Goal: Information Seeking & Learning: Learn about a topic

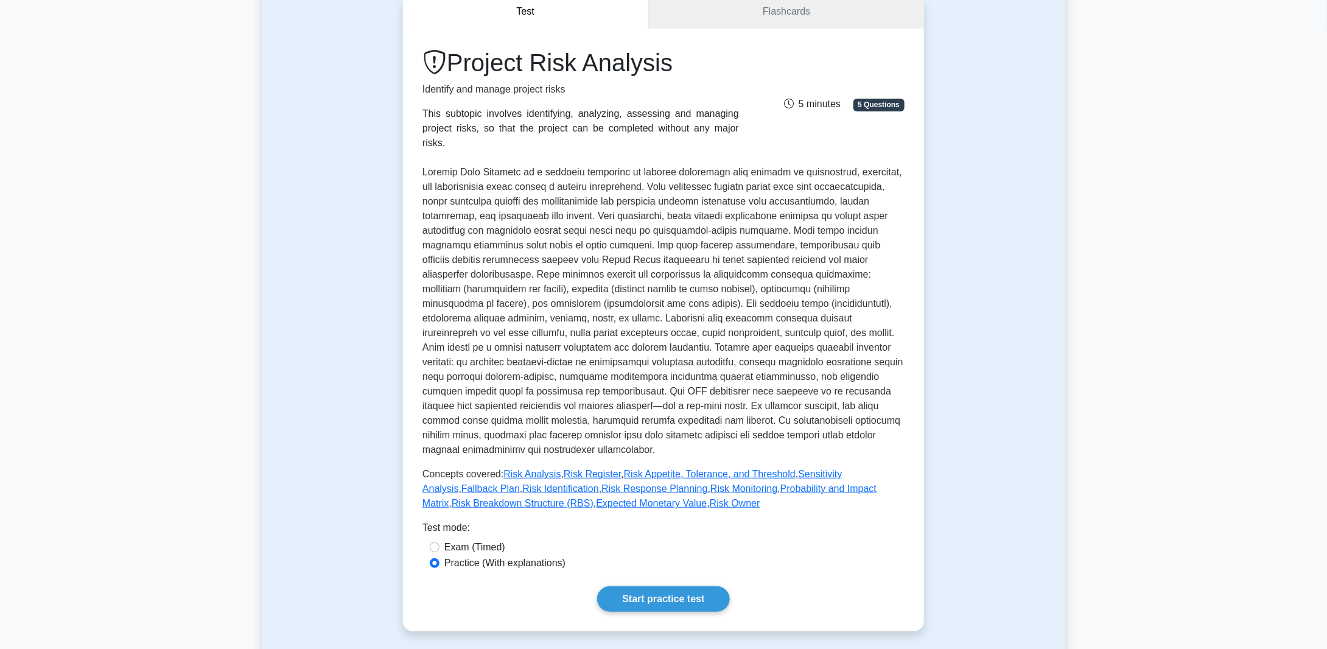
scroll to position [122, 0]
click at [666, 589] on link "Start practice test" at bounding box center [663, 602] width 132 height 26
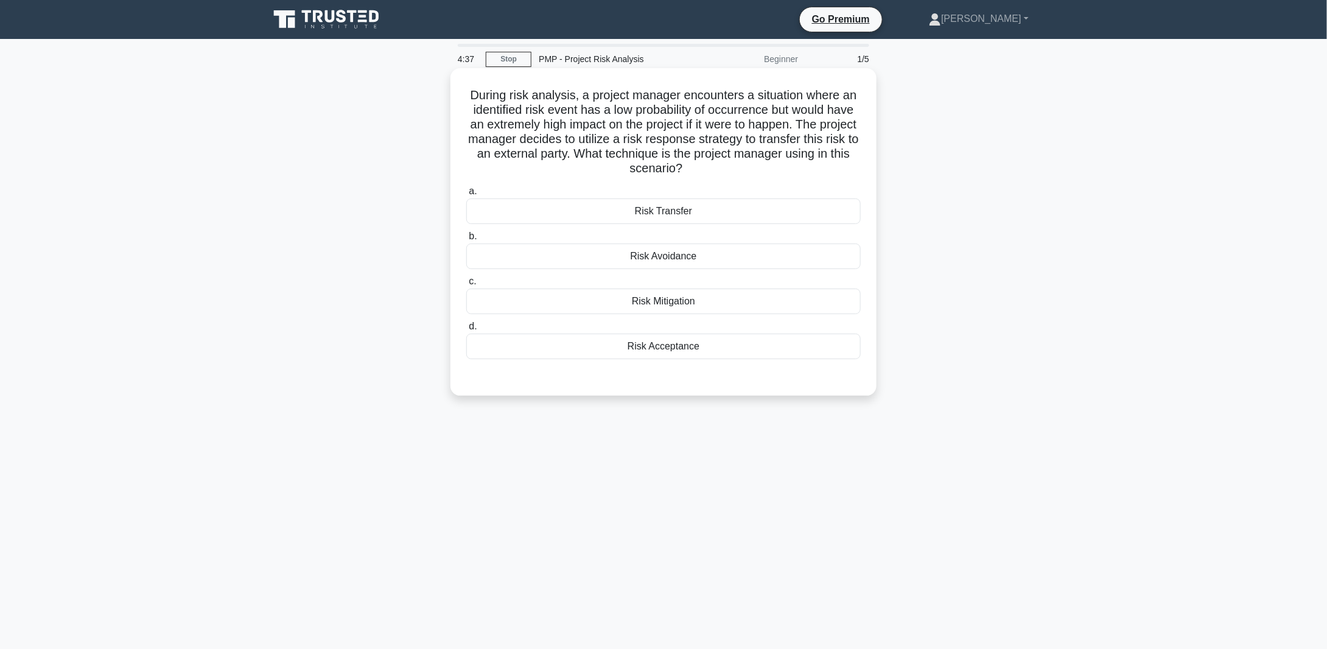
click at [675, 210] on div "Risk Transfer" at bounding box center [663, 211] width 394 height 26
click at [466, 195] on input "a. Risk Transfer" at bounding box center [466, 191] width 0 height 8
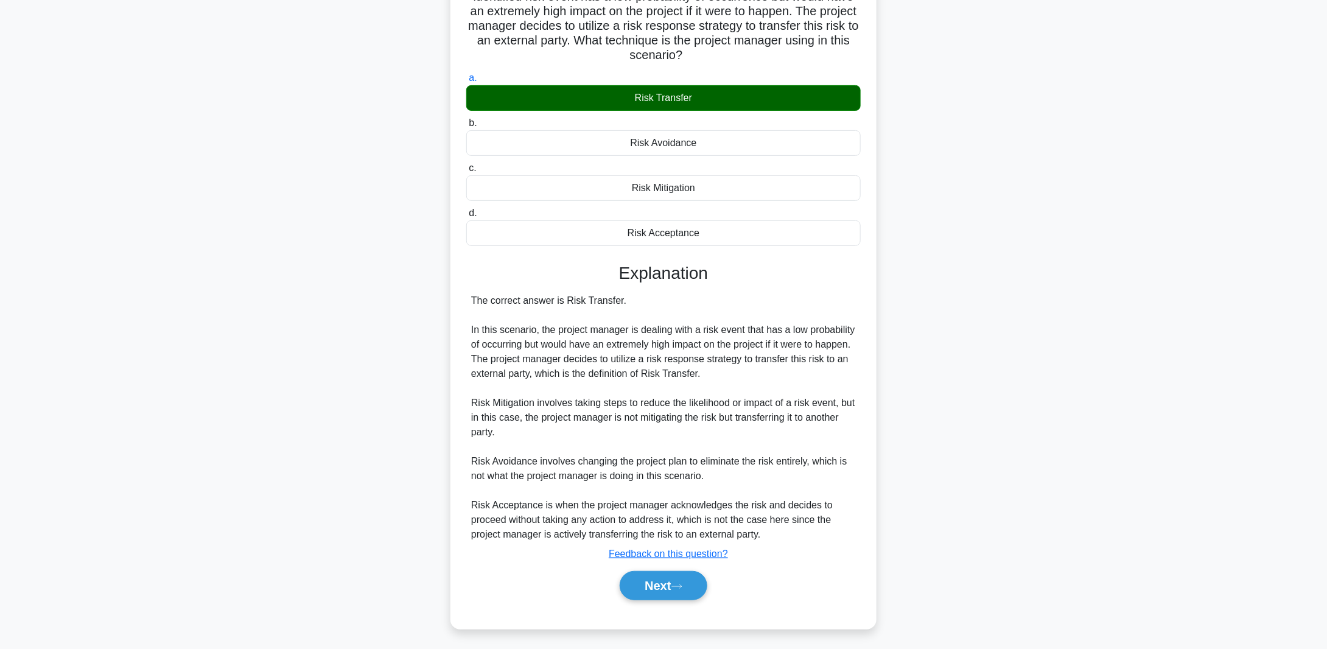
scroll to position [114, 0]
click at [667, 583] on button "Next" at bounding box center [663, 584] width 87 height 29
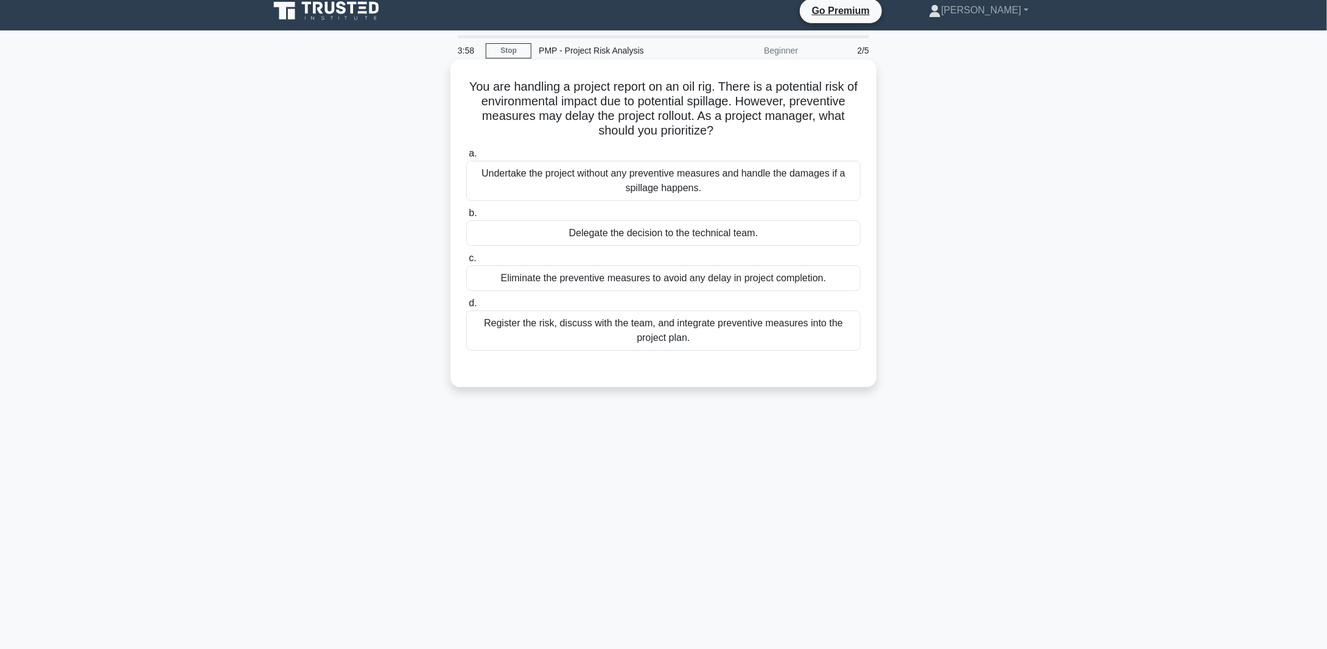
click at [651, 318] on div "Register the risk, discuss with the team, and integrate preventive measures int…" at bounding box center [663, 330] width 394 height 40
click at [466, 307] on input "d. Register the risk, discuss with the team, and integrate preventive measures …" at bounding box center [466, 303] width 0 height 8
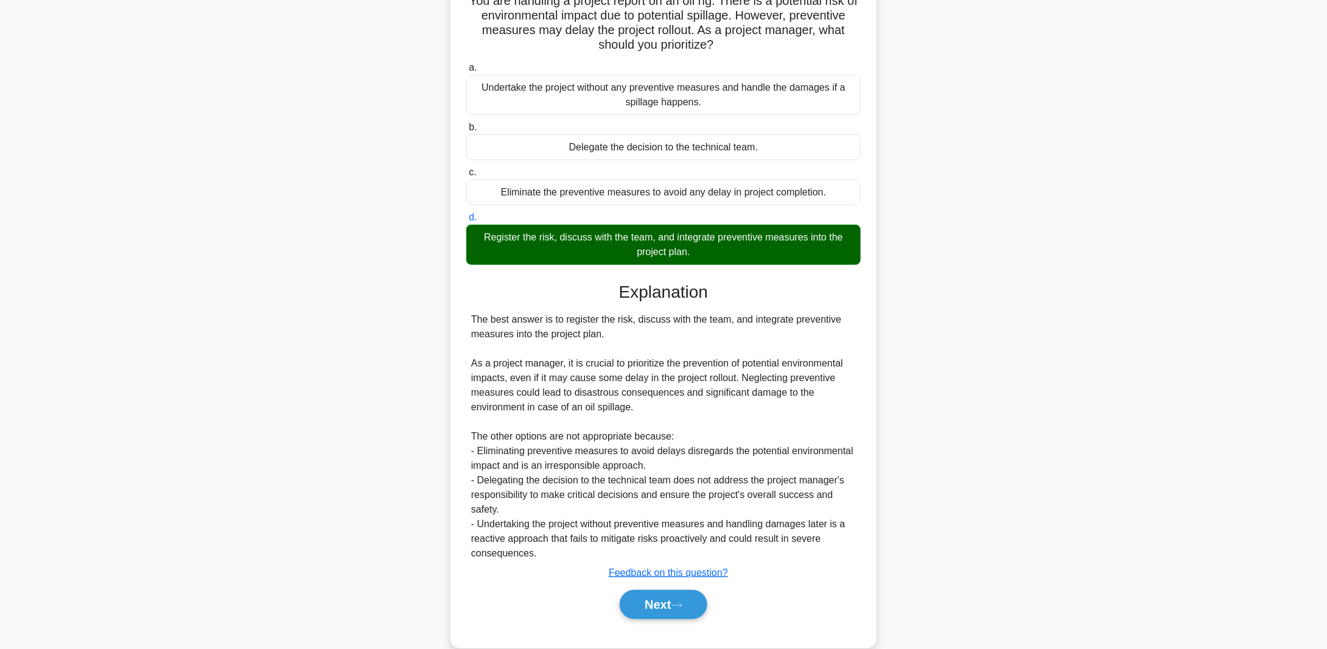
scroll to position [114, 0]
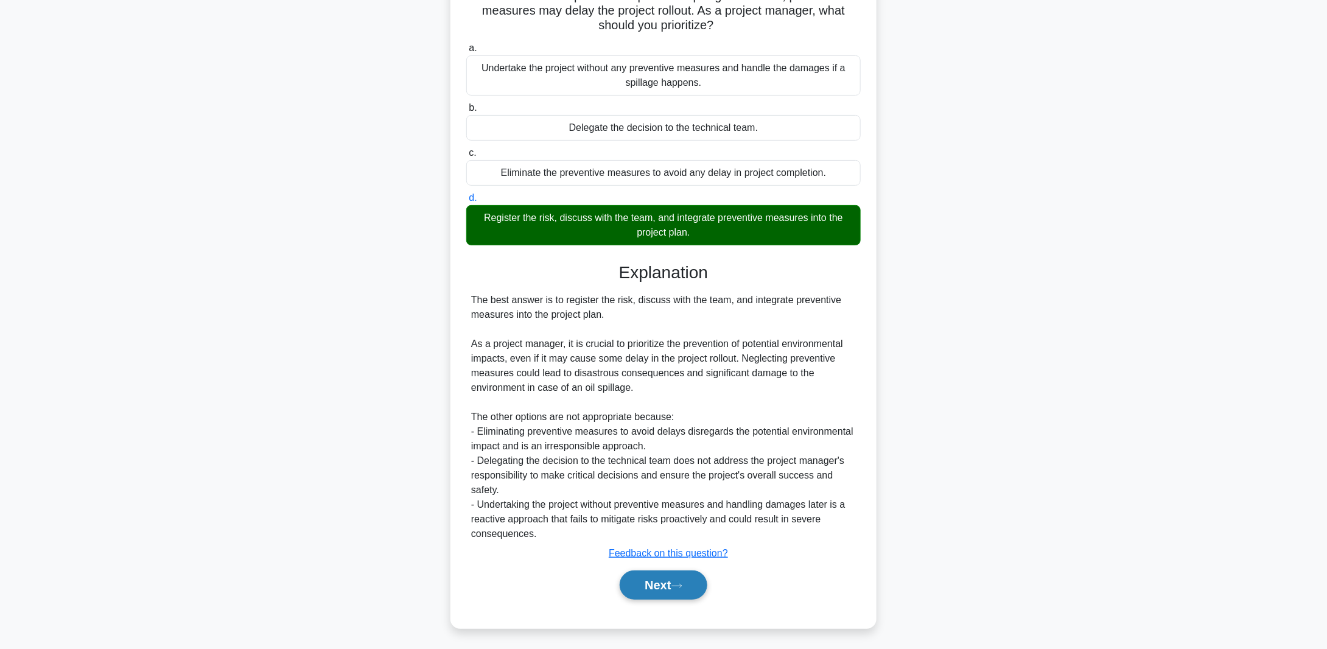
click at [673, 583] on button "Next" at bounding box center [663, 584] width 87 height 29
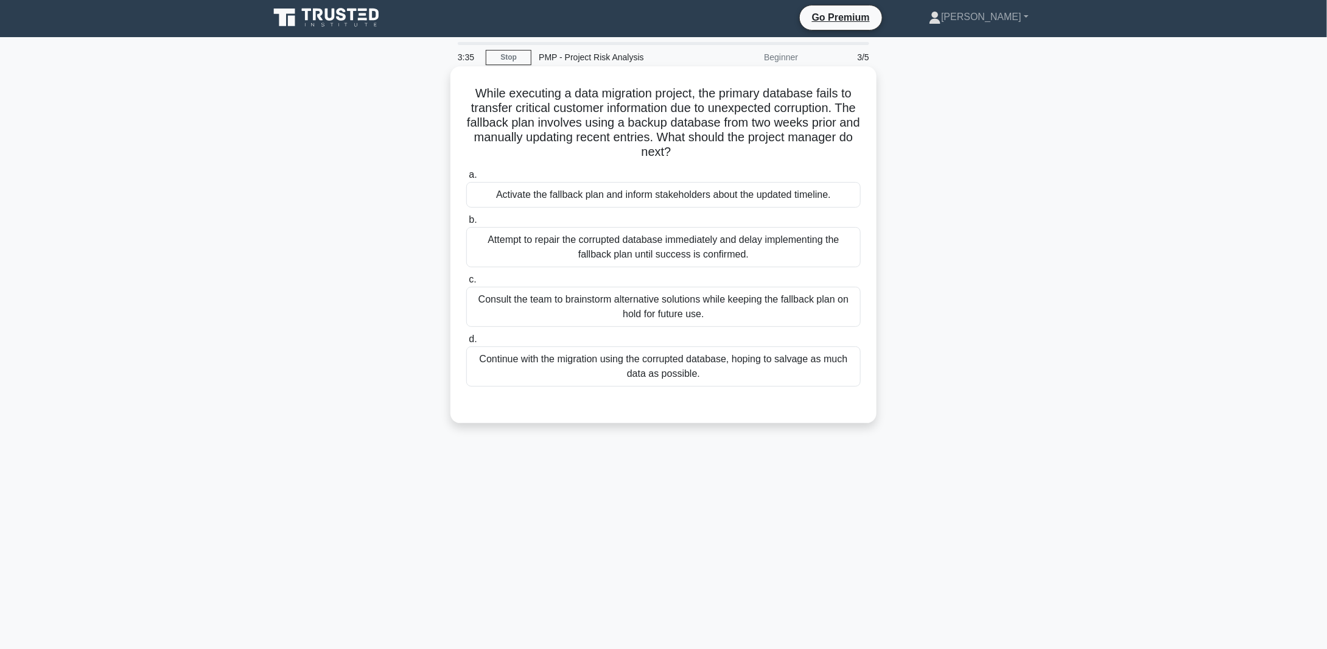
scroll to position [0, 0]
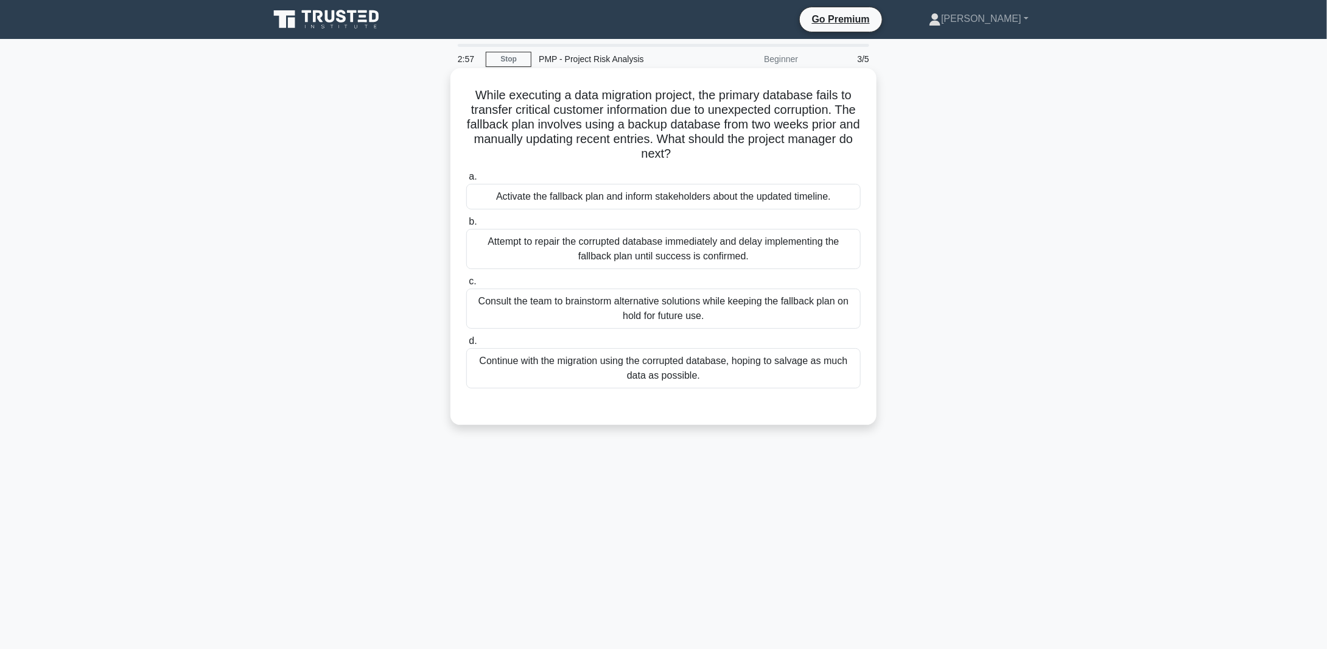
click at [644, 307] on div "Consult the team to brainstorm alternative solutions while keeping the fallback…" at bounding box center [663, 309] width 394 height 40
click at [466, 285] on input "c. Consult the team to brainstorm alternative solutions while keeping the fallb…" at bounding box center [466, 282] width 0 height 8
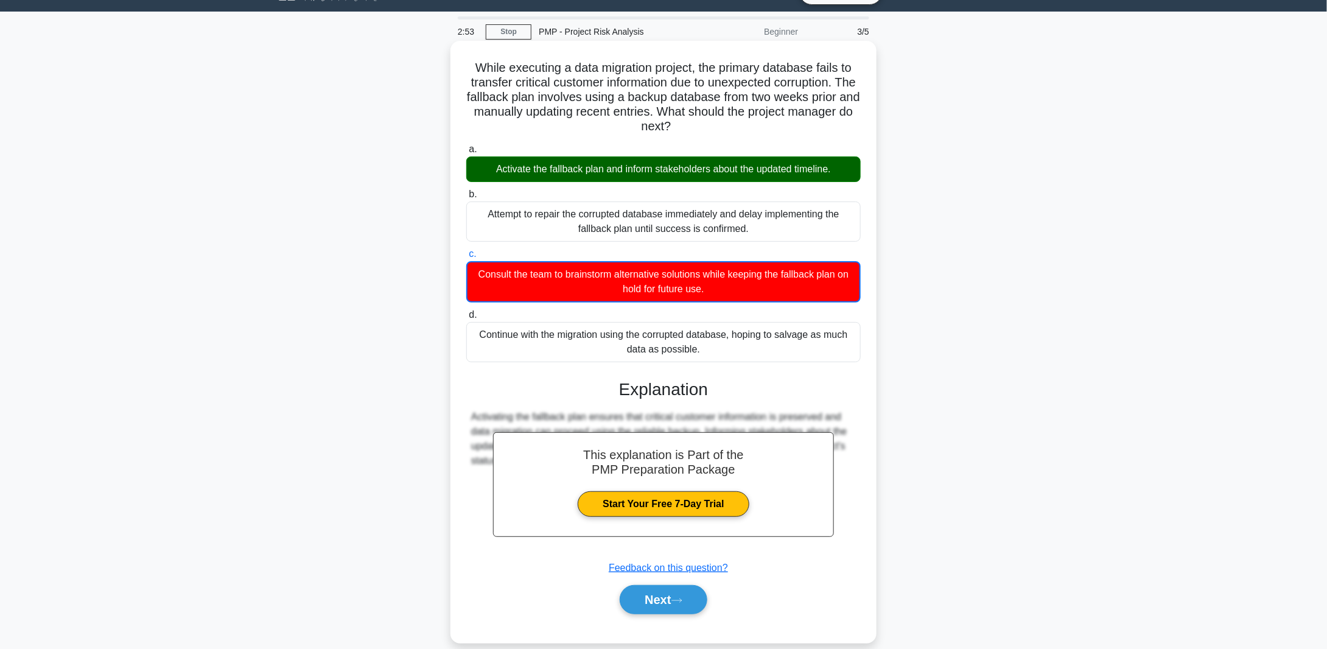
scroll to position [42, 0]
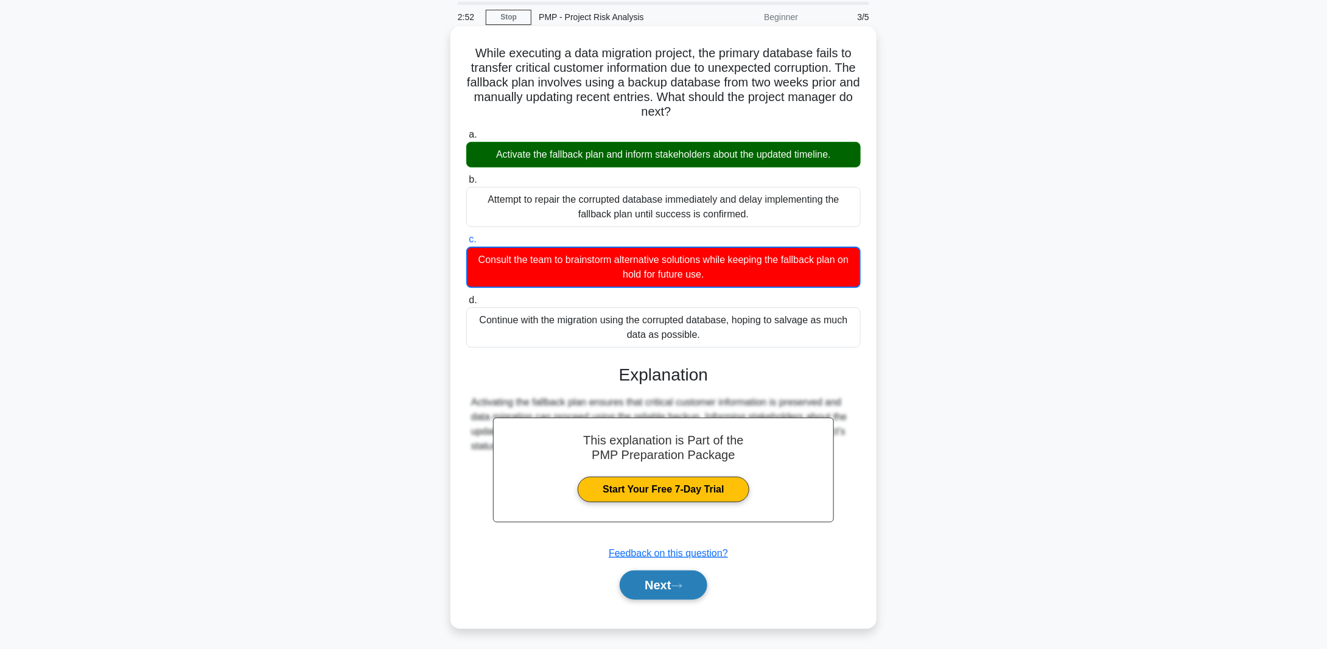
click at [671, 587] on button "Next" at bounding box center [663, 584] width 87 height 29
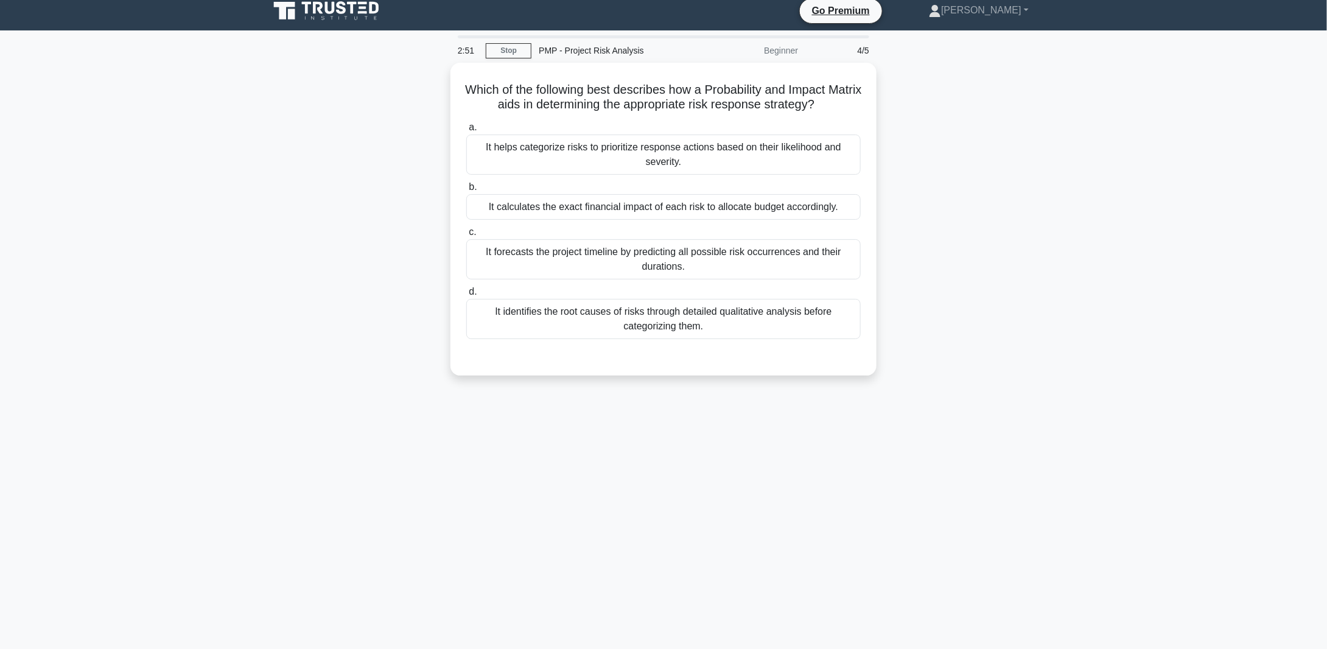
scroll to position [9, 0]
click at [589, 147] on div "It helps categorize risks to prioritize response actions based on their likelih…" at bounding box center [663, 151] width 394 height 40
click at [466, 128] on input "a. It helps categorize risks to prioritize response actions based on their like…" at bounding box center [466, 125] width 0 height 8
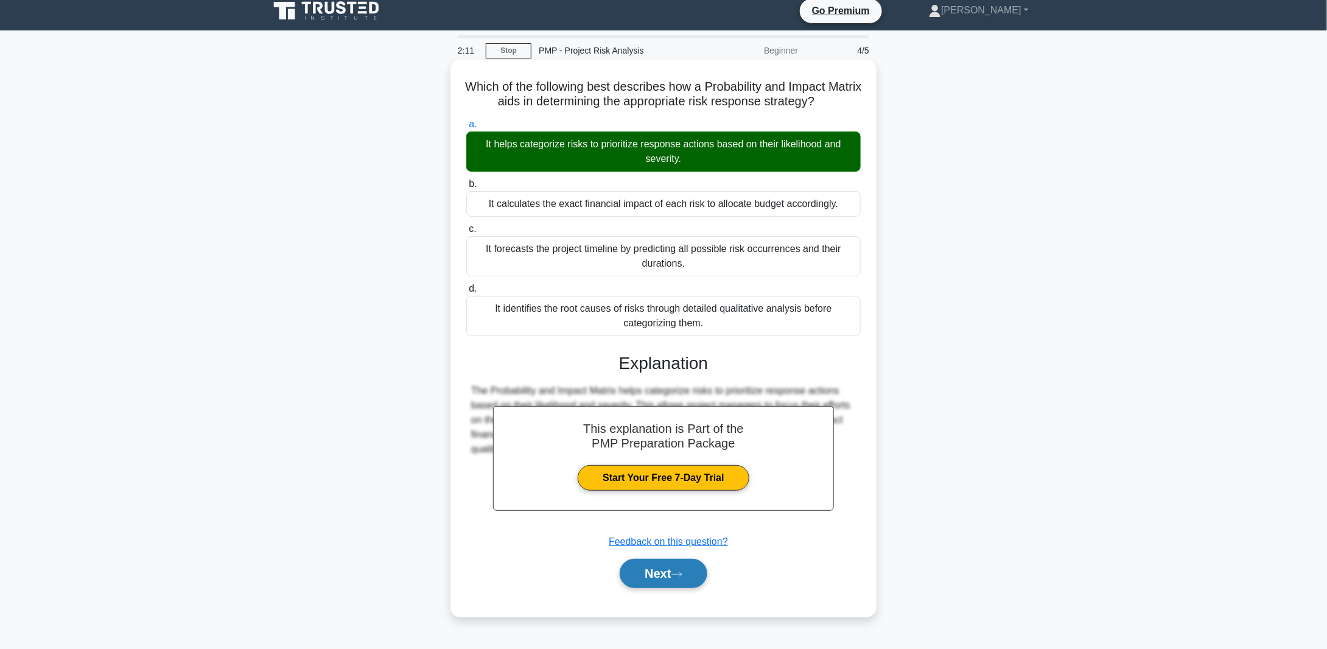
click at [678, 571] on icon at bounding box center [676, 574] width 11 height 7
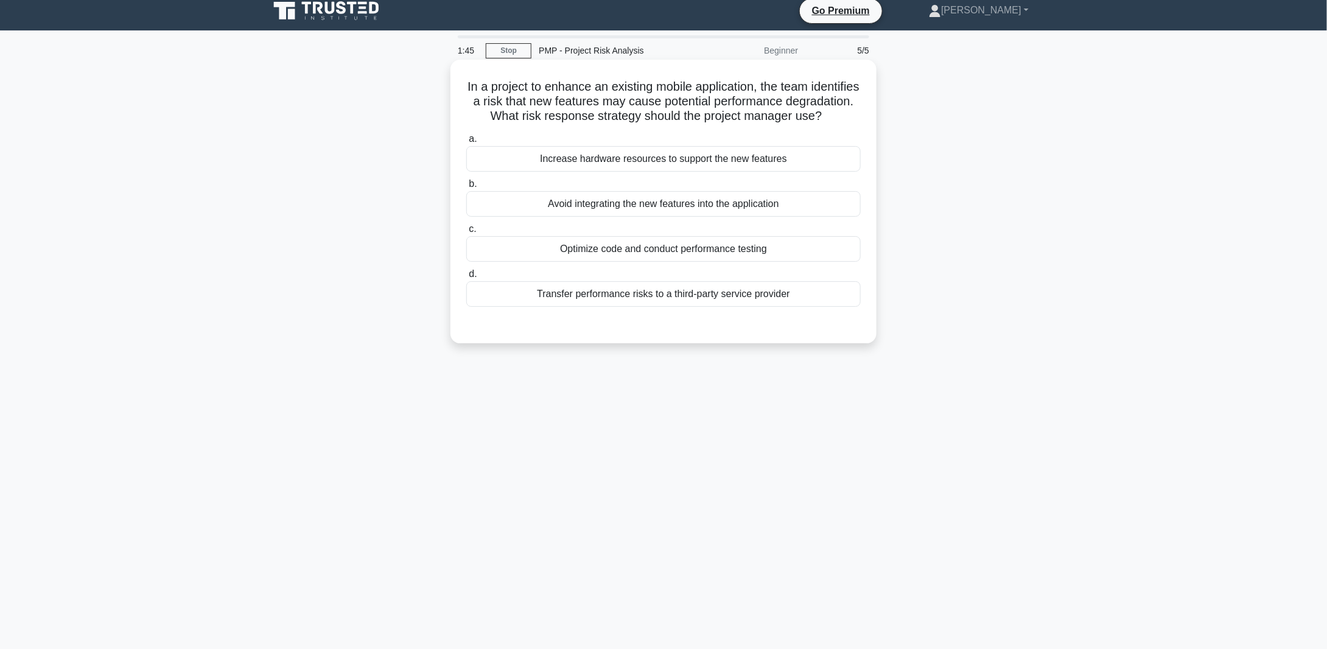
click at [615, 262] on div "Optimize code and conduct performance testing" at bounding box center [663, 249] width 394 height 26
click at [466, 233] on input "c. Optimize code and conduct performance testing" at bounding box center [466, 229] width 0 height 8
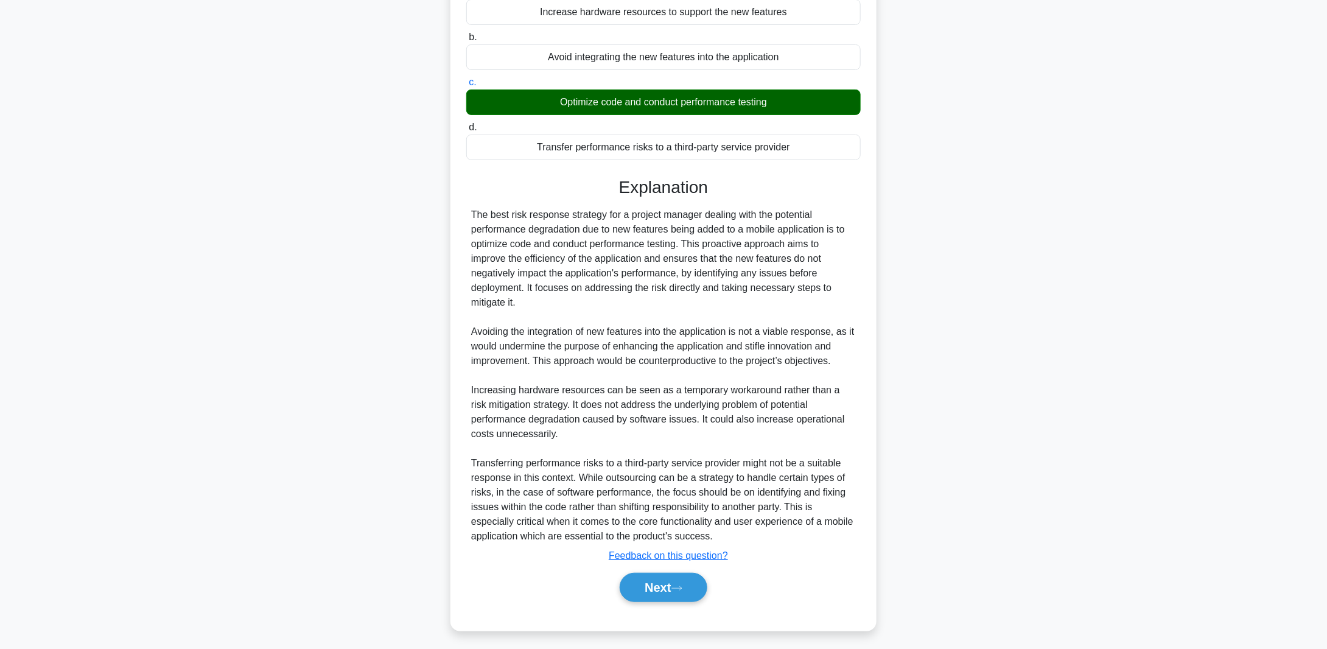
scroll to position [172, 0]
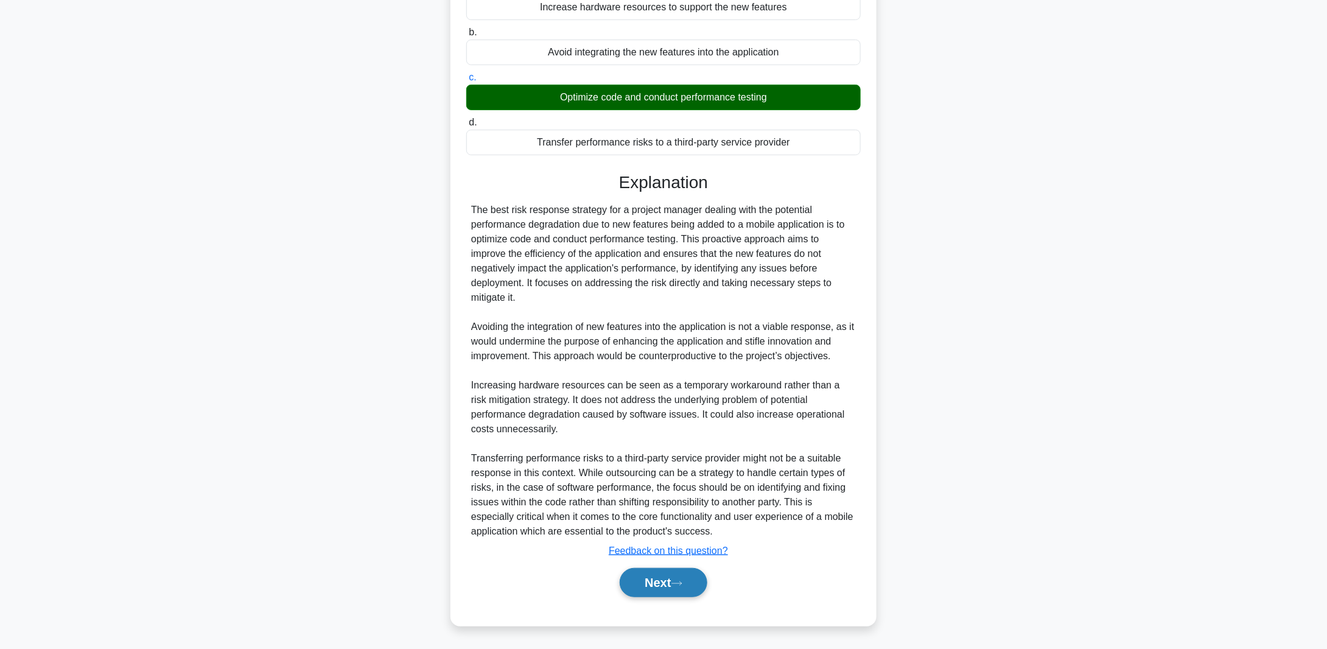
click at [660, 581] on button "Next" at bounding box center [663, 582] width 87 height 29
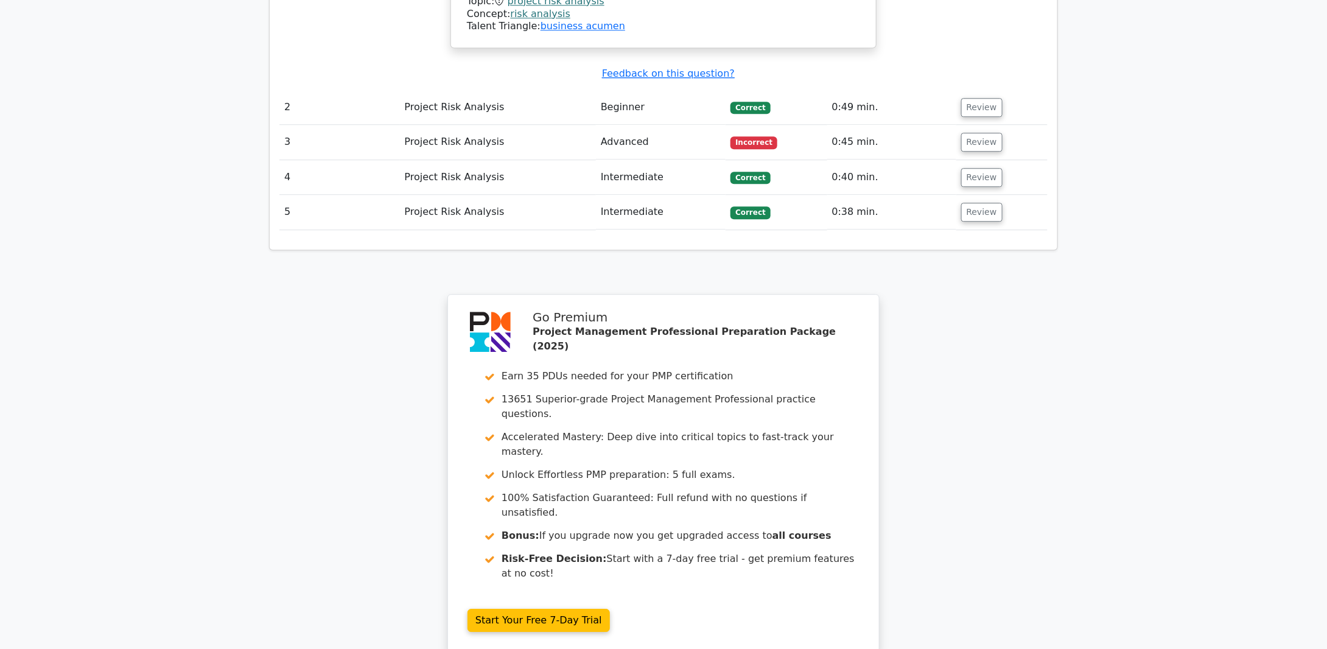
scroll to position [1710, 0]
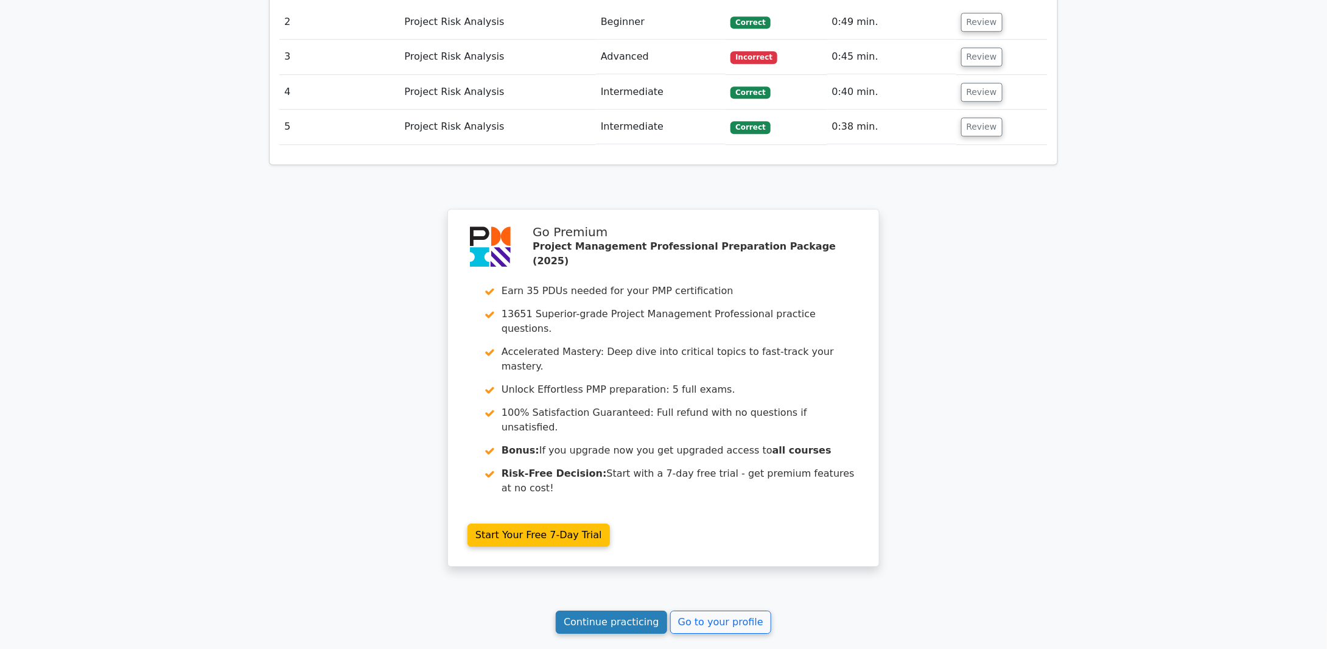
click at [620, 611] on link "Continue practicing" at bounding box center [611, 622] width 111 height 23
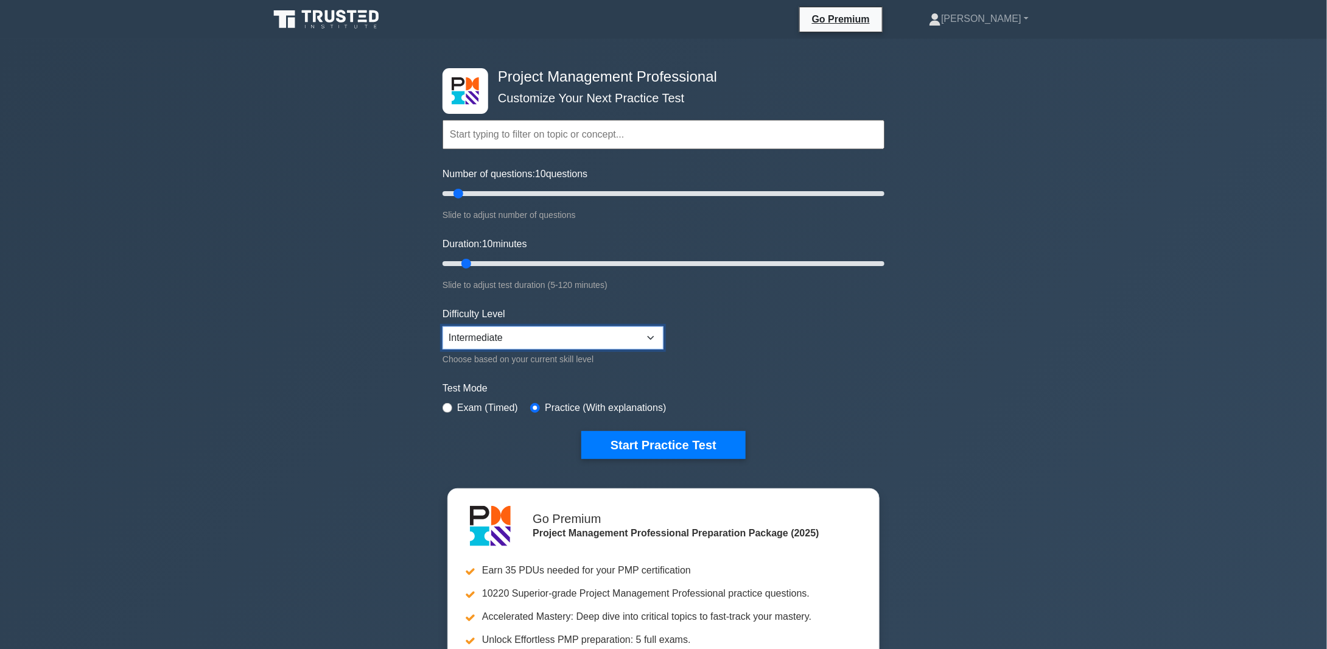
click at [652, 336] on select "Beginner Intermediate Expert" at bounding box center [553, 337] width 221 height 23
select select "expert"
click at [443, 326] on select "Beginner Intermediate Expert" at bounding box center [553, 337] width 221 height 23
drag, startPoint x: 460, startPoint y: 192, endPoint x: 547, endPoint y: 192, distance: 86.4
type input "50"
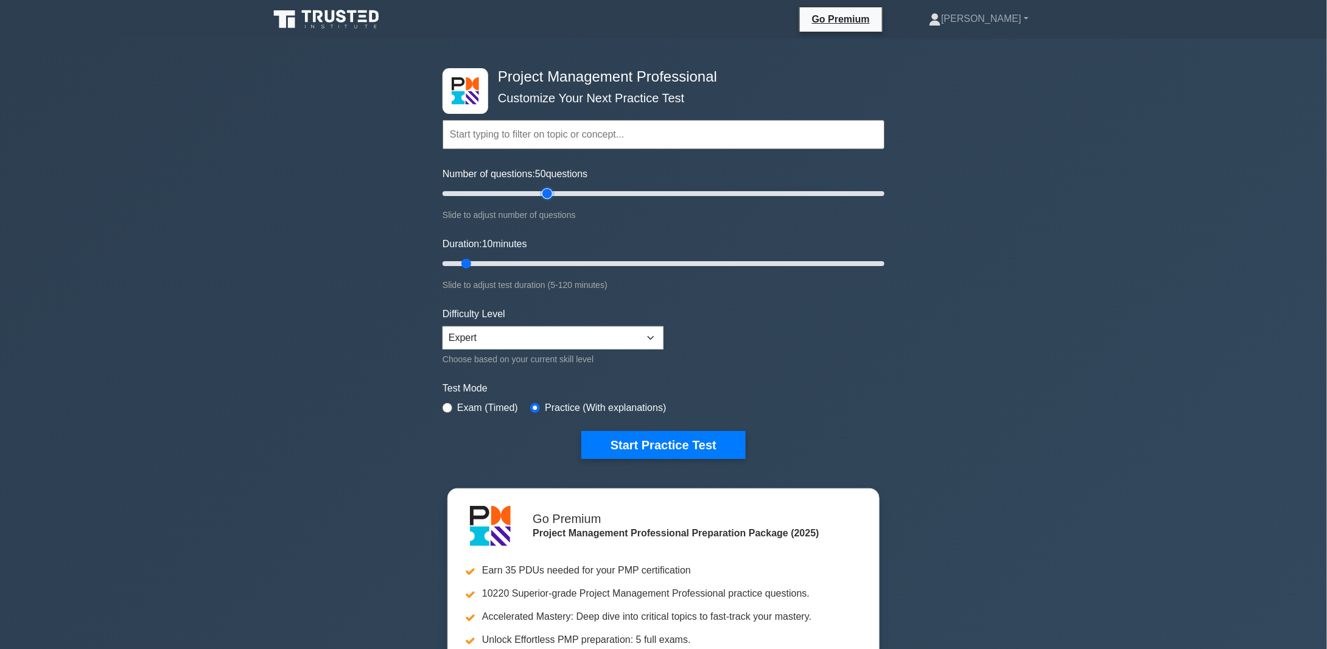
click at [547, 192] on input "Number of questions: 50 questions" at bounding box center [664, 193] width 442 height 15
drag, startPoint x: 465, startPoint y: 264, endPoint x: 612, endPoint y: 267, distance: 147.3
type input "50"
click at [612, 267] on input "Duration: 50 minutes" at bounding box center [664, 263] width 442 height 15
click at [654, 334] on select "Beginner Intermediate Expert" at bounding box center [553, 337] width 221 height 23
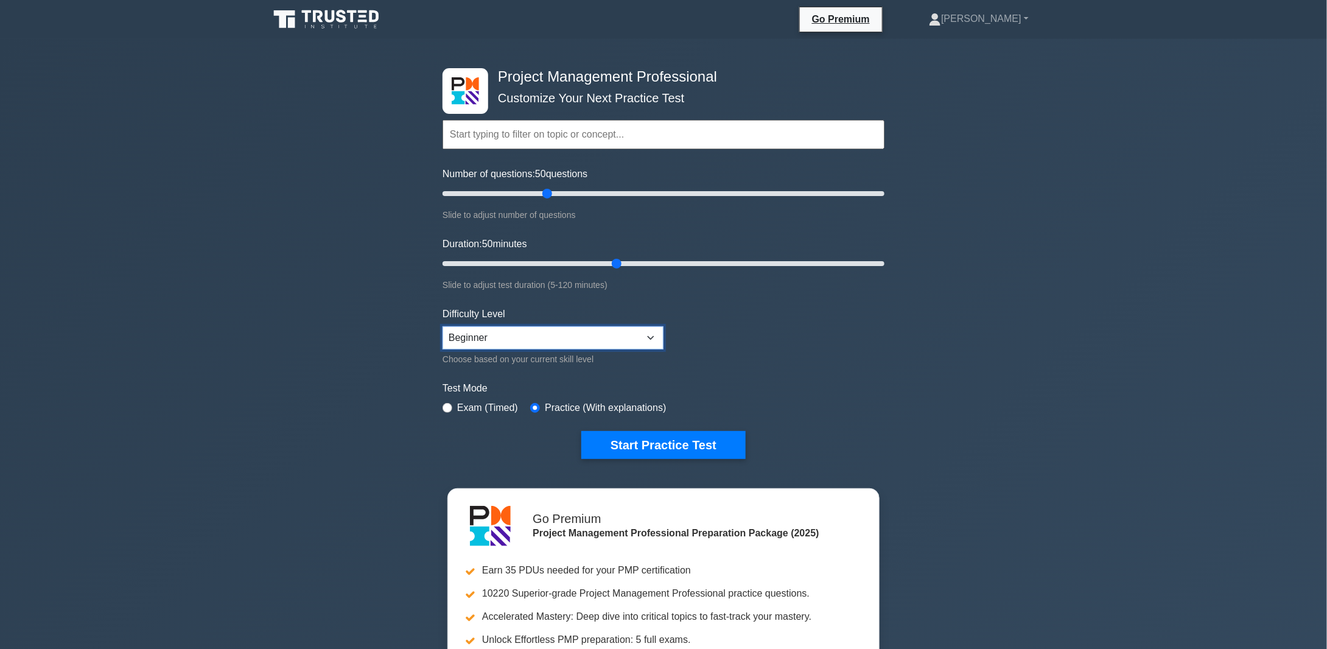
click at [443, 326] on select "Beginner Intermediate Expert" at bounding box center [553, 337] width 221 height 23
click at [658, 443] on button "Start Practice Test" at bounding box center [663, 445] width 164 height 28
click at [648, 335] on select "Beginner Intermediate Expert" at bounding box center [553, 337] width 221 height 23
click at [443, 326] on select "Beginner Intermediate Expert" at bounding box center [553, 337] width 221 height 23
click at [671, 450] on button "Start Practice Test" at bounding box center [663, 445] width 164 height 28
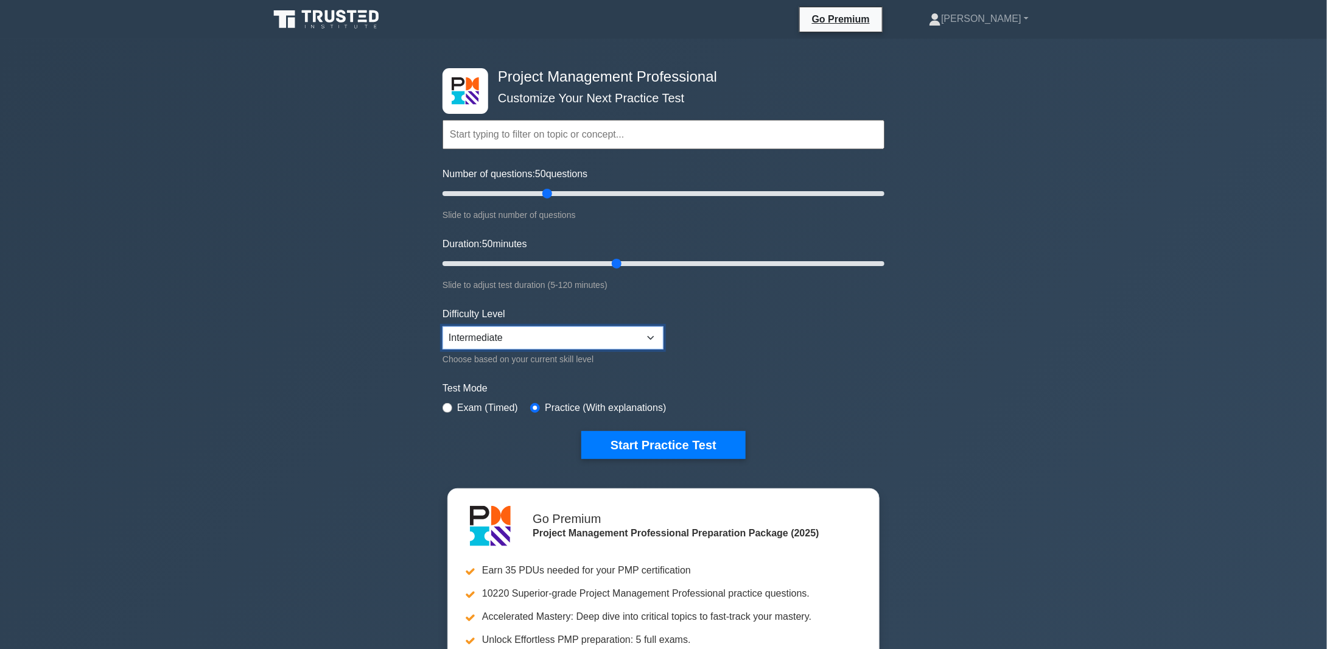
click at [649, 334] on select "Beginner Intermediate Expert" at bounding box center [553, 337] width 221 height 23
select select "expert"
click at [443, 326] on select "Beginner Intermediate Expert" at bounding box center [553, 337] width 221 height 23
click at [649, 441] on button "Start Practice Test" at bounding box center [663, 445] width 164 height 28
drag, startPoint x: 617, startPoint y: 261, endPoint x: 583, endPoint y: 261, distance: 34.1
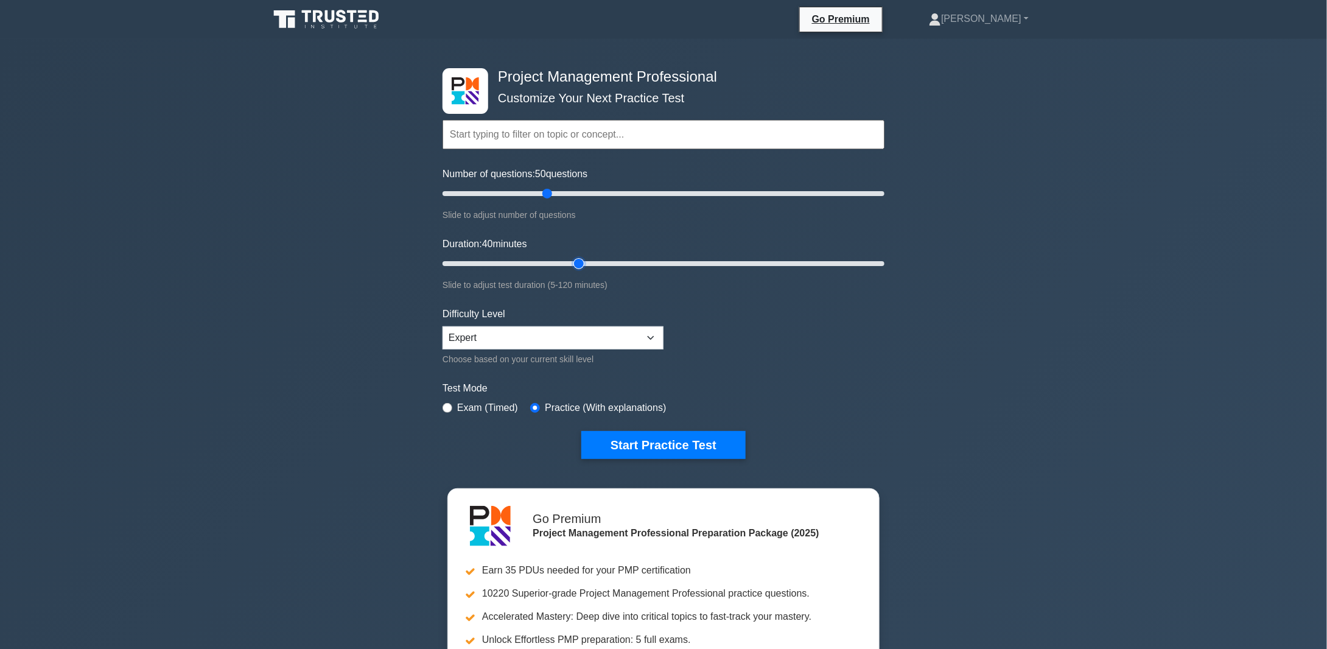
type input "40"
click at [583, 261] on input "Duration: 40 minutes" at bounding box center [664, 263] width 442 height 15
drag, startPoint x: 544, startPoint y: 190, endPoint x: 520, endPoint y: 187, distance: 24.5
type input "40"
click at [521, 186] on input "Number of questions: 40 questions" at bounding box center [664, 193] width 442 height 15
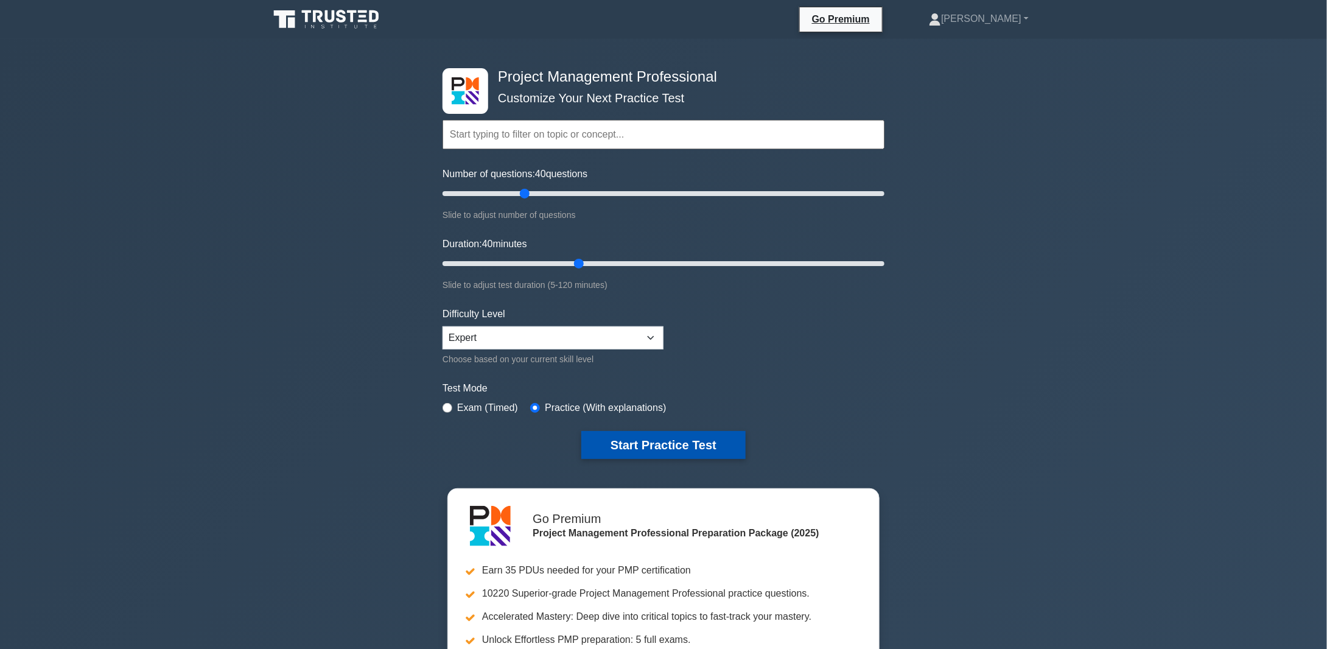
click at [678, 443] on button "Start Practice Test" at bounding box center [663, 445] width 164 height 28
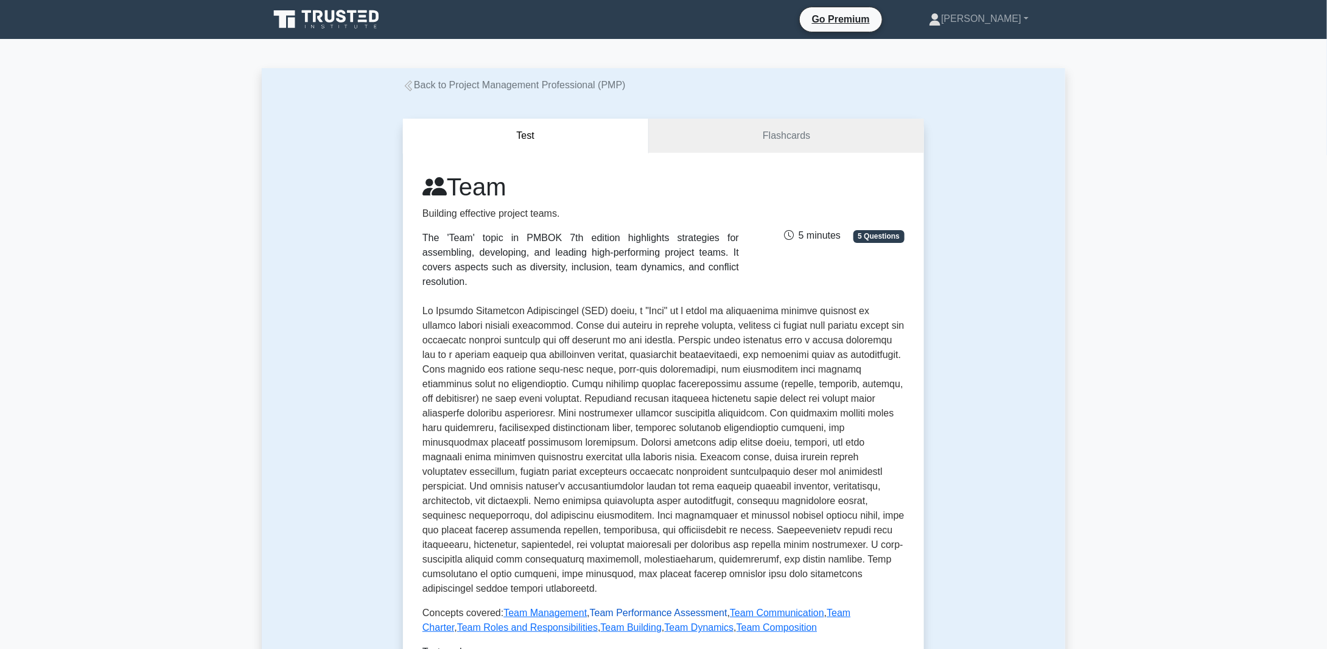
click at [657, 608] on link "Team Performance Assessment" at bounding box center [659, 613] width 138 height 10
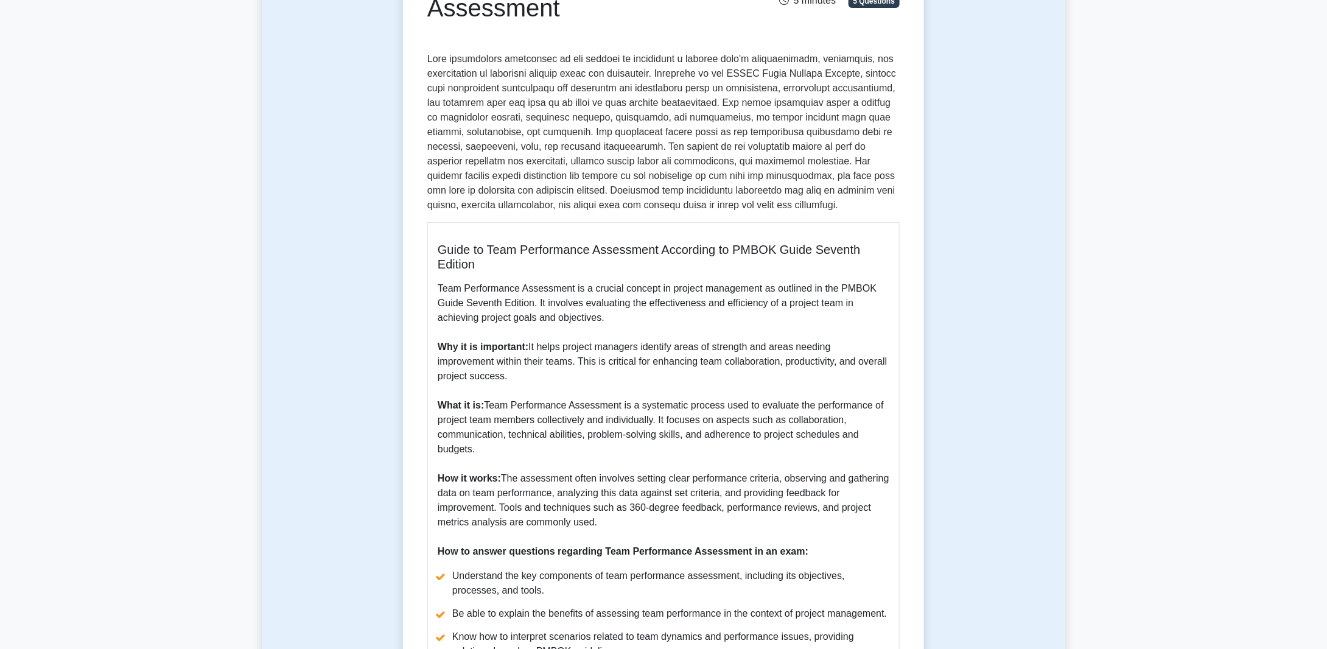
scroll to position [183, 0]
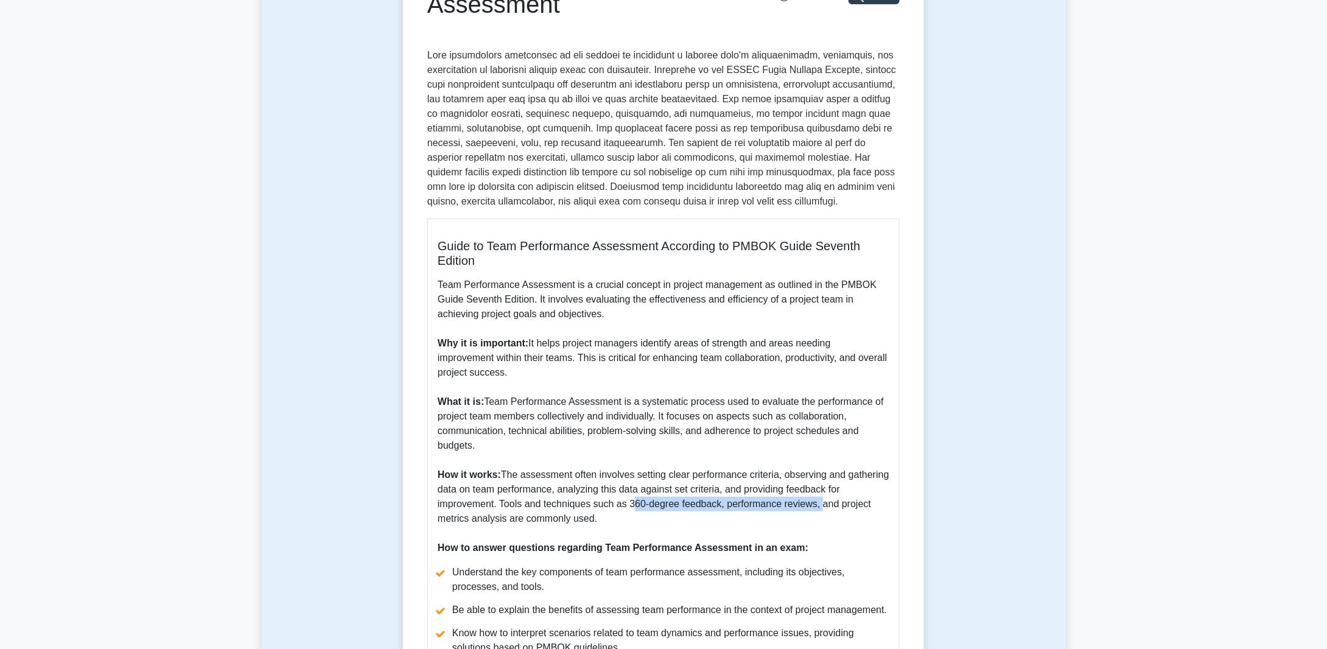
drag, startPoint x: 631, startPoint y: 519, endPoint x: 815, endPoint y: 517, distance: 184.5
click at [815, 517] on p "Team Performance Assessment is a crucial concept in project management as outli…" at bounding box center [664, 417] width 452 height 278
drag, startPoint x: 446, startPoint y: 533, endPoint x: 612, endPoint y: 533, distance: 166.2
click at [612, 533] on p "Team Performance Assessment is a crucial concept in project management as outli…" at bounding box center [664, 417] width 452 height 278
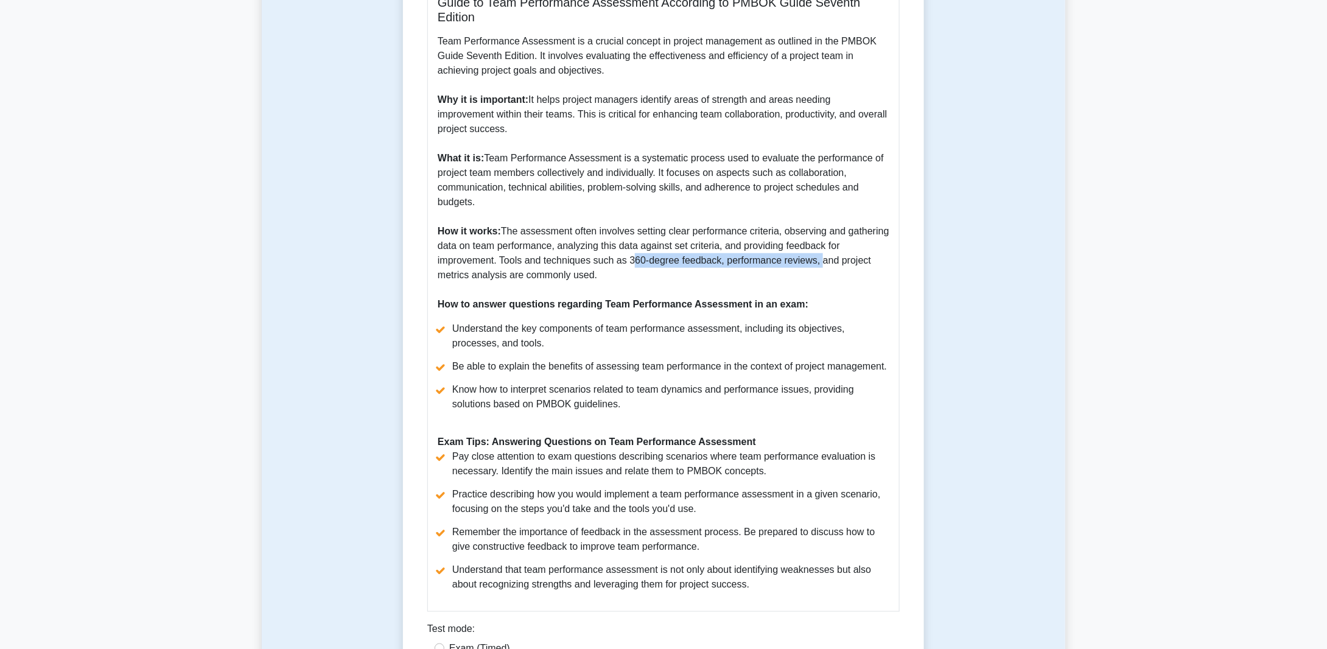
scroll to position [548, 0]
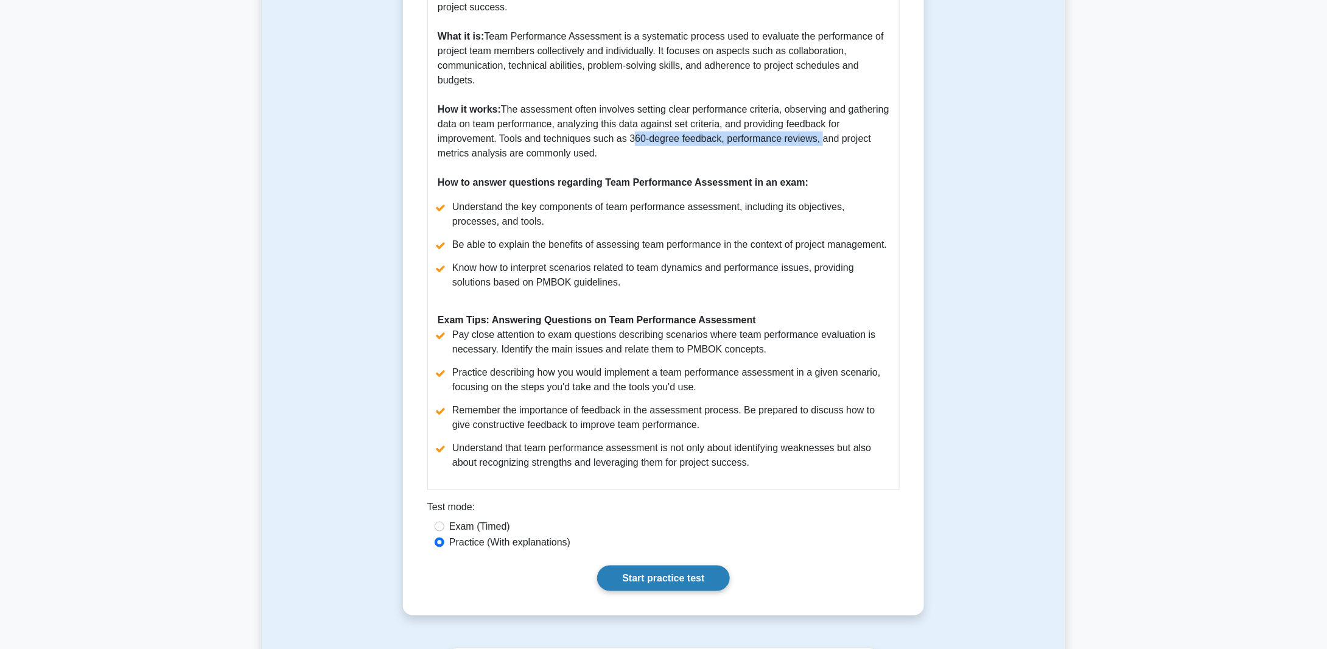
click at [669, 591] on link "Start practice test" at bounding box center [663, 579] width 132 height 26
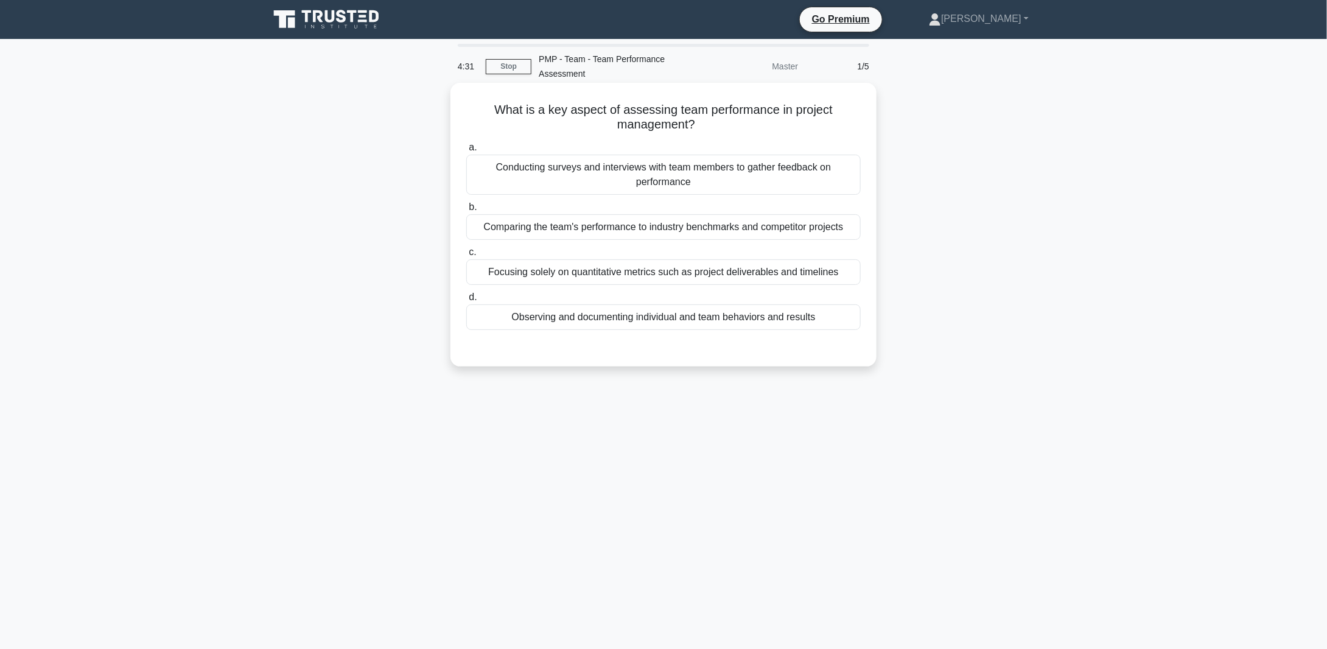
click at [568, 169] on div "Conducting surveys and interviews with team members to gather feedback on perfo…" at bounding box center [663, 175] width 394 height 40
click at [466, 152] on input "a. Conducting surveys and interviews with team members to gather feedback on pe…" at bounding box center [466, 148] width 0 height 8
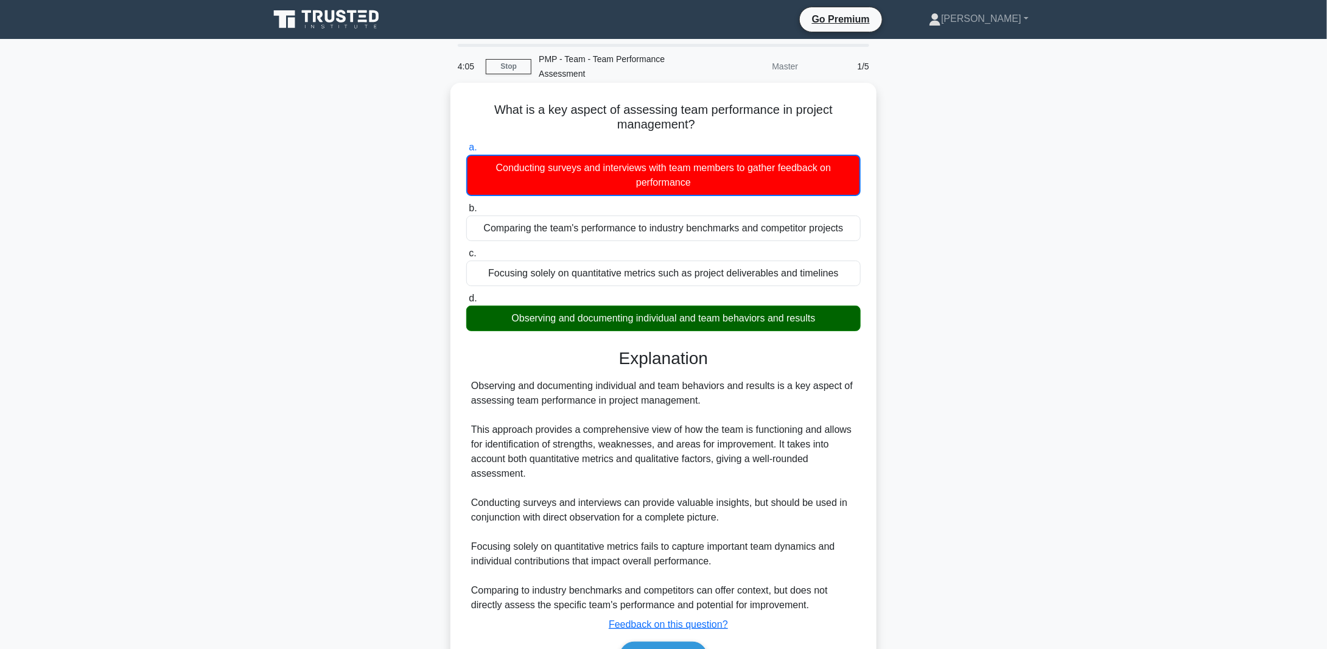
scroll to position [71, 0]
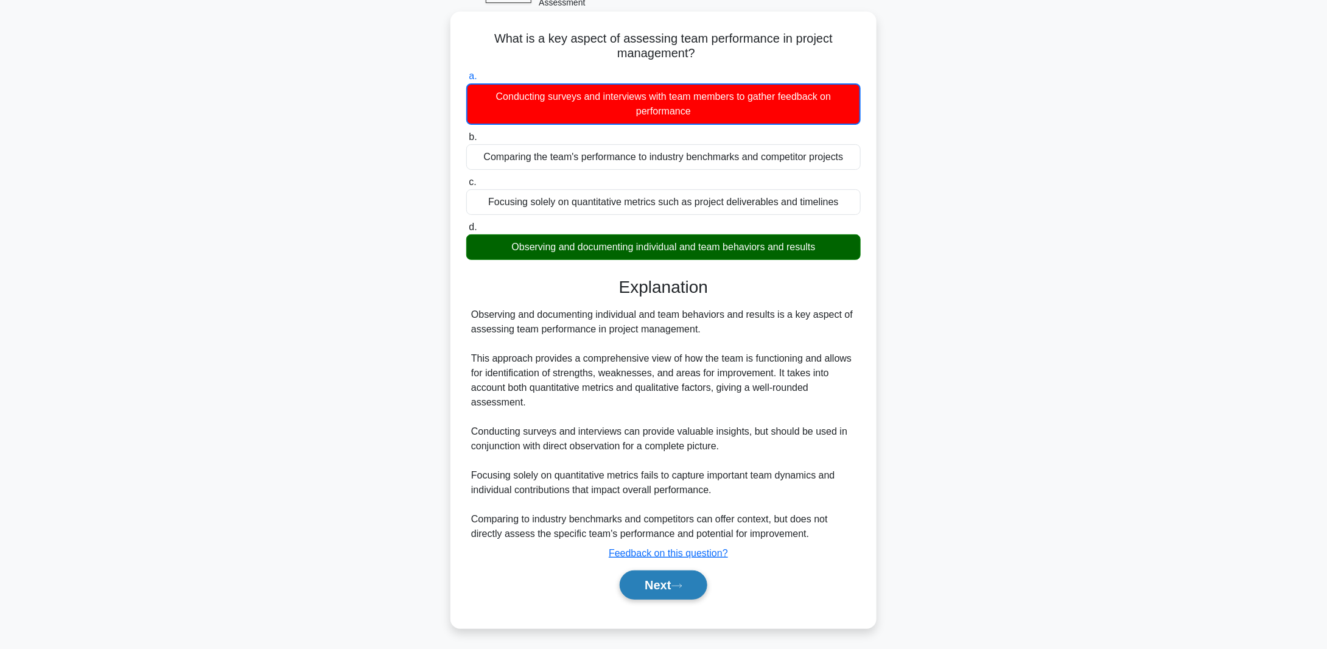
click at [665, 586] on button "Next" at bounding box center [663, 584] width 87 height 29
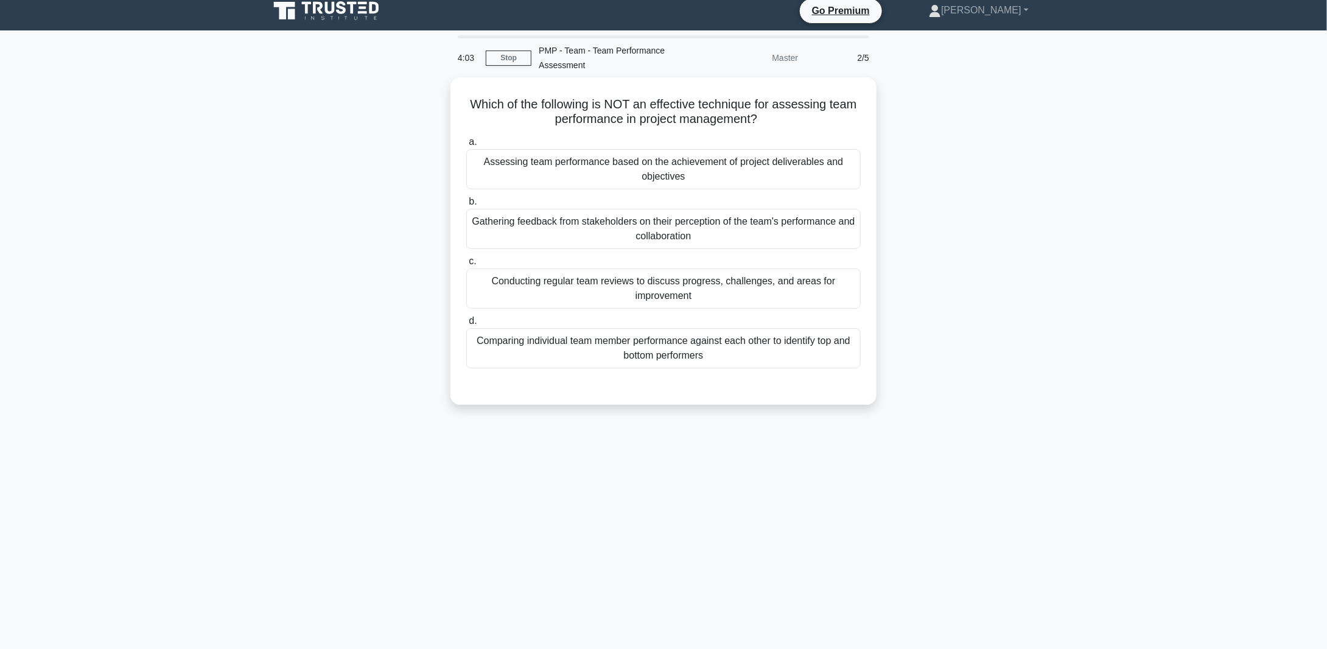
scroll to position [9, 0]
click at [538, 338] on div "Comparing individual team member performance against each other to identify top…" at bounding box center [663, 345] width 394 height 40
click at [466, 322] on input "d. Comparing individual team member performance against each other to identify …" at bounding box center [466, 318] width 0 height 8
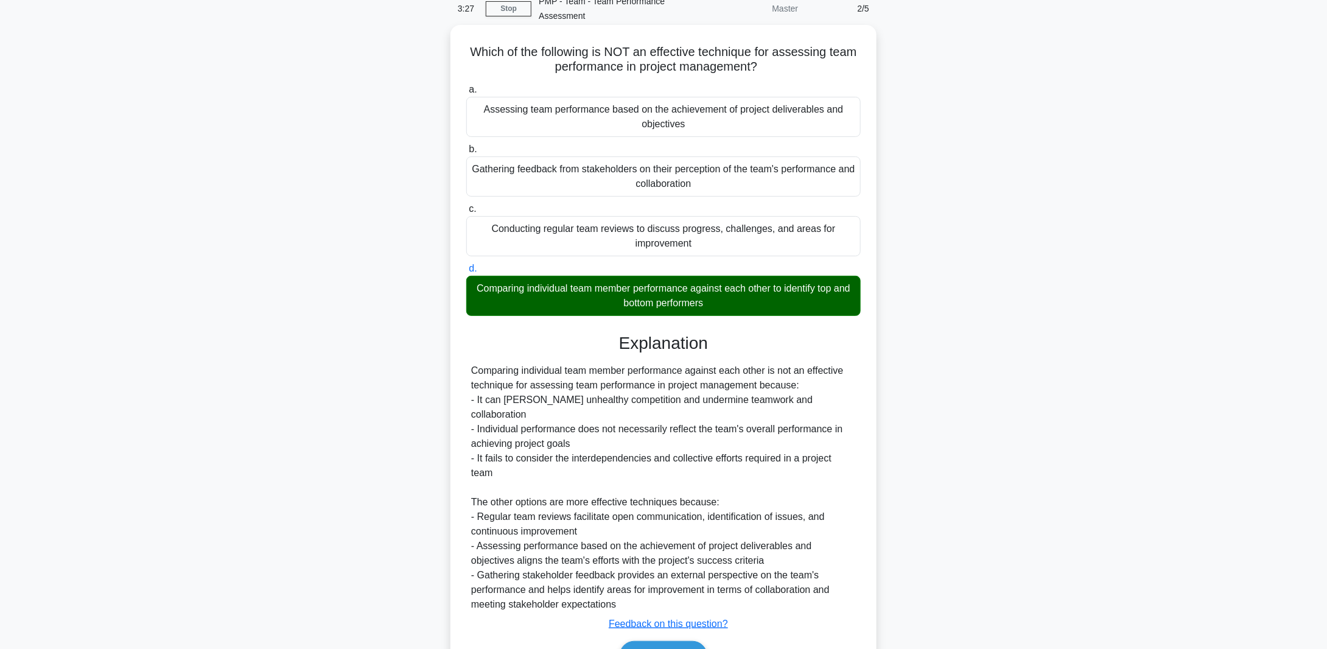
scroll to position [114, 0]
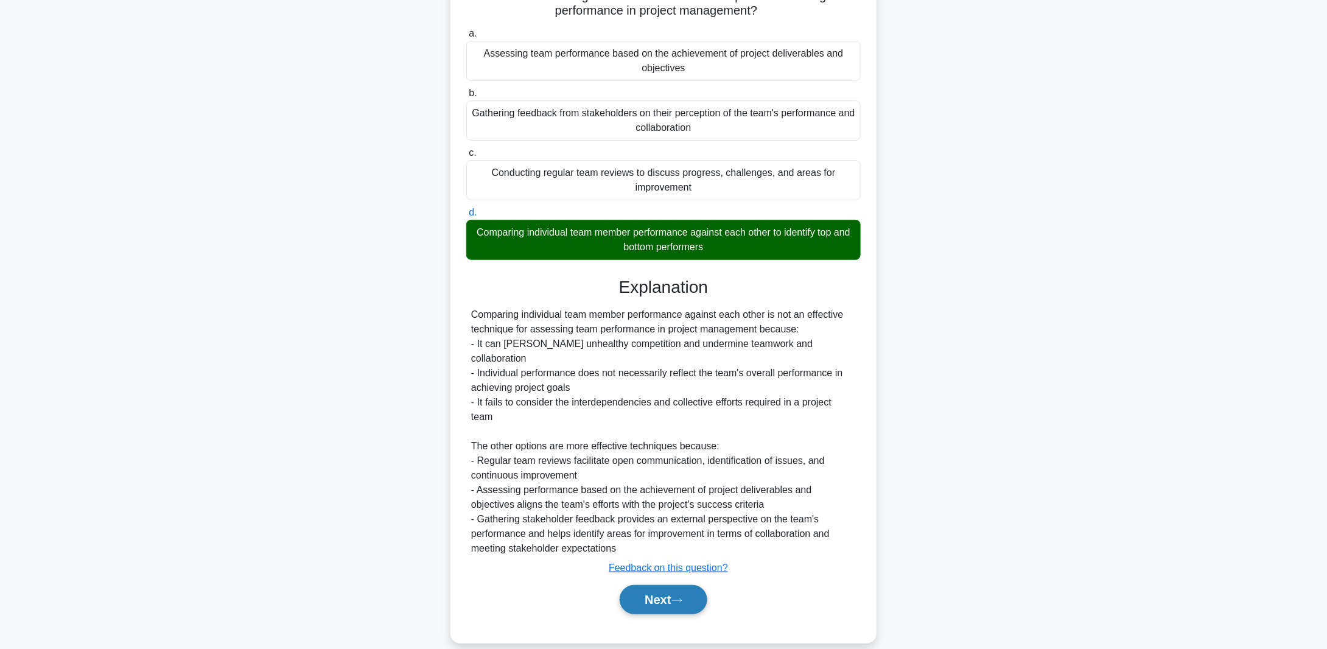
click at [664, 585] on button "Next" at bounding box center [663, 599] width 87 height 29
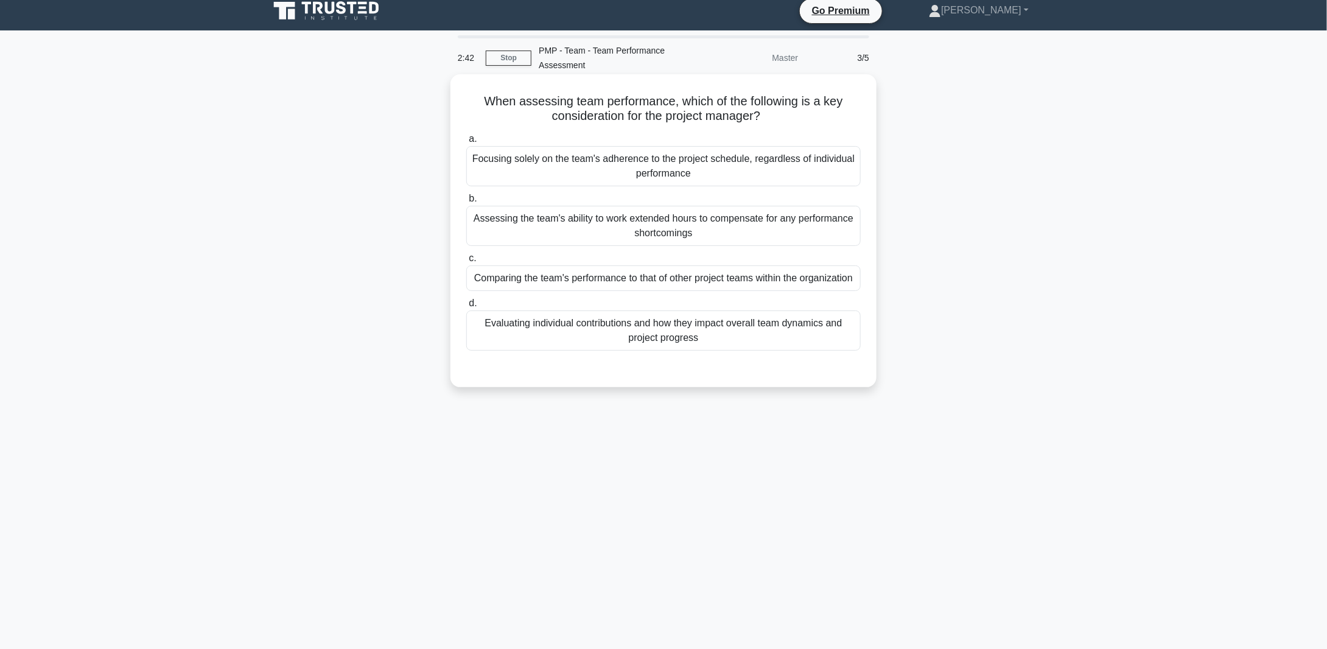
click at [648, 343] on div "Evaluating individual contributions and how they impact overall team dynamics a…" at bounding box center [663, 330] width 394 height 40
click at [466, 307] on input "d. Evaluating individual contributions and how they impact overall team dynamic…" at bounding box center [466, 303] width 0 height 8
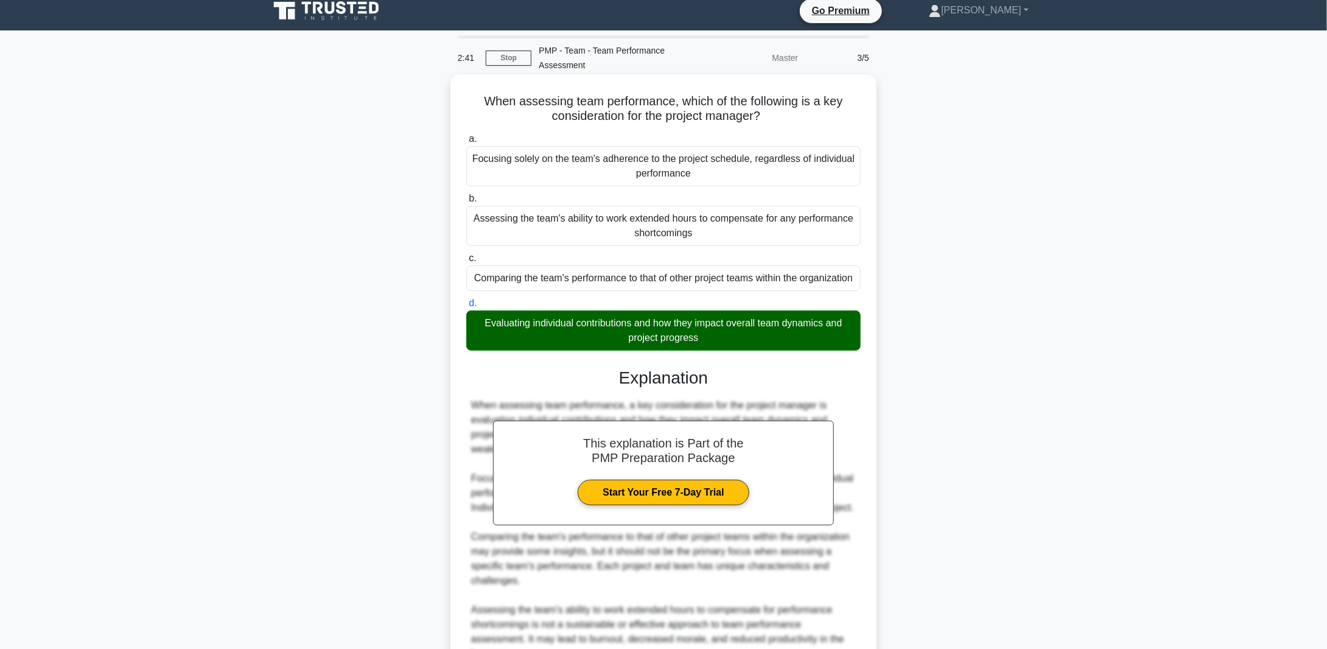
scroll to position [128, 0]
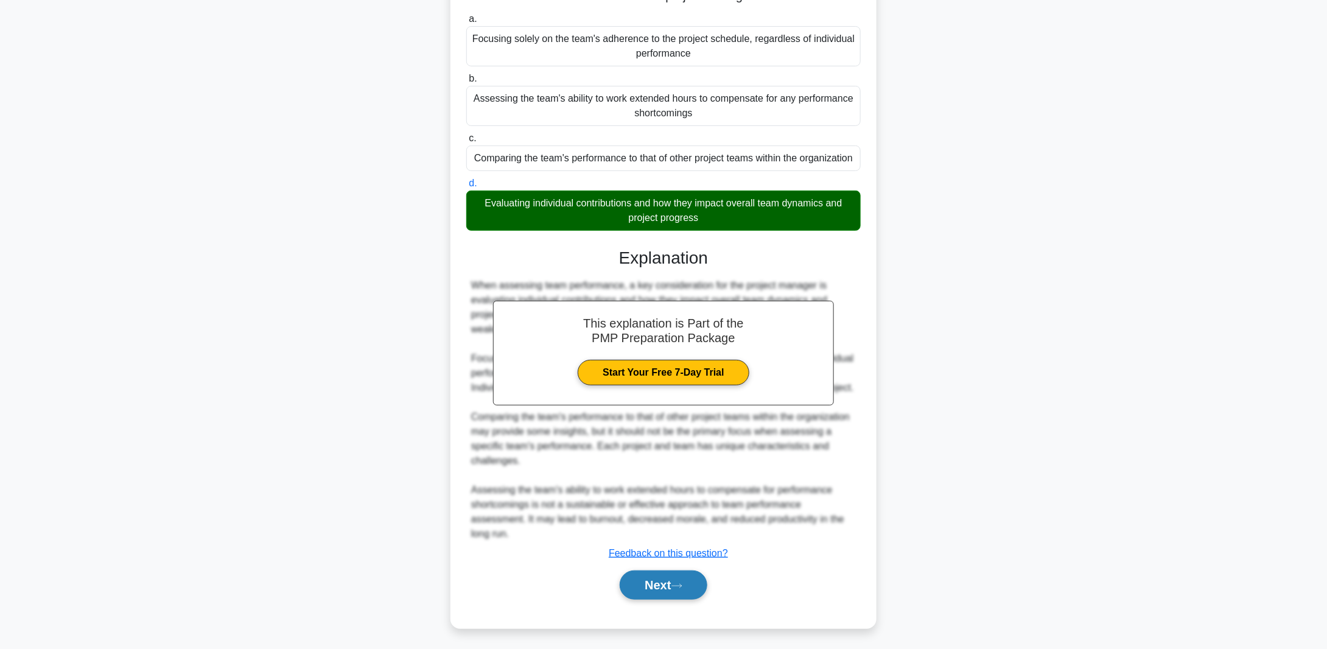
click at [654, 578] on button "Next" at bounding box center [663, 584] width 87 height 29
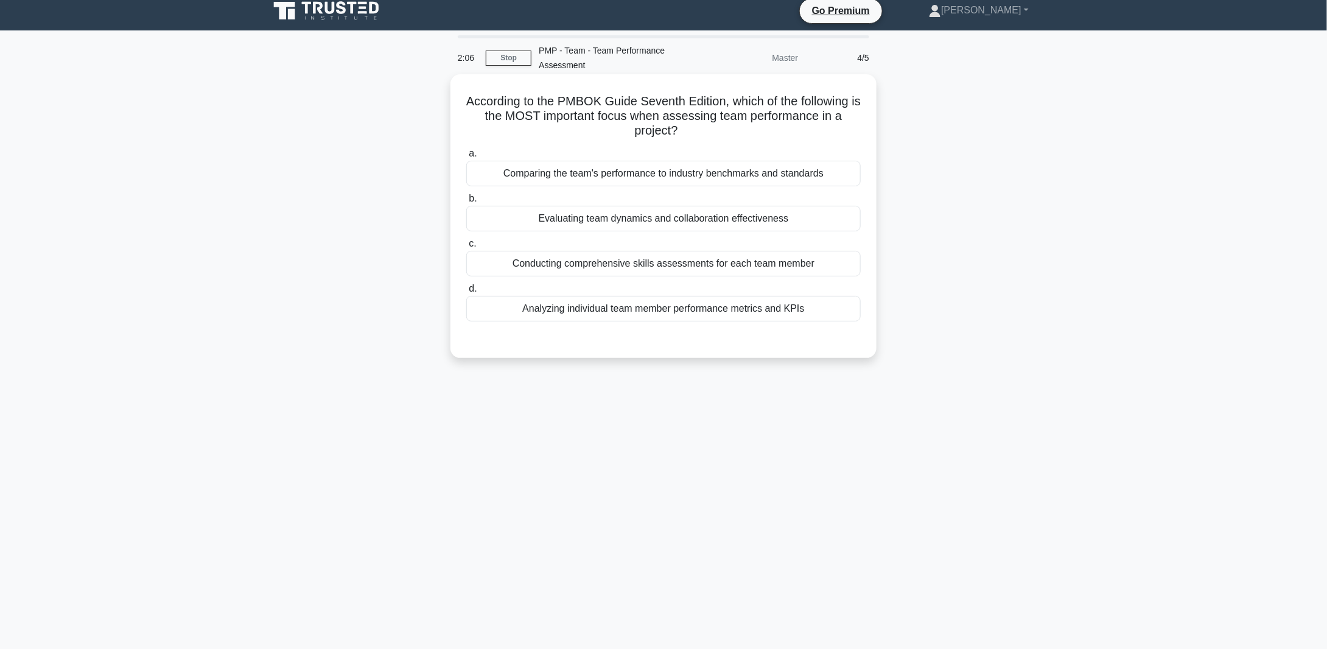
click at [561, 222] on div "Evaluating team dynamics and collaboration effectiveness" at bounding box center [663, 219] width 394 height 26
click at [466, 203] on input "b. Evaluating team dynamics and collaboration effectiveness" at bounding box center [466, 199] width 0 height 8
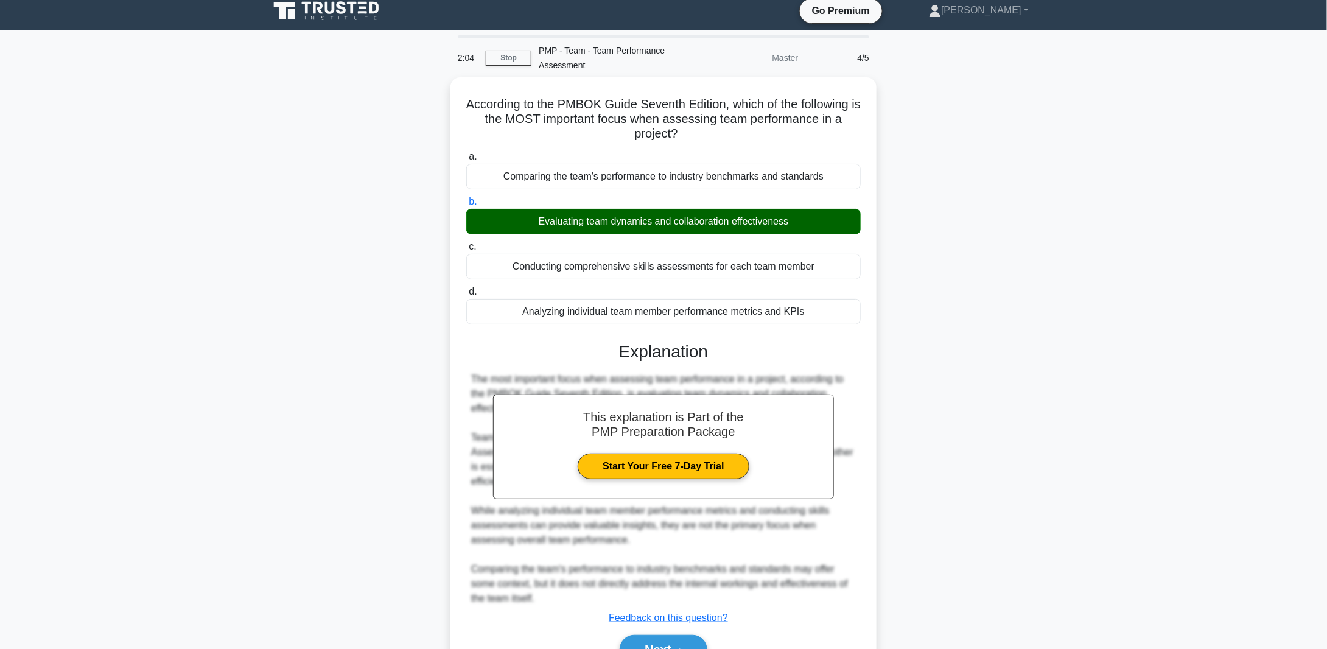
scroll to position [55, 0]
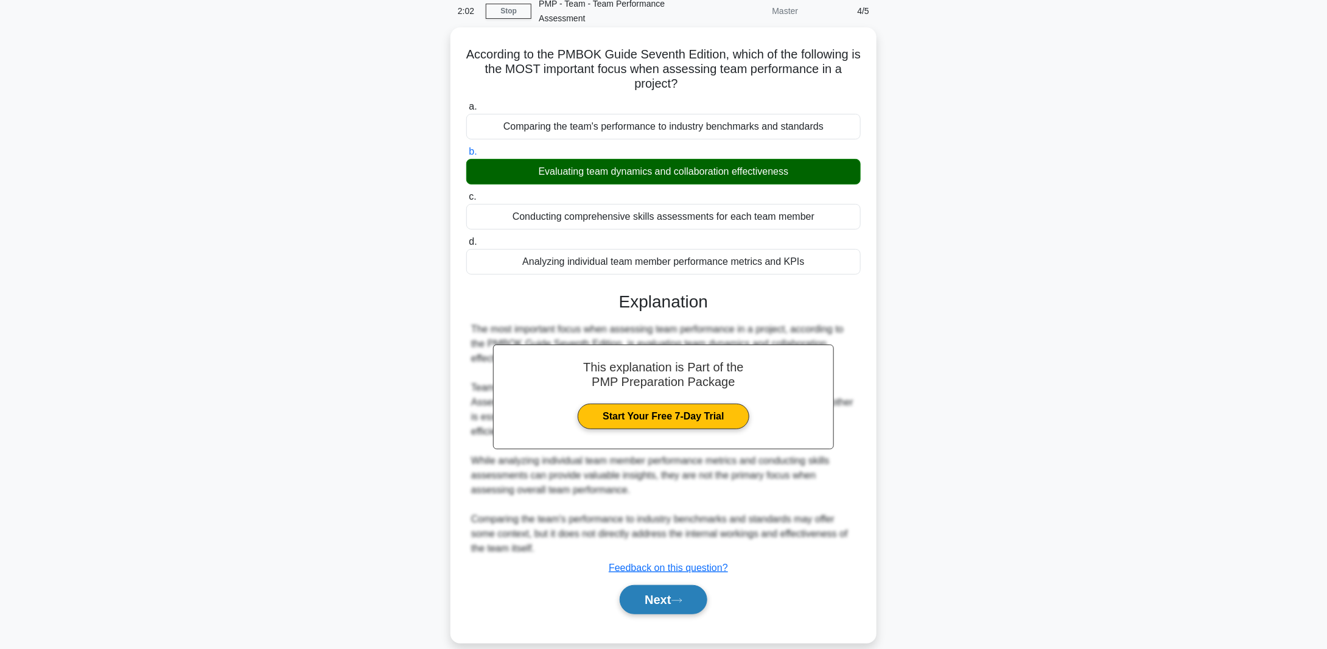
click at [653, 585] on button "Next" at bounding box center [663, 599] width 87 height 29
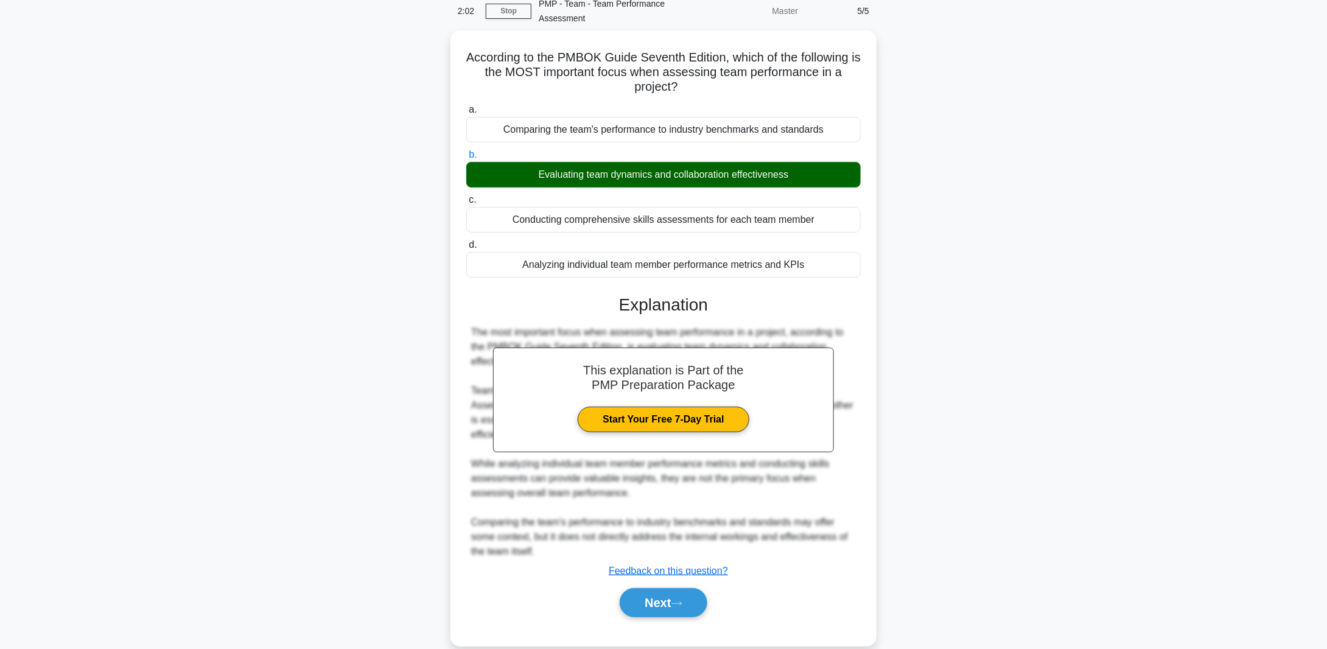
scroll to position [9, 0]
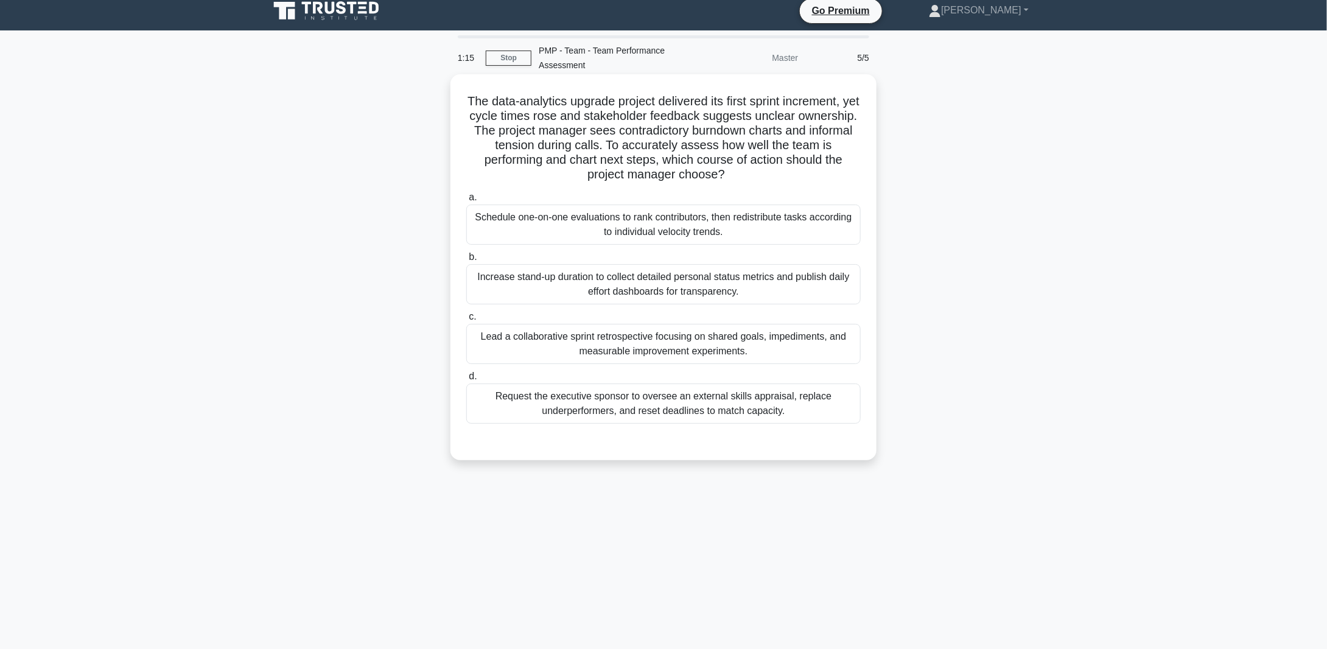
click at [579, 341] on div "Lead a collaborative sprint retrospective focusing on shared goals, impediments…" at bounding box center [663, 344] width 394 height 40
click at [466, 321] on input "c. Lead a collaborative sprint retrospective focusing on shared goals, impedime…" at bounding box center [466, 317] width 0 height 8
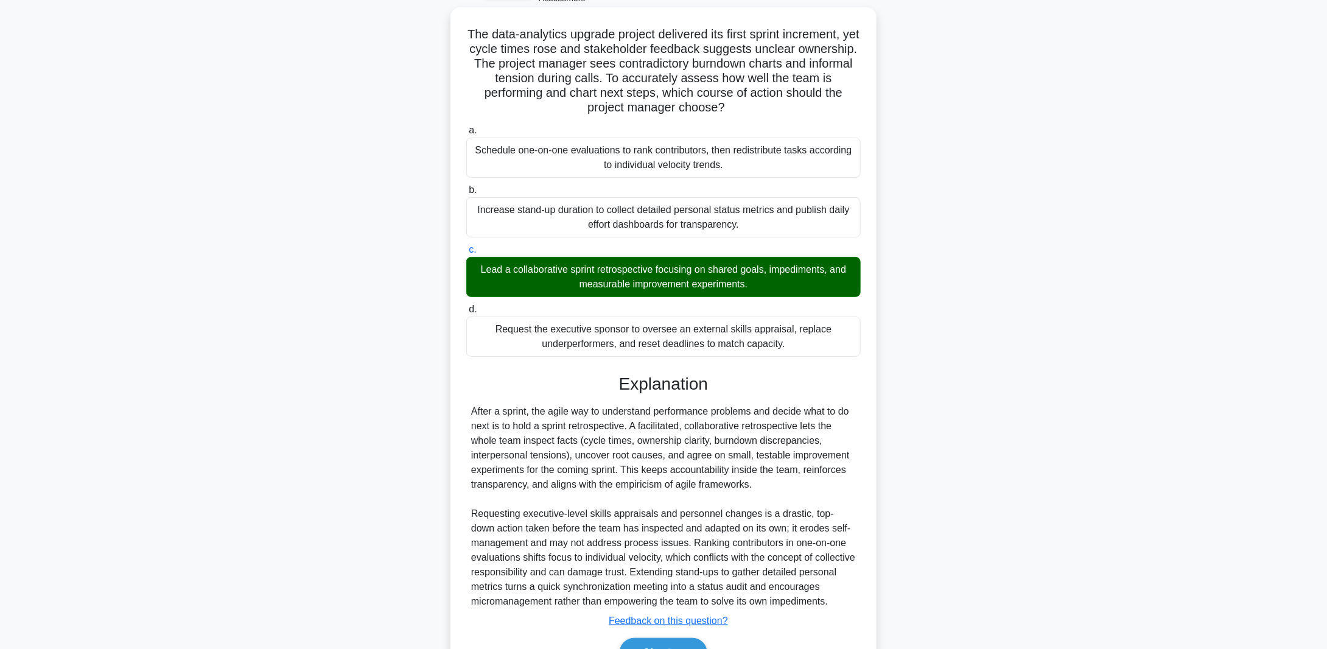
scroll to position [122, 0]
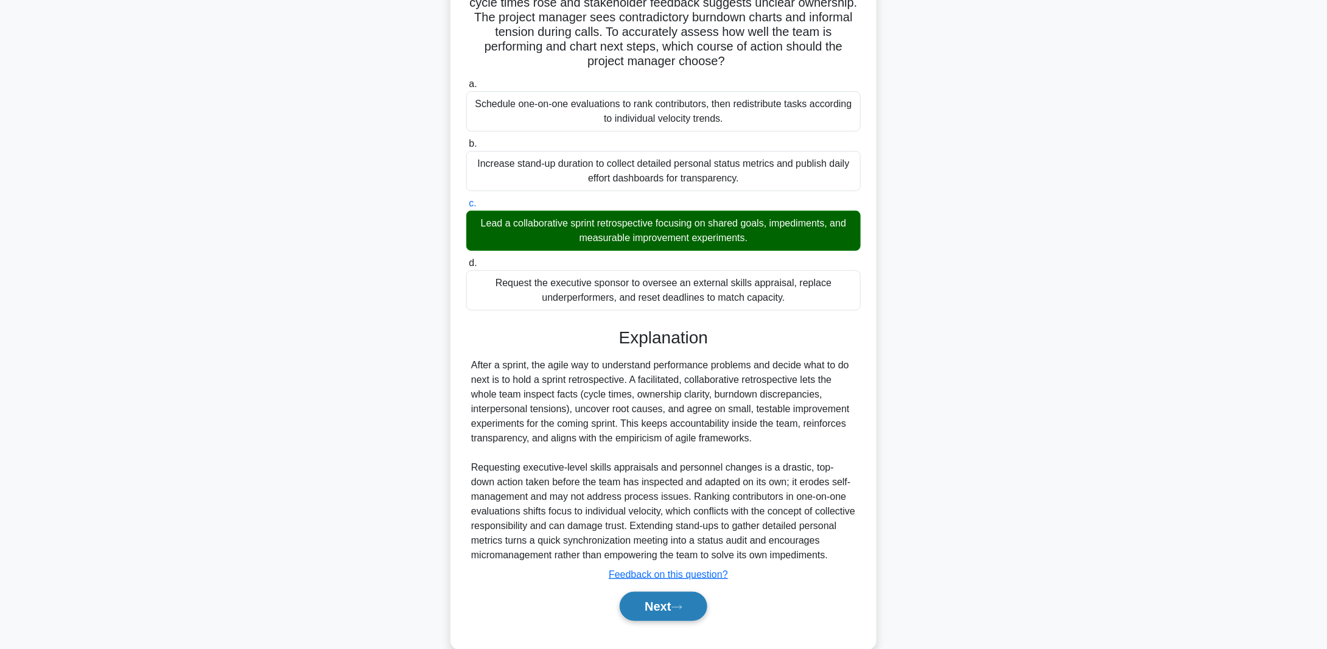
click at [651, 620] on button "Next" at bounding box center [663, 606] width 87 height 29
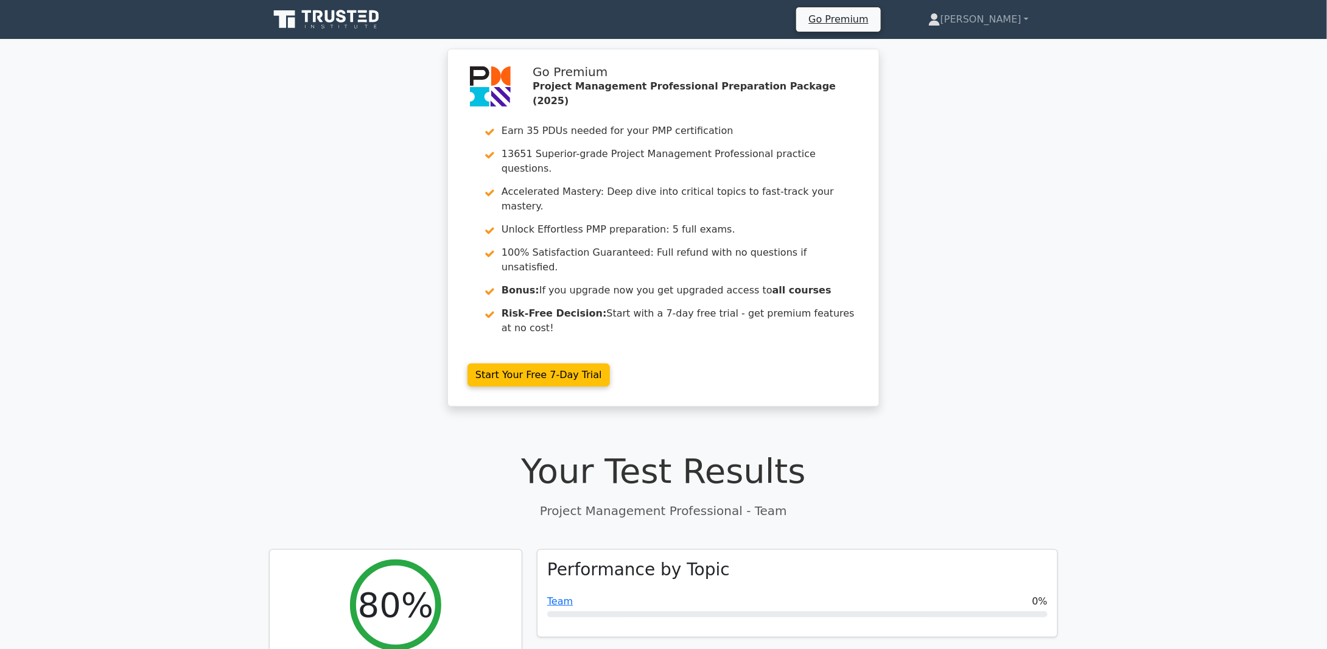
click at [328, 13] on icon at bounding box center [331, 16] width 10 height 12
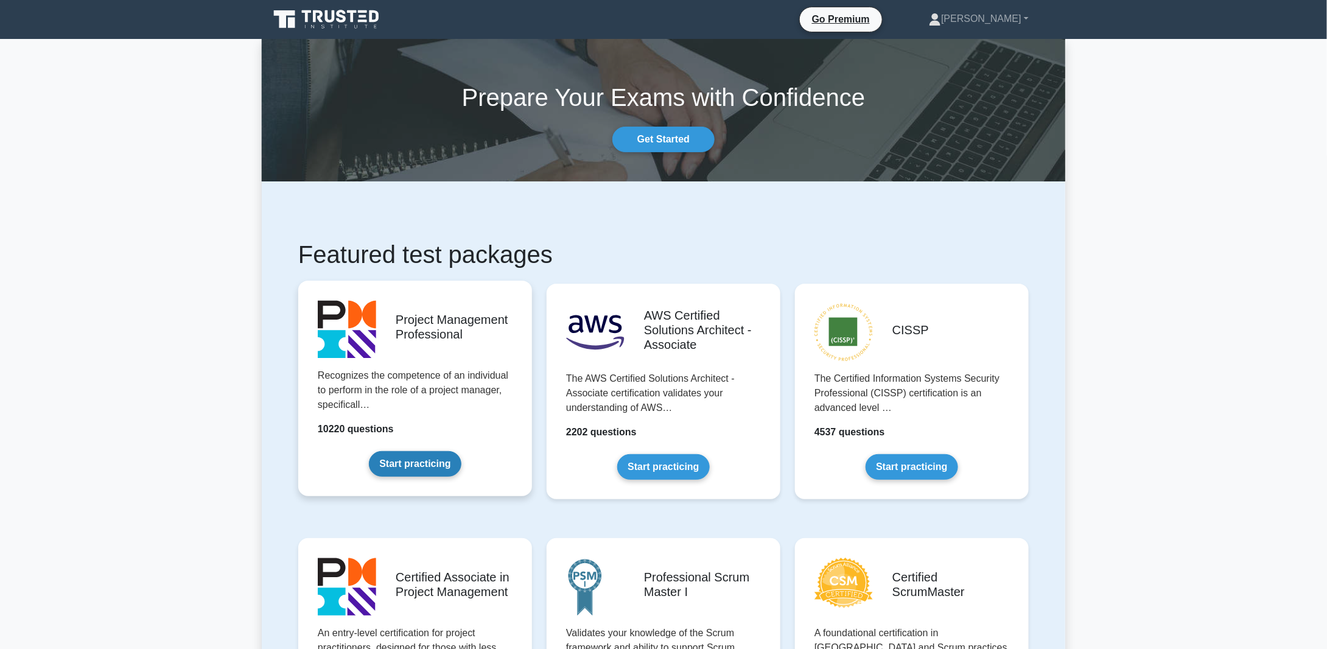
click at [424, 458] on link "Start practicing" at bounding box center [415, 464] width 92 height 26
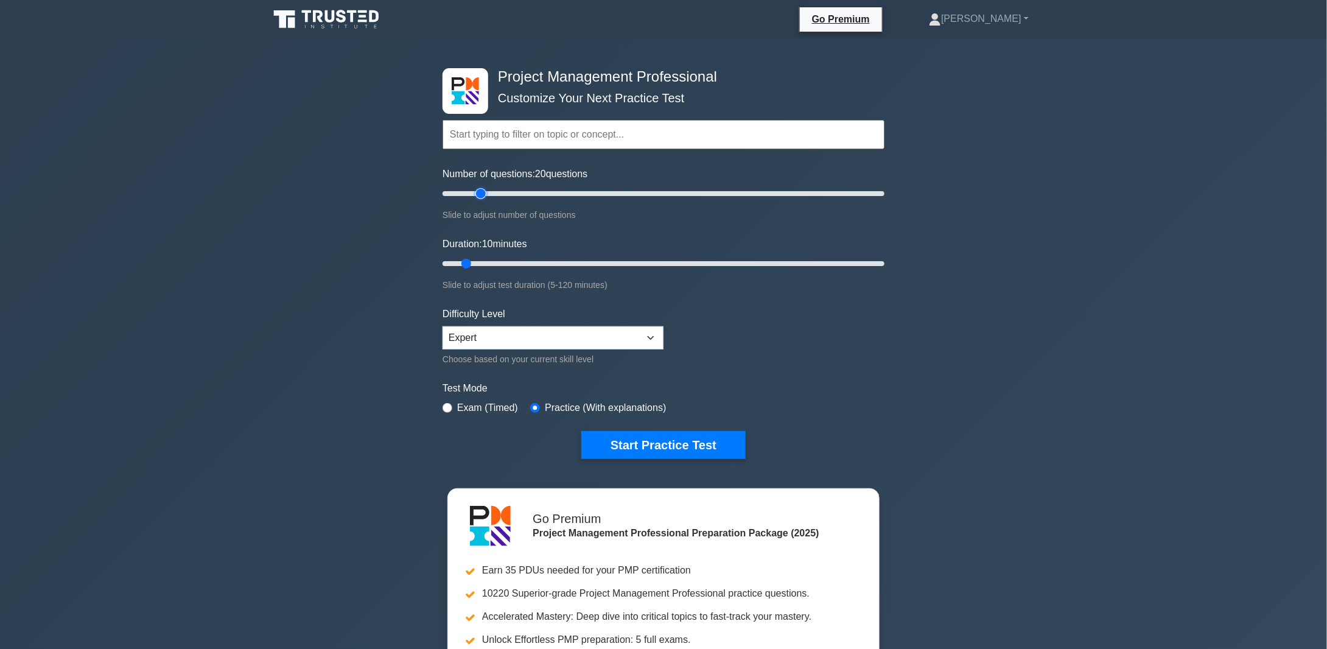
drag, startPoint x: 459, startPoint y: 192, endPoint x: 483, endPoint y: 189, distance: 24.5
type input "20"
click at [483, 189] on input "Number of questions: 20 questions" at bounding box center [664, 193] width 442 height 15
drag, startPoint x: 468, startPoint y: 262, endPoint x: 494, endPoint y: 260, distance: 26.2
click at [494, 260] on input "Duration: 15 minutes" at bounding box center [664, 263] width 442 height 15
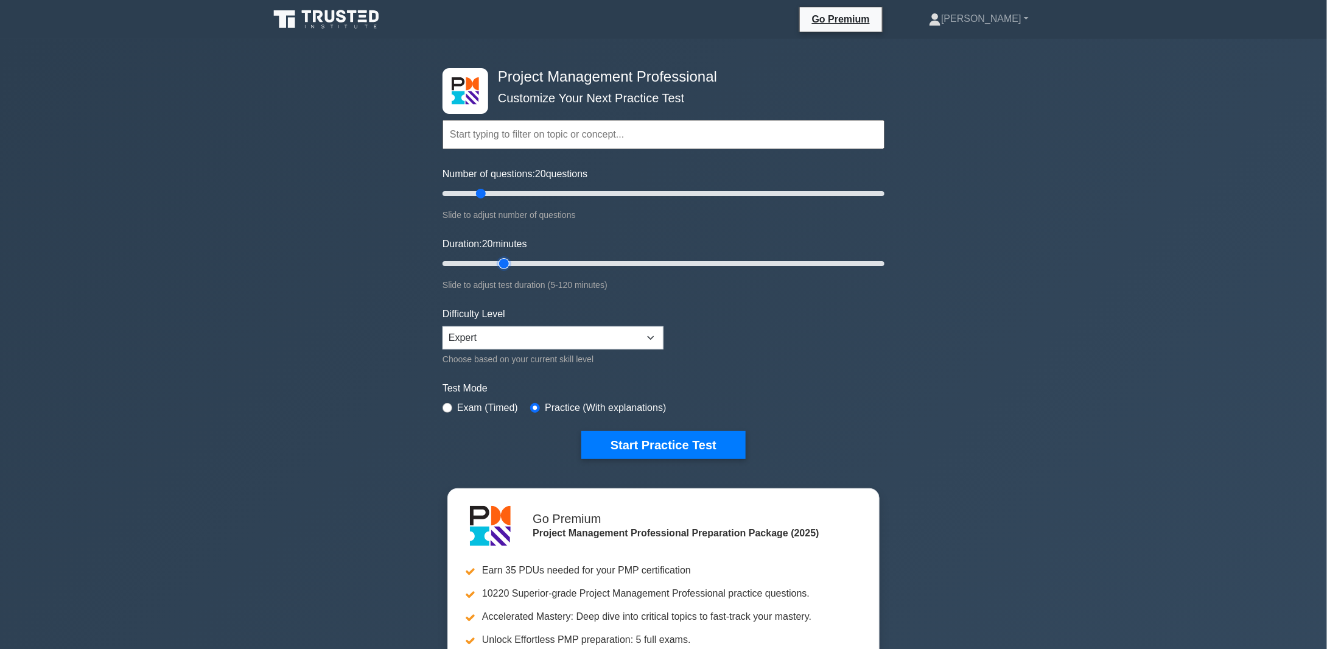
drag, startPoint x: 486, startPoint y: 260, endPoint x: 497, endPoint y: 259, distance: 11.6
type input "20"
click at [497, 259] on input "Duration: 20 minutes" at bounding box center [664, 263] width 442 height 15
click at [675, 444] on button "Start Practice Test" at bounding box center [663, 445] width 164 height 28
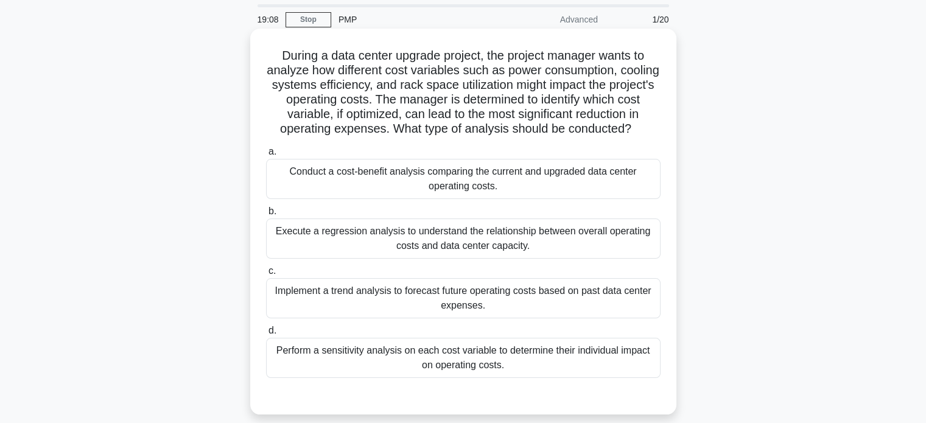
scroll to position [61, 0]
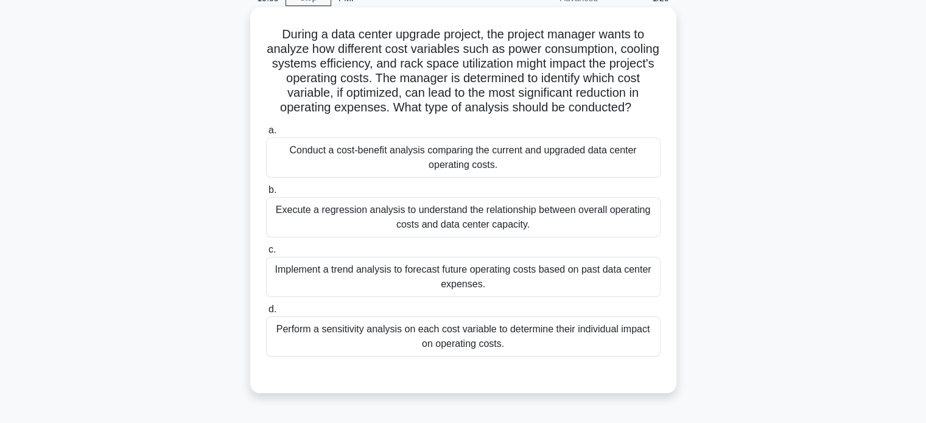
click at [460, 338] on div "Perform a sensitivity analysis on each cost variable to determine their individ…" at bounding box center [463, 337] width 394 height 40
click at [266, 314] on input "d. Perform a sensitivity analysis on each cost variable to determine their indi…" at bounding box center [266, 310] width 0 height 8
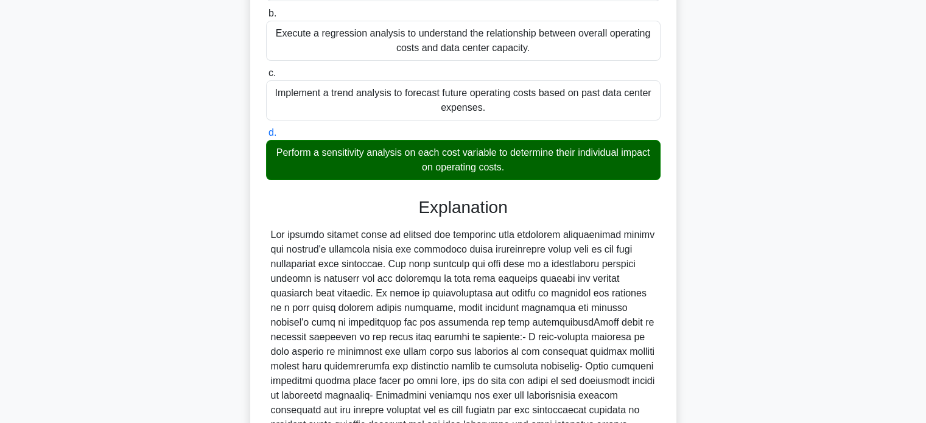
scroll to position [356, 0]
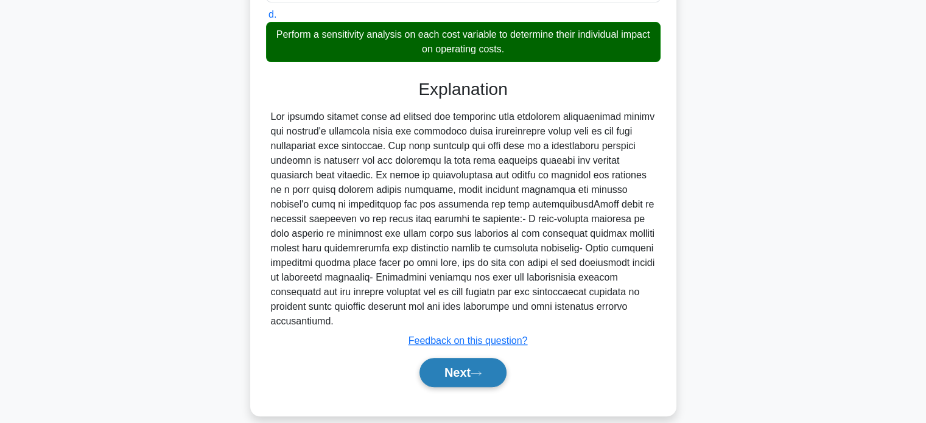
click at [469, 358] on button "Next" at bounding box center [462, 372] width 87 height 29
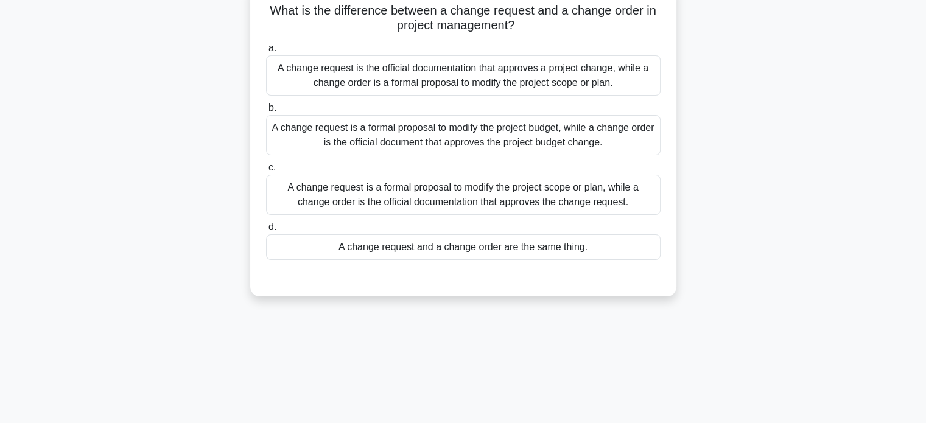
scroll to position [0, 0]
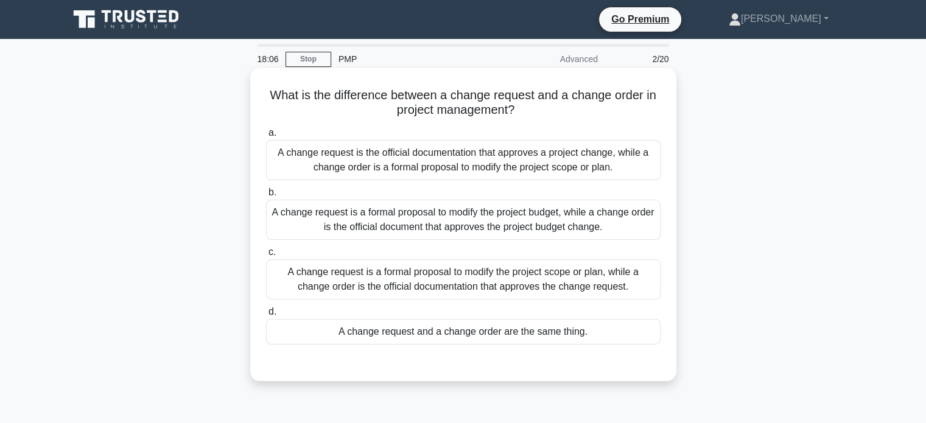
click at [444, 163] on div "A change request is the official documentation that approves a project change, …" at bounding box center [463, 160] width 394 height 40
click at [266, 137] on input "a. A change request is the official documentation that approves a project chang…" at bounding box center [266, 133] width 0 height 8
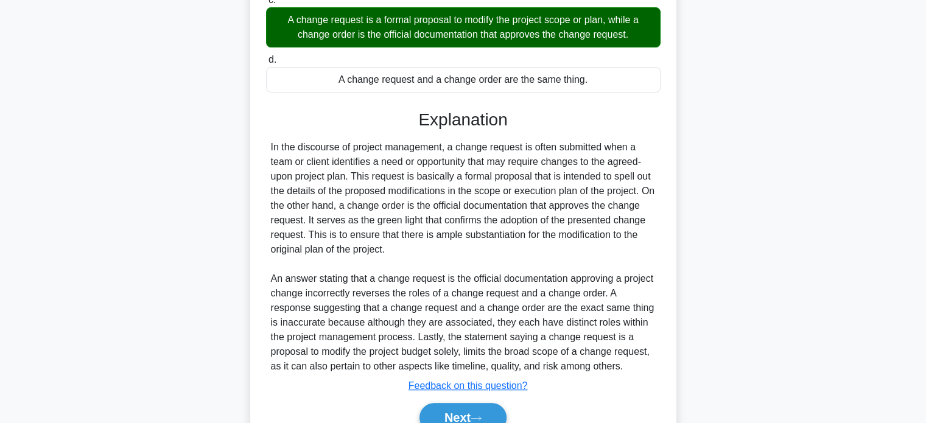
scroll to position [313, 0]
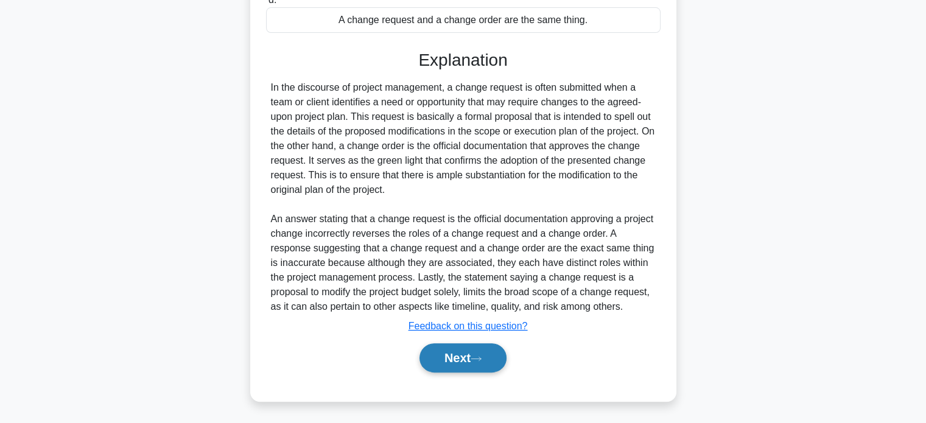
click at [465, 360] on button "Next" at bounding box center [462, 357] width 87 height 29
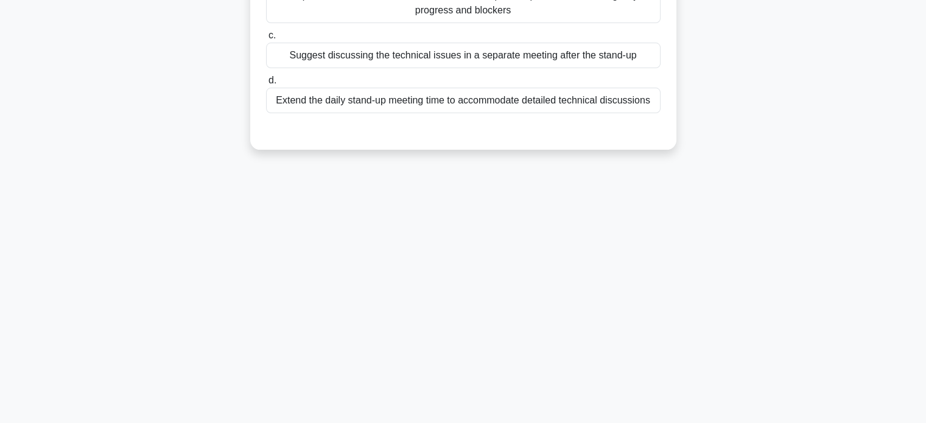
scroll to position [52, 0]
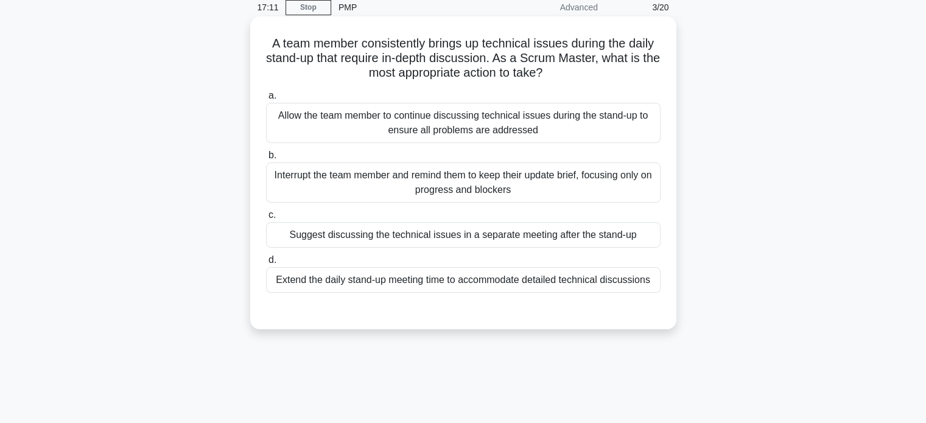
click at [491, 238] on div "Suggest discussing the technical issues in a separate meeting after the stand-up" at bounding box center [463, 235] width 394 height 26
click at [266, 219] on input "c. Suggest discussing the technical issues in a separate meeting after the stan…" at bounding box center [266, 215] width 0 height 8
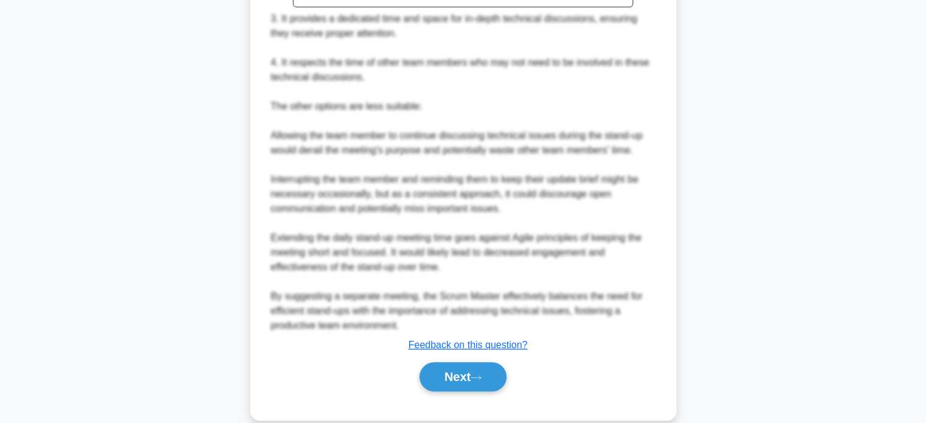
scroll to position [531, 0]
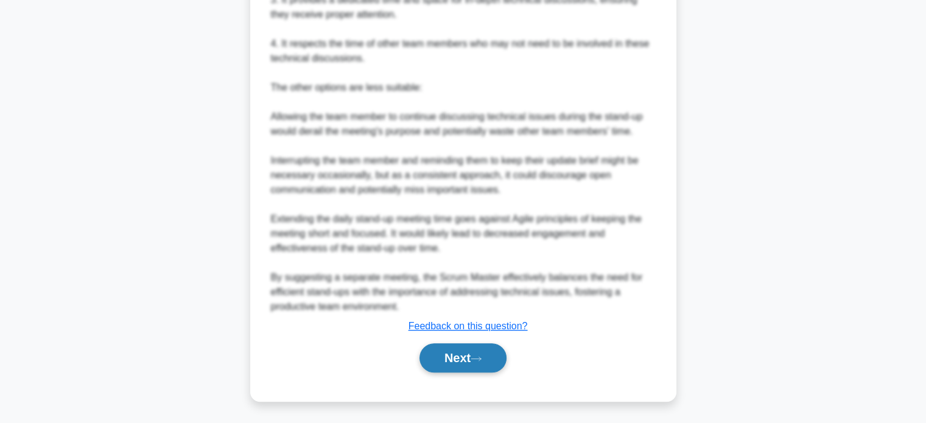
click at [460, 357] on button "Next" at bounding box center [462, 357] width 87 height 29
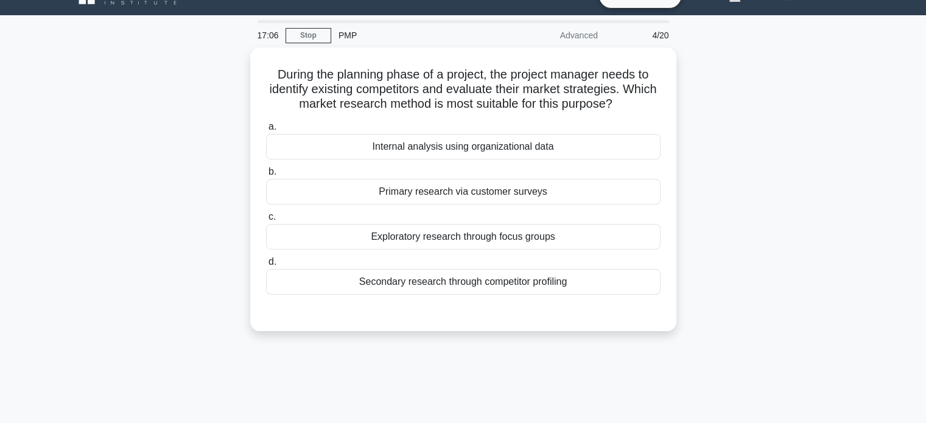
scroll to position [0, 0]
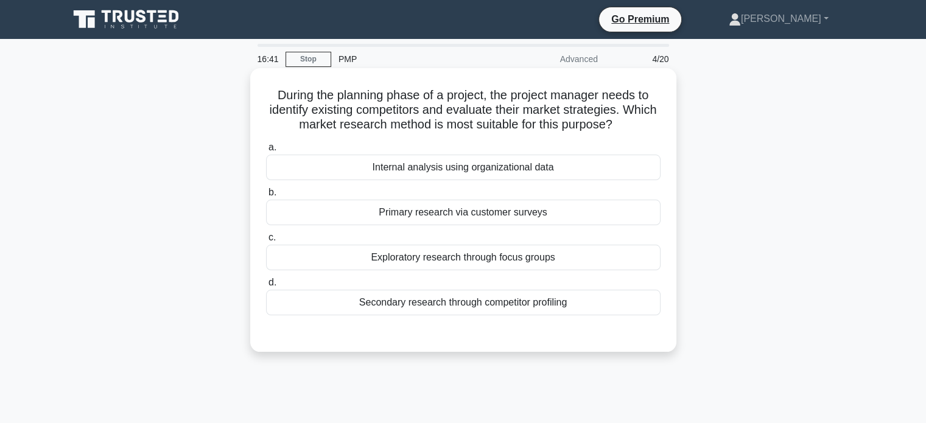
click at [470, 306] on div "Secondary research through competitor profiling" at bounding box center [463, 303] width 394 height 26
click at [266, 287] on input "d. Secondary research through competitor profiling" at bounding box center [266, 283] width 0 height 8
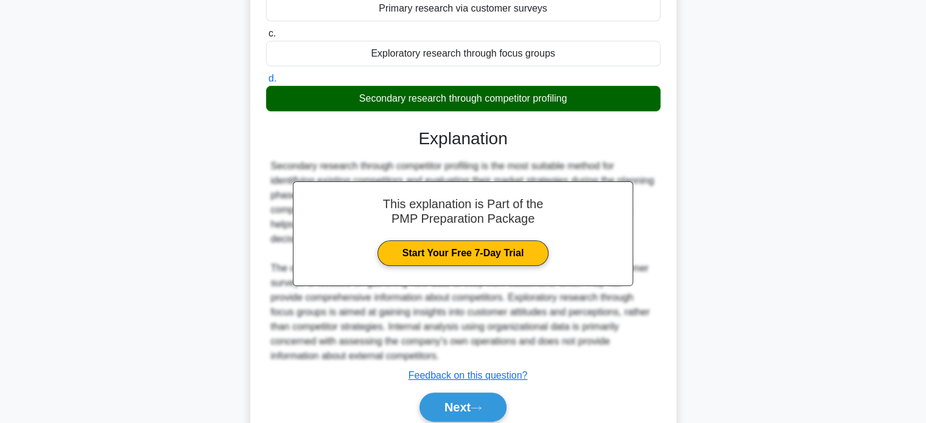
scroll to position [239, 0]
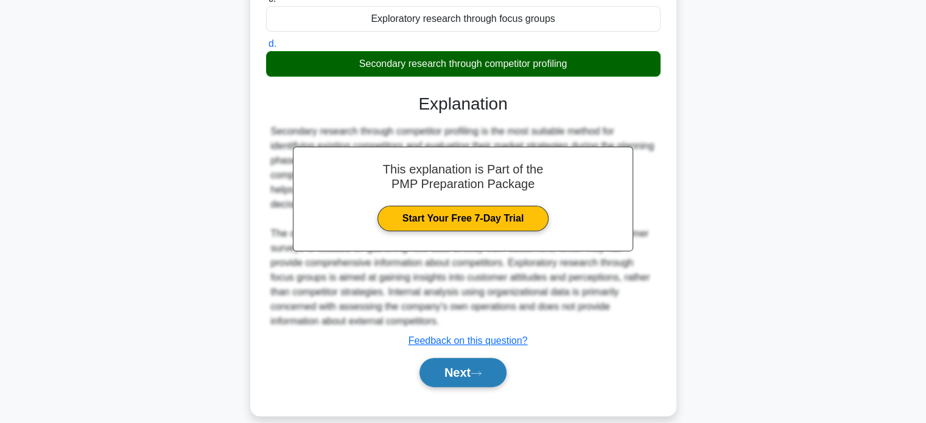
click at [458, 358] on button "Next" at bounding box center [462, 372] width 87 height 29
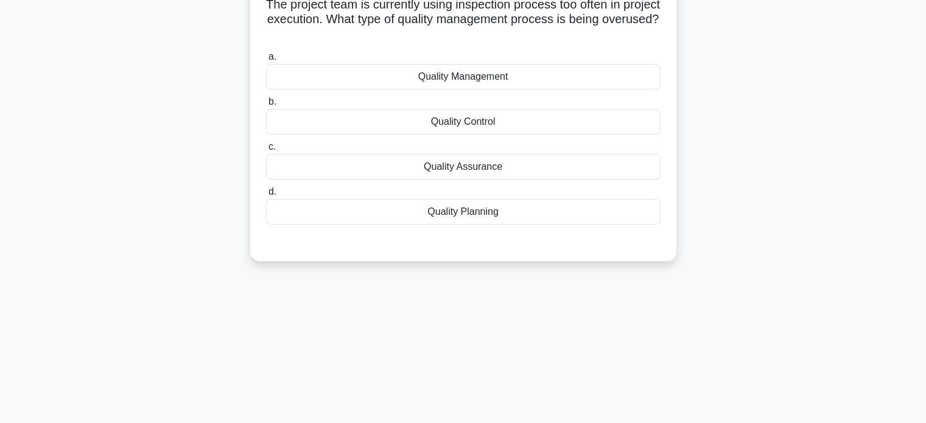
scroll to position [52, 0]
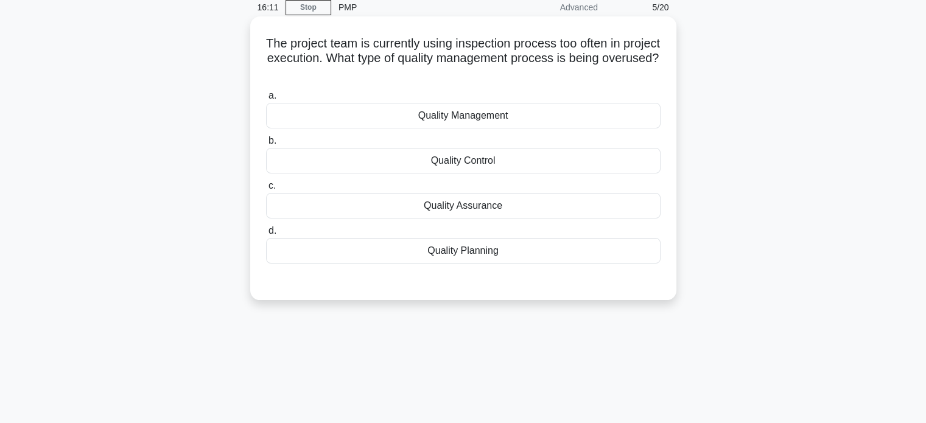
click at [474, 207] on div "Quality Assurance" at bounding box center [463, 206] width 394 height 26
click at [266, 190] on input "c. Quality Assurance" at bounding box center [266, 186] width 0 height 8
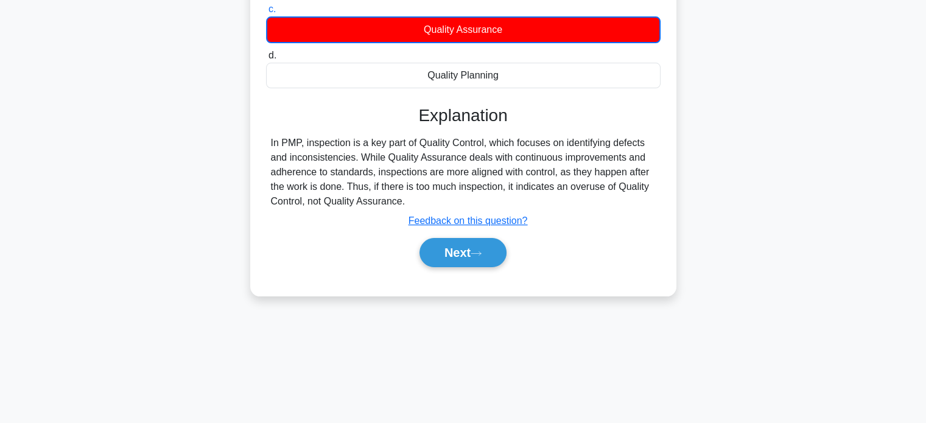
scroll to position [234, 0]
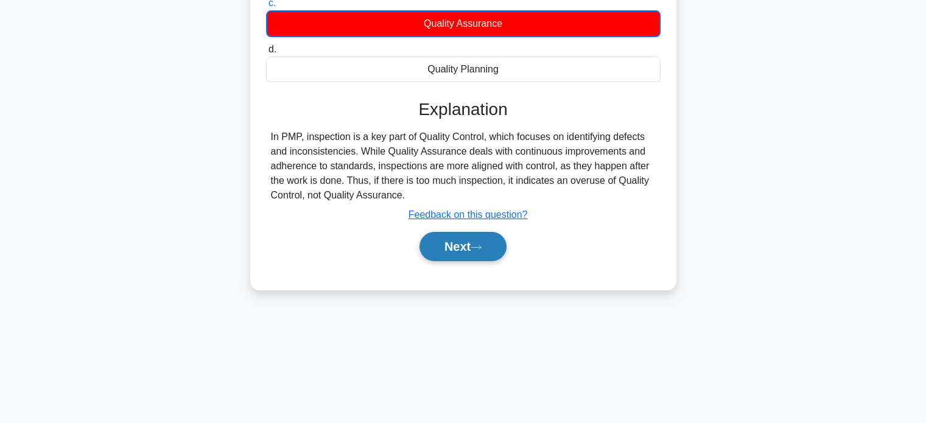
click at [449, 248] on button "Next" at bounding box center [462, 246] width 87 height 29
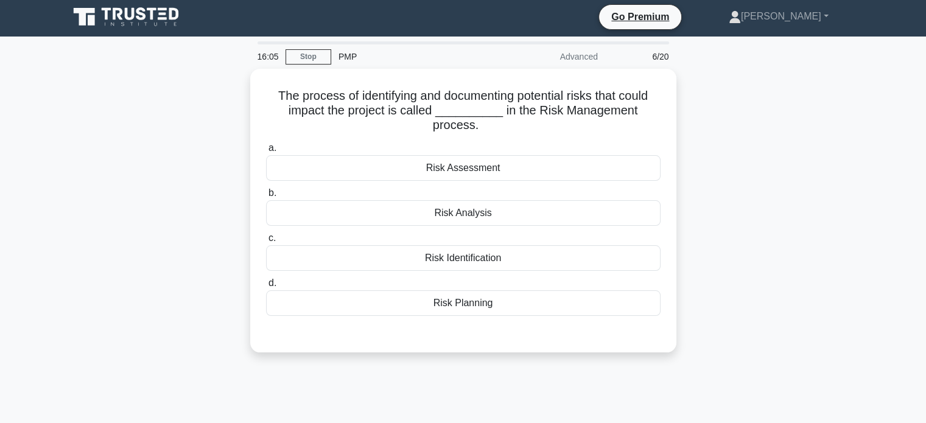
scroll to position [0, 0]
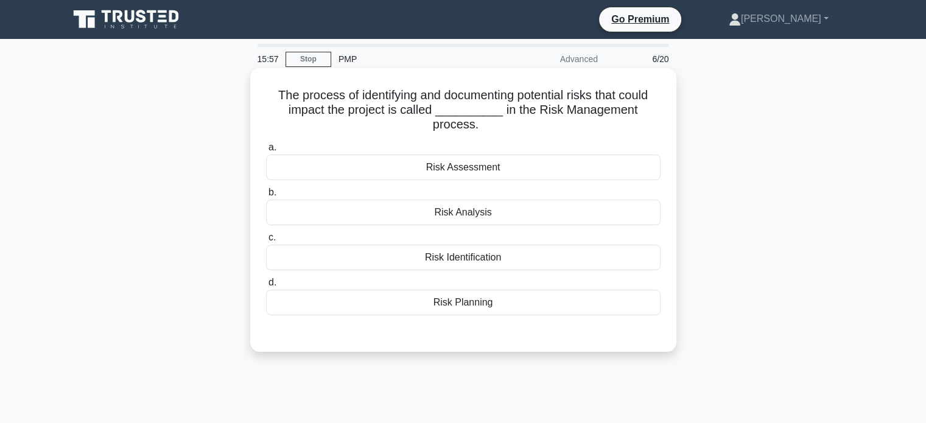
click at [465, 260] on div "Risk Identification" at bounding box center [463, 258] width 394 height 26
click at [266, 242] on input "c. Risk Identification" at bounding box center [266, 238] width 0 height 8
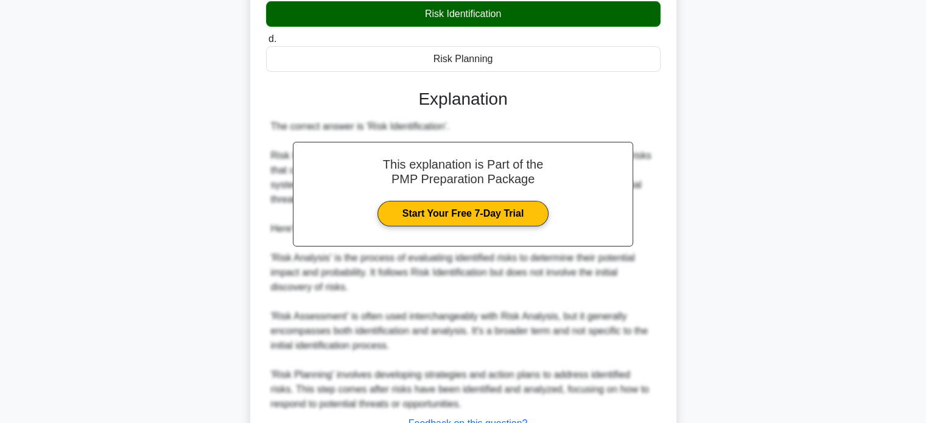
scroll to position [341, 0]
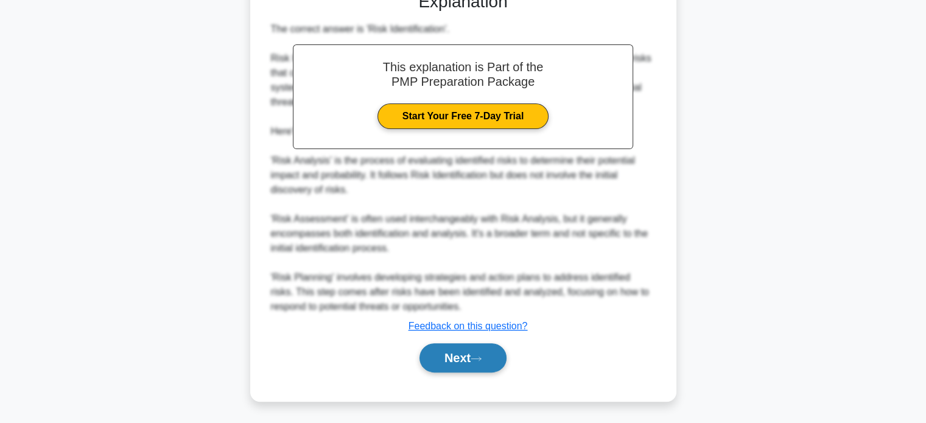
click at [448, 364] on button "Next" at bounding box center [462, 357] width 87 height 29
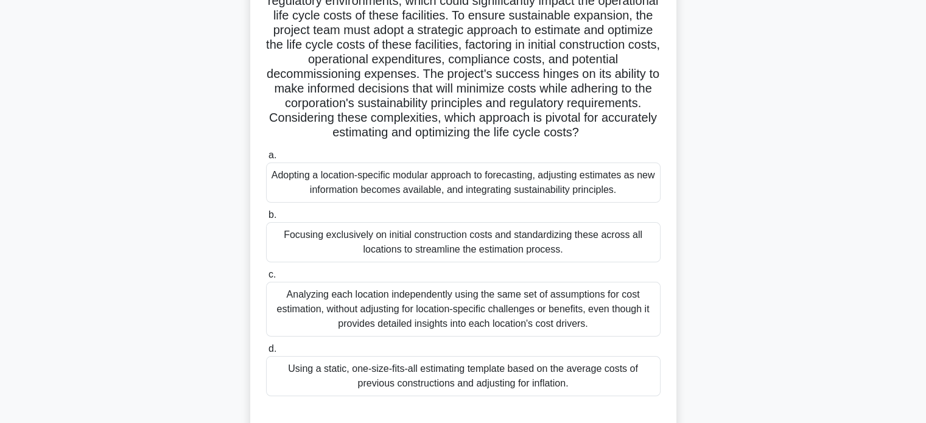
scroll to position [183, 0]
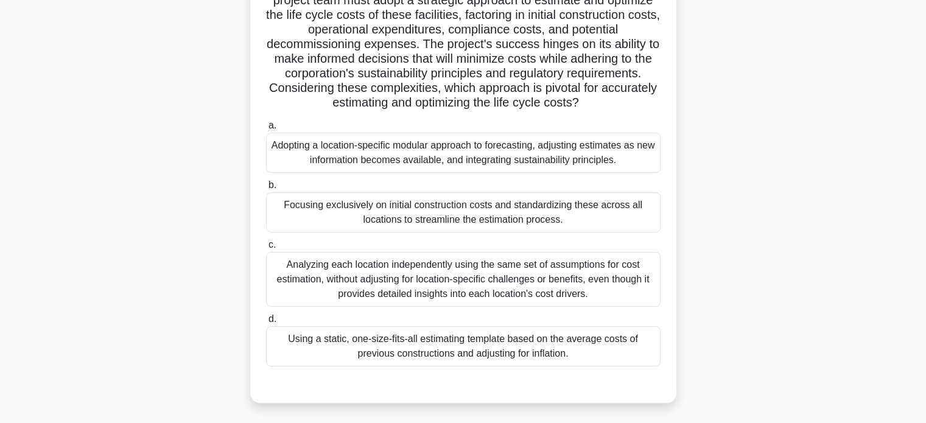
click at [422, 153] on div "Adopting a location-specific modular approach to forecasting, adjusting estimat…" at bounding box center [463, 153] width 394 height 40
click at [266, 130] on input "a. Adopting a location-specific modular approach to forecasting, adjusting esti…" at bounding box center [266, 126] width 0 height 8
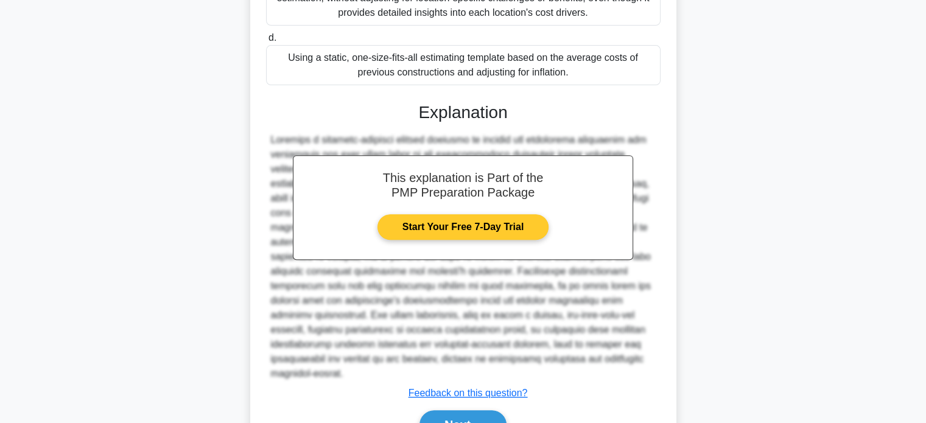
scroll to position [516, 0]
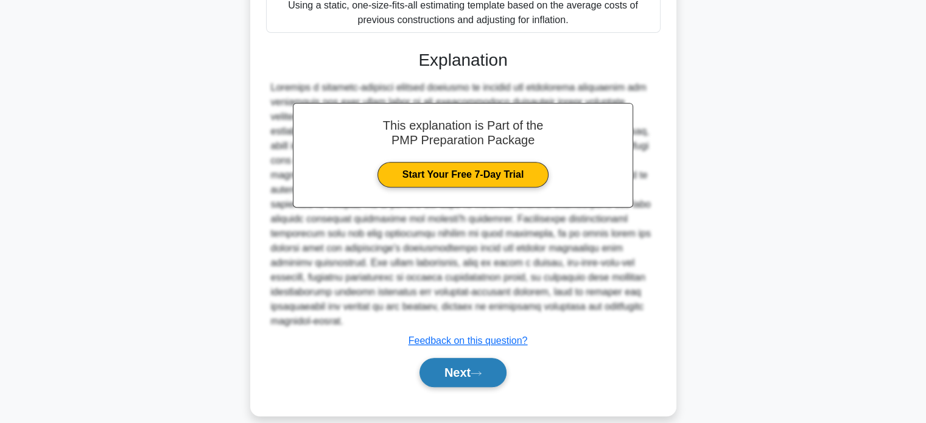
click at [463, 358] on button "Next" at bounding box center [462, 372] width 87 height 29
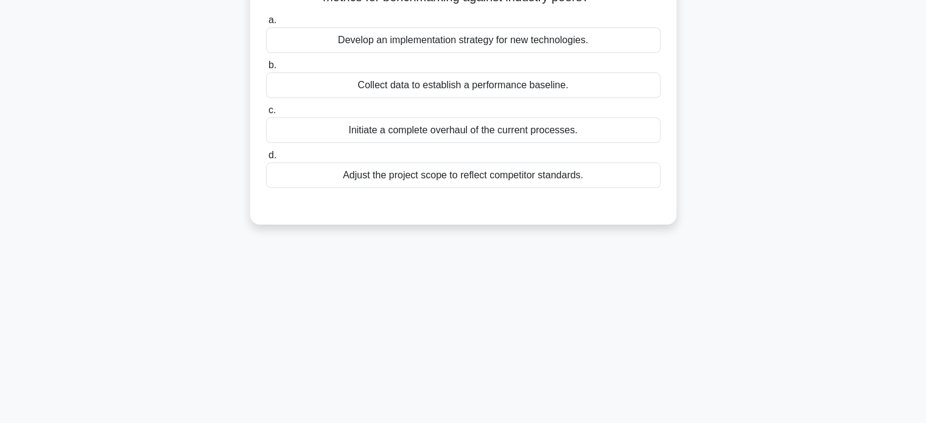
scroll to position [0, 0]
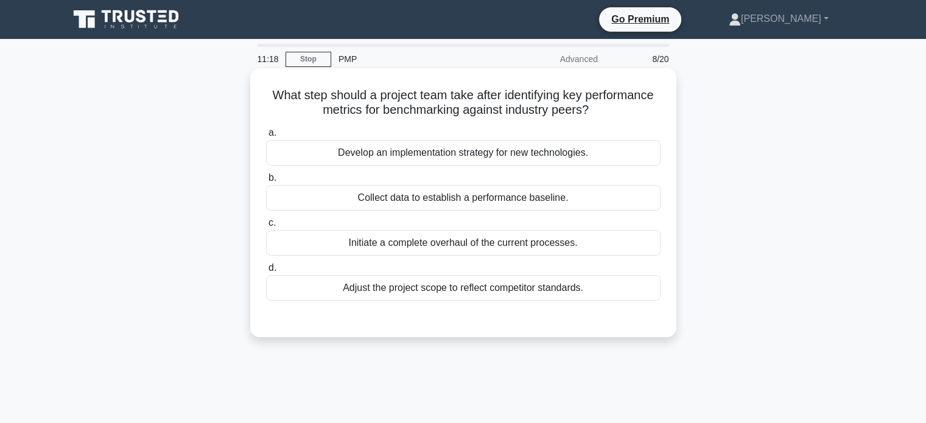
click at [426, 198] on div "Collect data to establish a performance baseline." at bounding box center [463, 198] width 394 height 26
click at [266, 182] on input "b. Collect data to establish a performance baseline." at bounding box center [266, 178] width 0 height 8
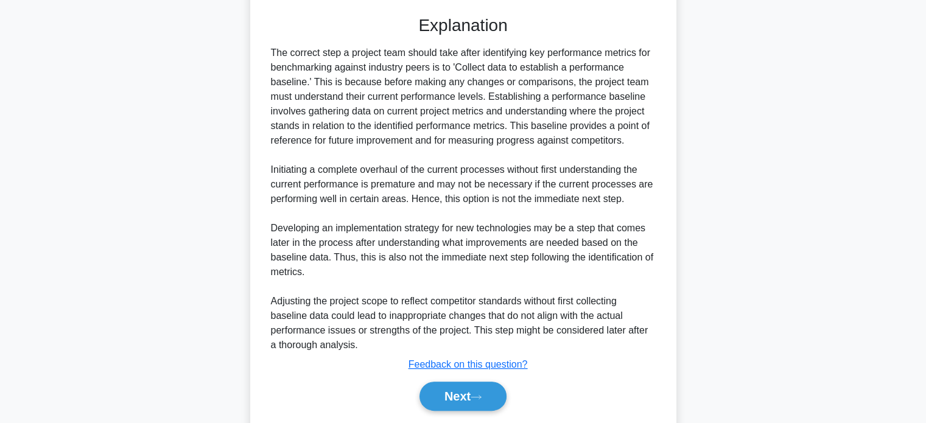
scroll to position [341, 0]
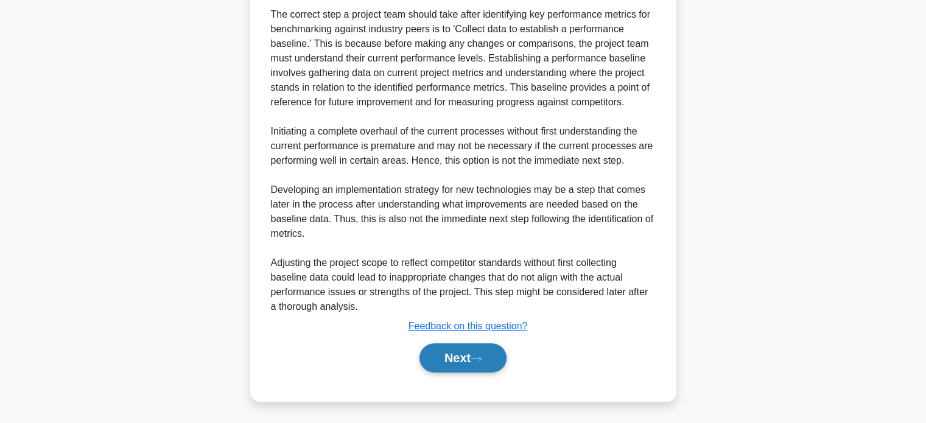
click at [464, 353] on button "Next" at bounding box center [462, 357] width 87 height 29
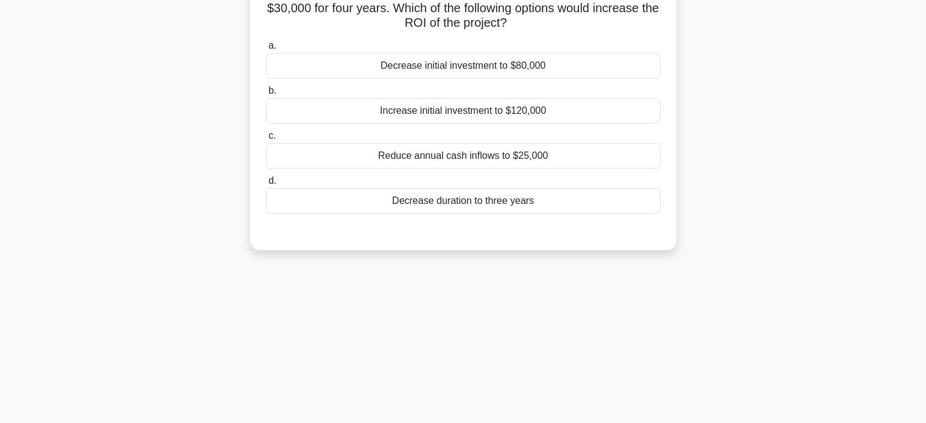
scroll to position [0, 0]
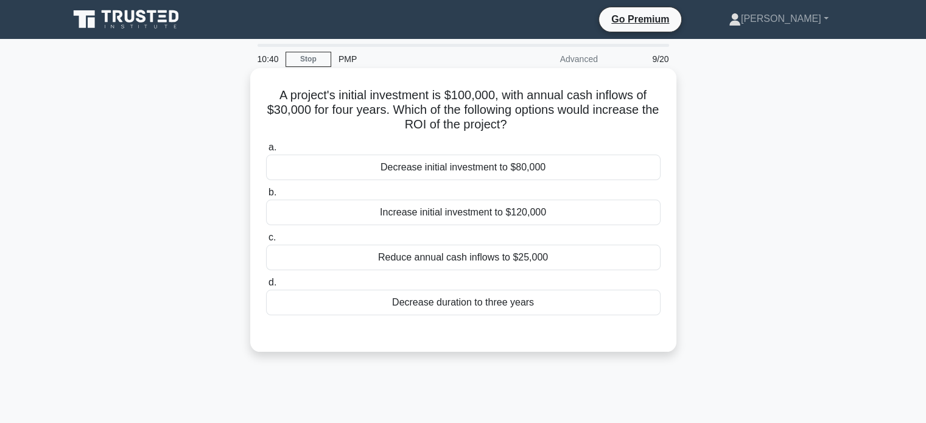
click at [429, 214] on div "Increase initial investment to $120,000" at bounding box center [463, 213] width 394 height 26
click at [266, 197] on input "b. Increase initial investment to $120,000" at bounding box center [266, 193] width 0 height 8
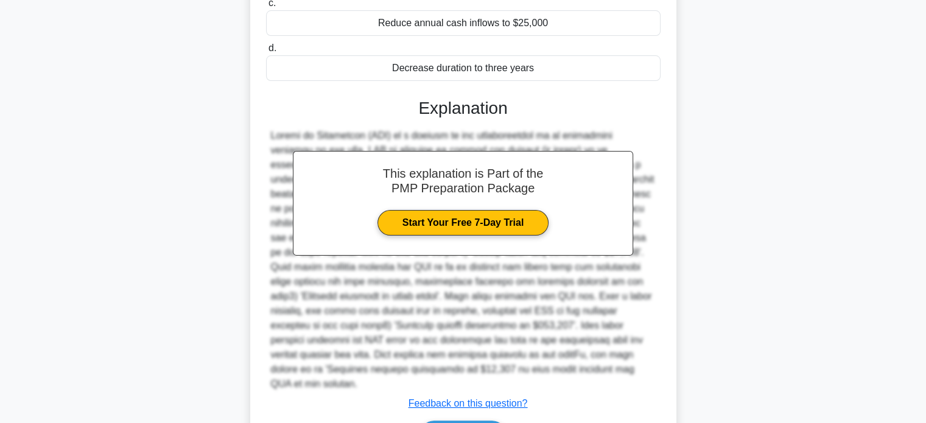
scroll to position [298, 0]
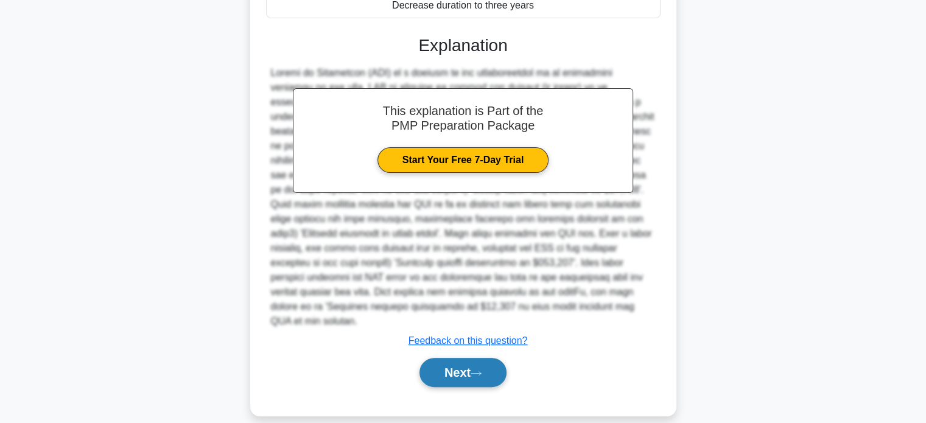
click at [464, 362] on button "Next" at bounding box center [462, 372] width 87 height 29
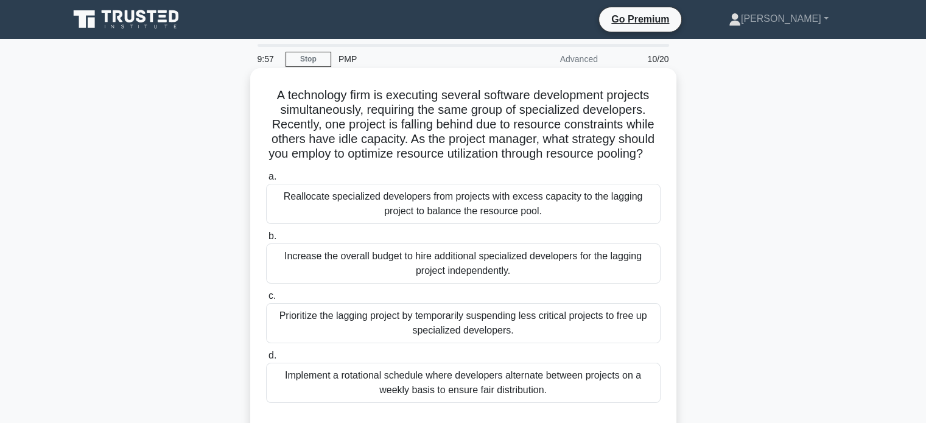
scroll to position [61, 0]
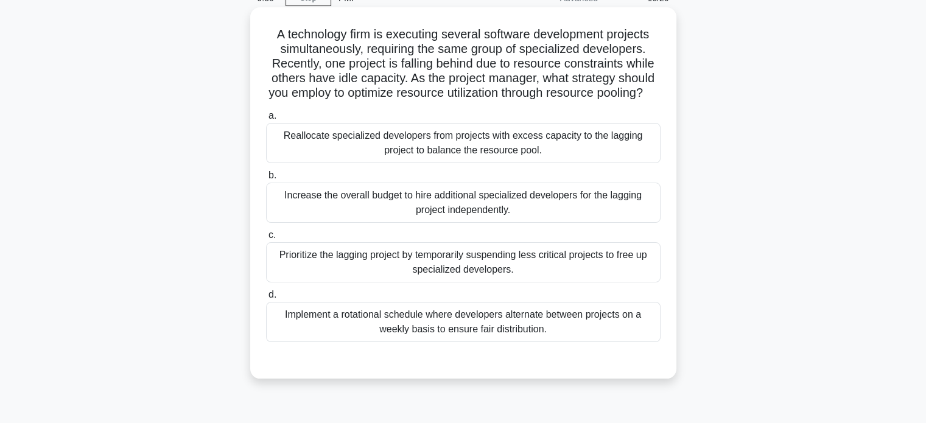
click at [454, 335] on div "Implement a rotational schedule where developers alternate between projects on …" at bounding box center [463, 322] width 394 height 40
click at [266, 299] on input "d. Implement a rotational schedule where developers alternate between projects …" at bounding box center [266, 295] width 0 height 8
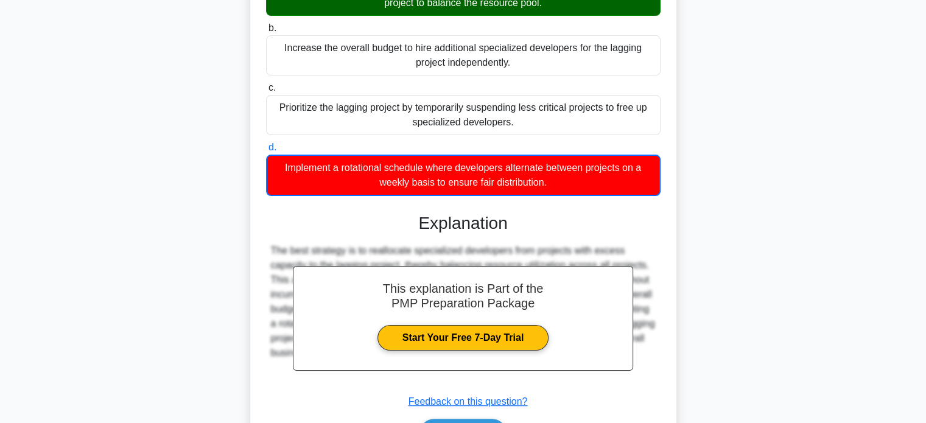
scroll to position [298, 0]
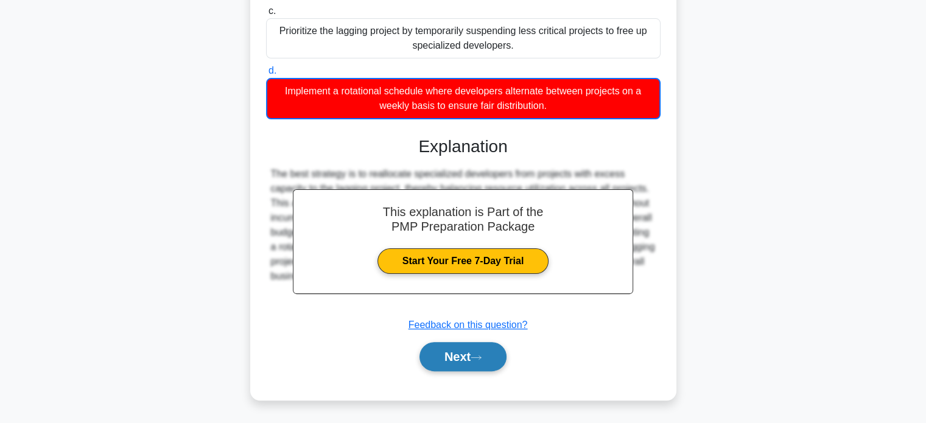
click at [459, 360] on button "Next" at bounding box center [462, 356] width 87 height 29
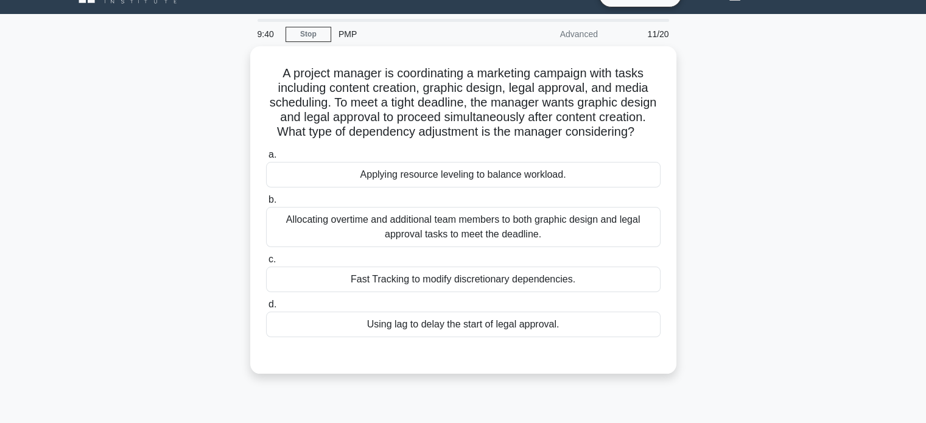
scroll to position [0, 0]
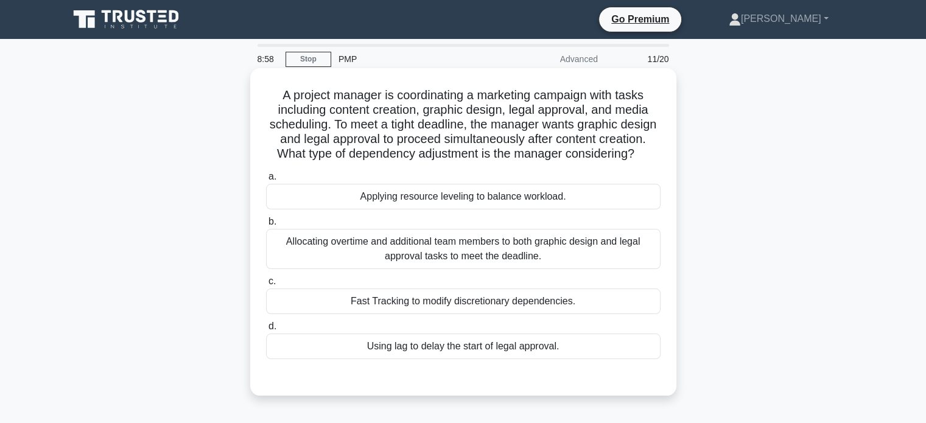
click at [421, 314] on div "Fast Tracking to modify discretionary dependencies." at bounding box center [463, 302] width 394 height 26
click at [266, 285] on input "c. Fast Tracking to modify discretionary dependencies." at bounding box center [266, 282] width 0 height 8
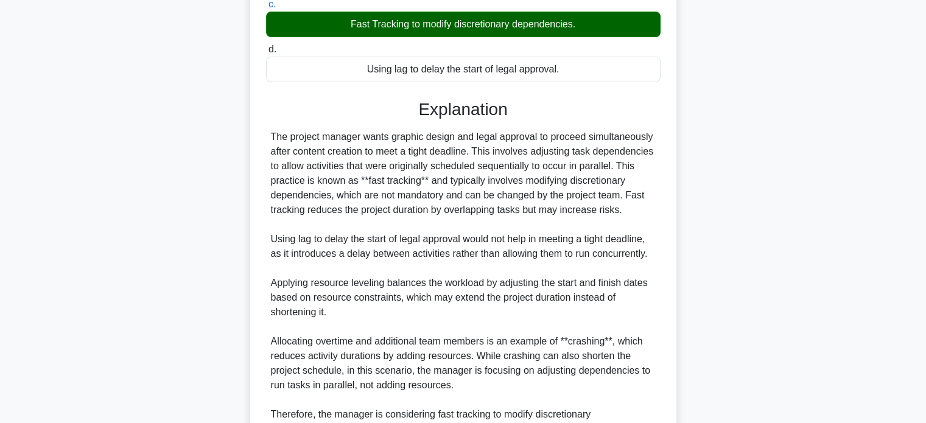
scroll to position [399, 0]
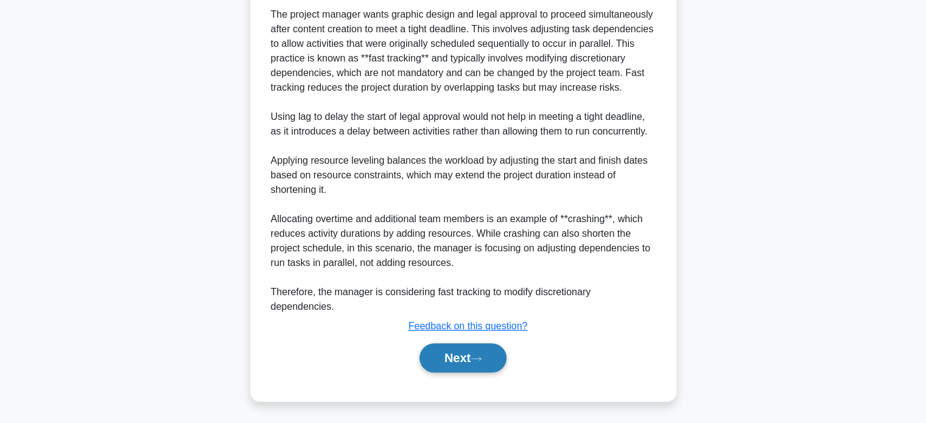
click at [473, 362] on button "Next" at bounding box center [462, 357] width 87 height 29
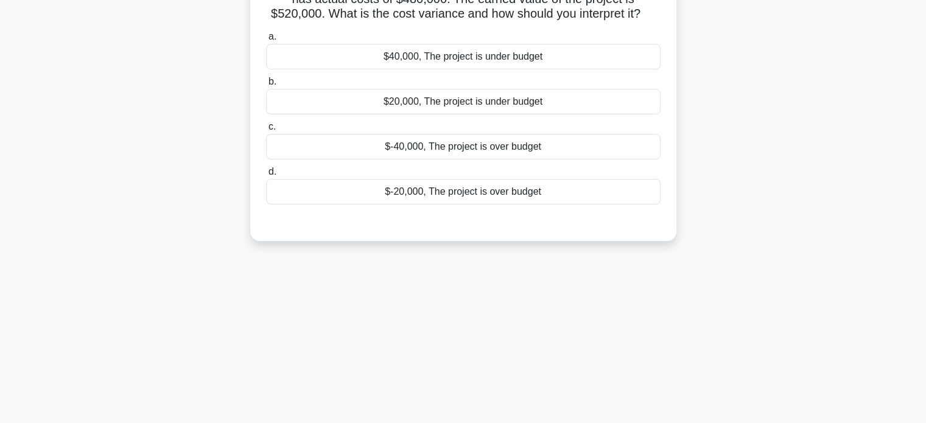
scroll to position [0, 0]
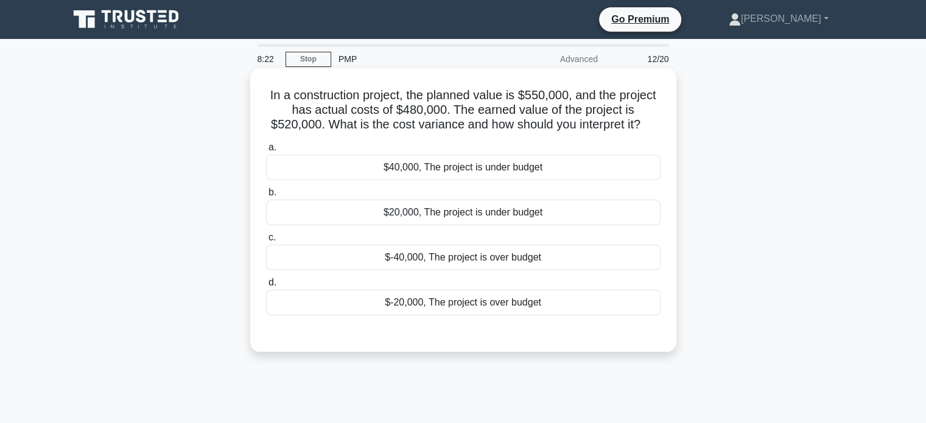
click at [447, 169] on div "$40,000, The project is under budget" at bounding box center [463, 168] width 394 height 26
click at [266, 152] on input "a. $40,000, The project is under budget" at bounding box center [266, 148] width 0 height 8
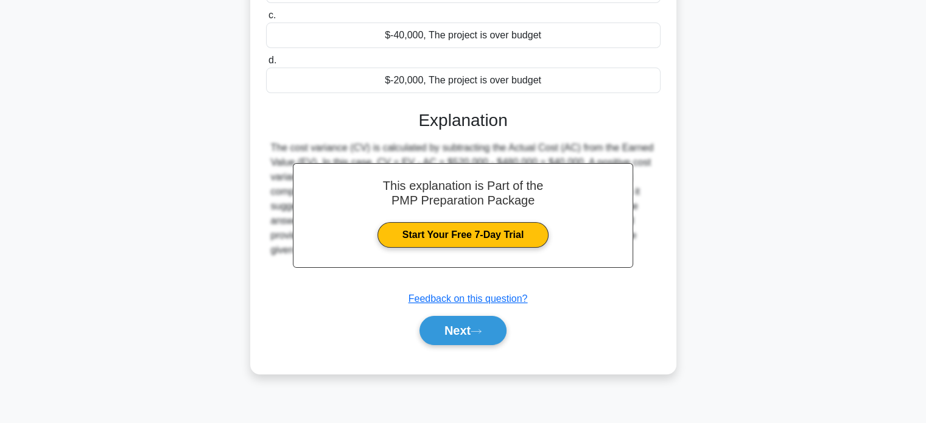
scroll to position [234, 0]
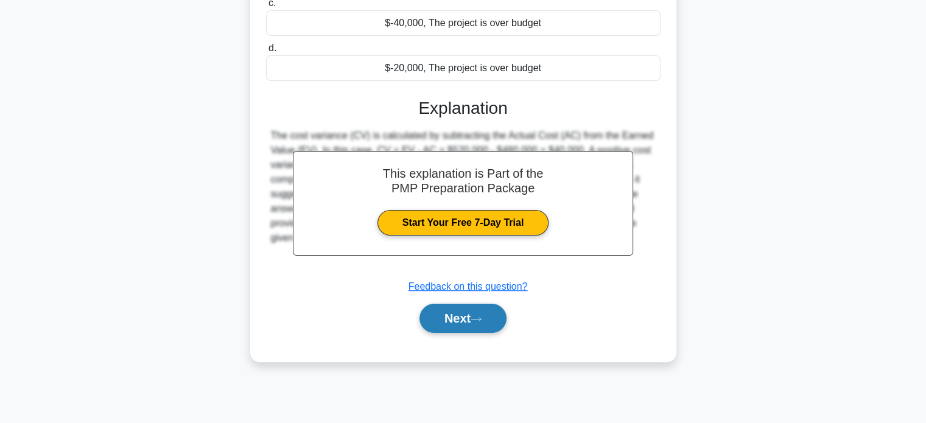
click at [461, 318] on button "Next" at bounding box center [462, 318] width 87 height 29
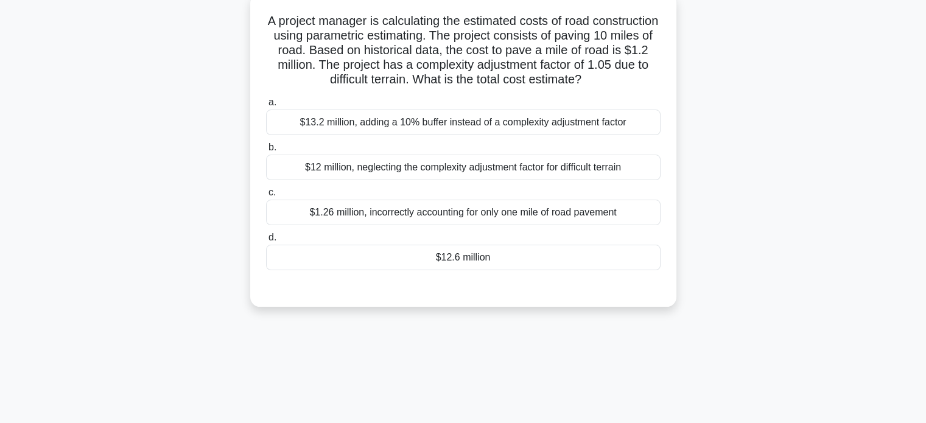
scroll to position [52, 0]
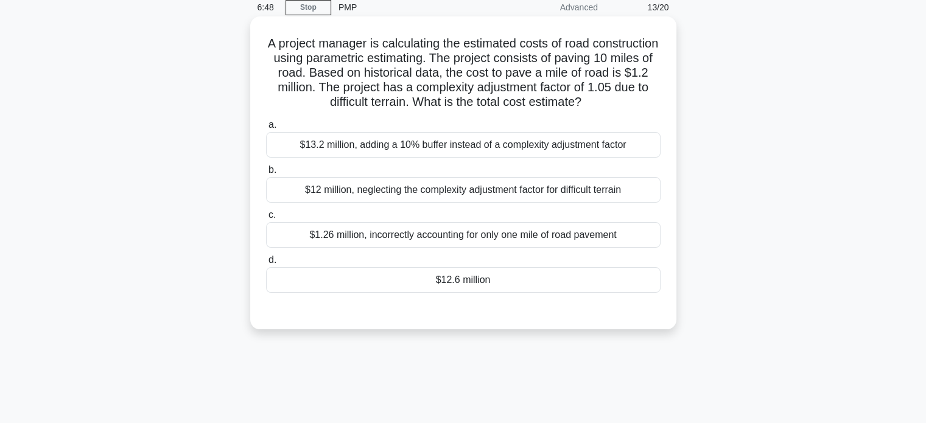
click at [454, 278] on div "$12.6 million" at bounding box center [463, 280] width 394 height 26
click at [266, 264] on input "d. $12.6 million" at bounding box center [266, 260] width 0 height 8
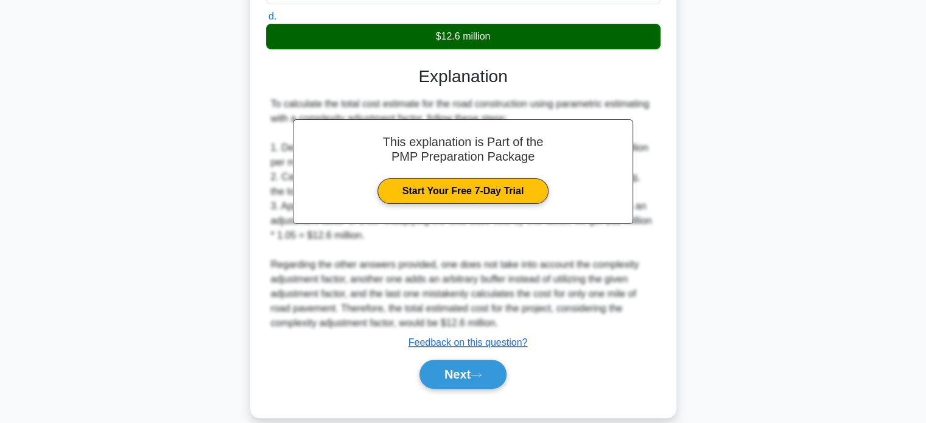
scroll to position [312, 0]
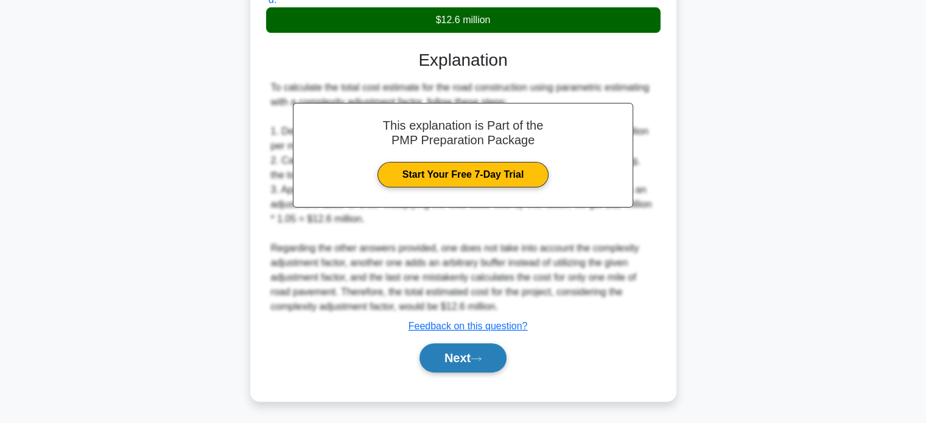
click at [452, 352] on button "Next" at bounding box center [462, 357] width 87 height 29
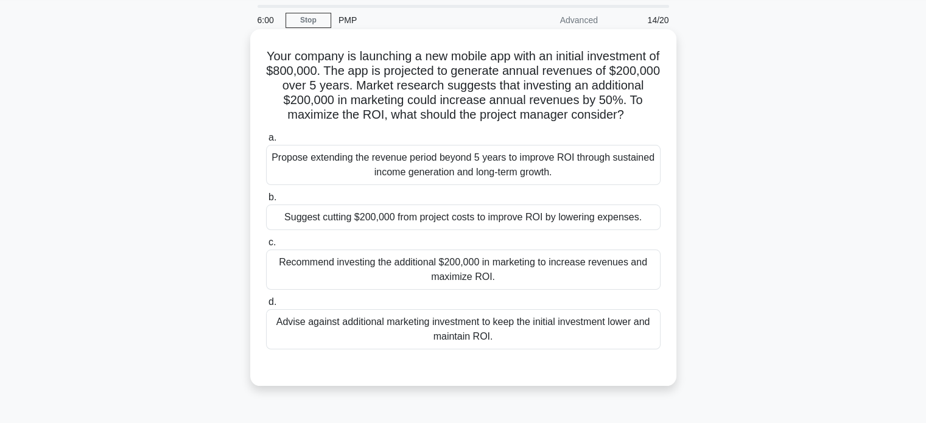
scroll to position [61, 0]
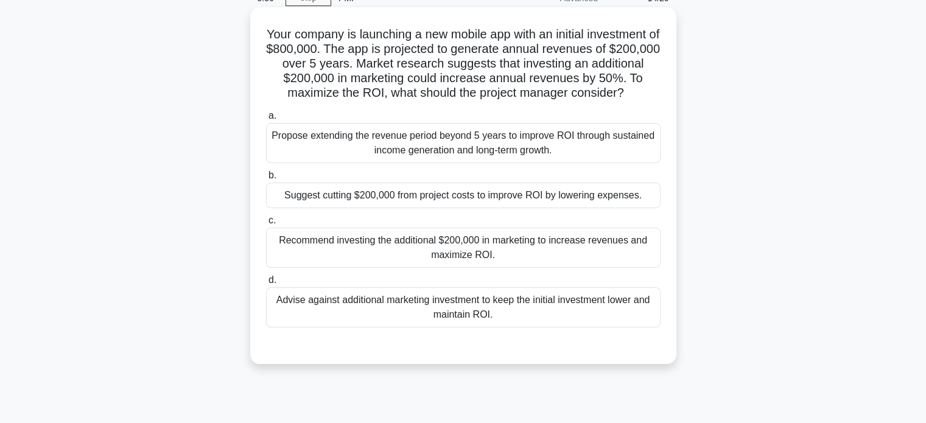
click at [398, 261] on div "Recommend investing the additional $200,000 in marketing to increase revenues a…" at bounding box center [463, 248] width 394 height 40
click at [266, 225] on input "c. Recommend investing the additional $200,000 in marketing to increase revenue…" at bounding box center [266, 221] width 0 height 8
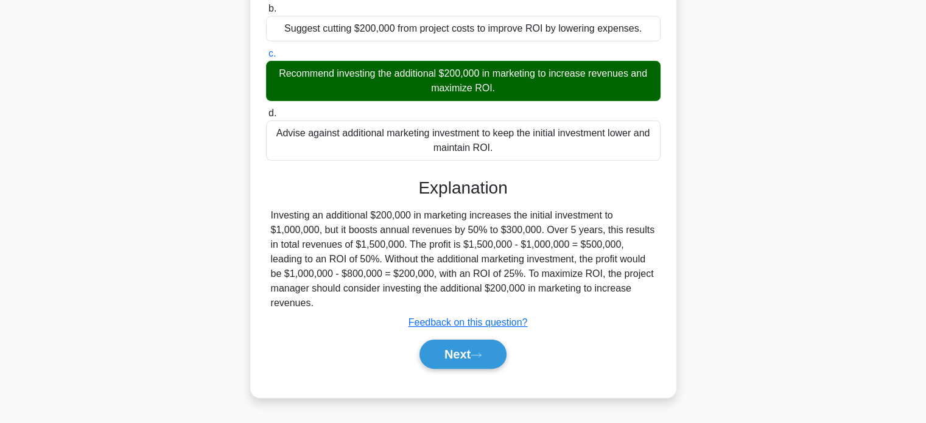
scroll to position [239, 0]
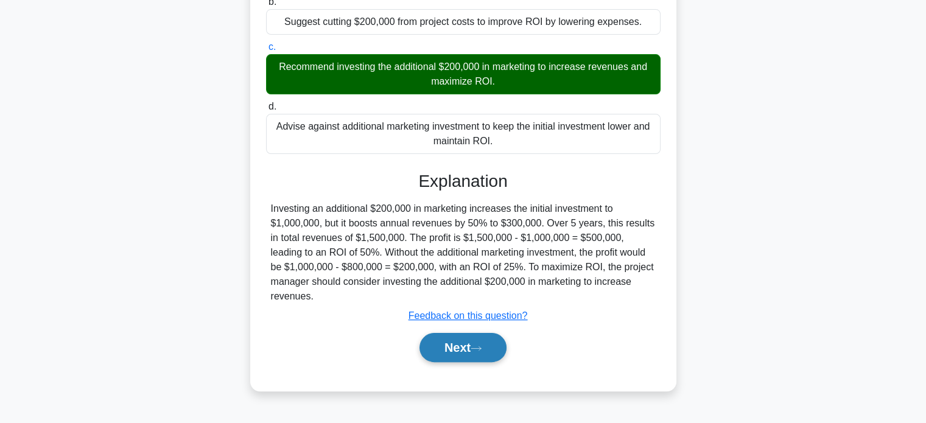
click at [459, 362] on button "Next" at bounding box center [462, 347] width 87 height 29
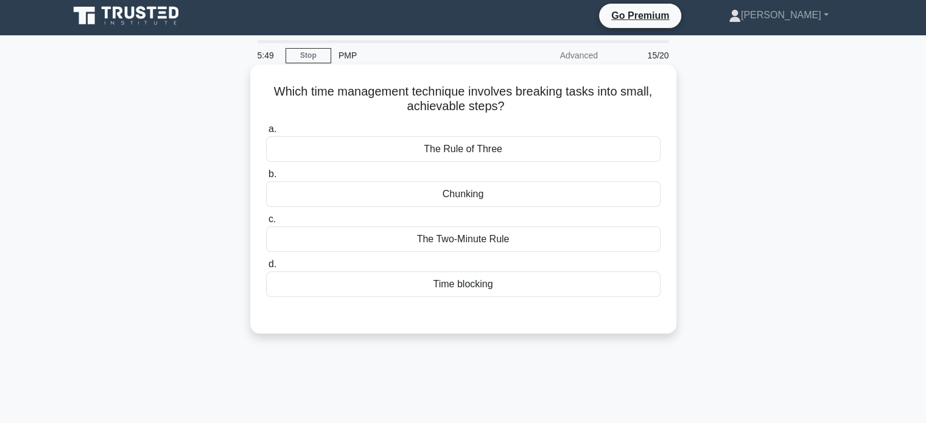
scroll to position [0, 0]
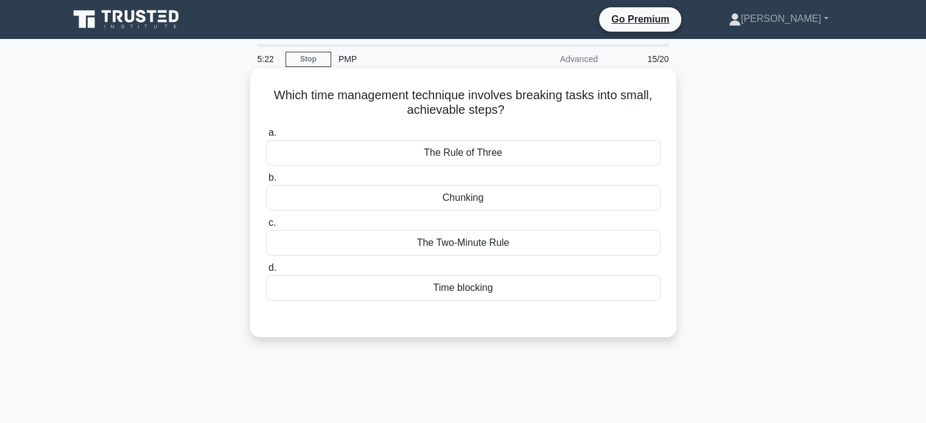
click at [486, 157] on div "The Rule of Three" at bounding box center [463, 153] width 394 height 26
click at [266, 137] on input "a. The Rule of Three" at bounding box center [266, 133] width 0 height 8
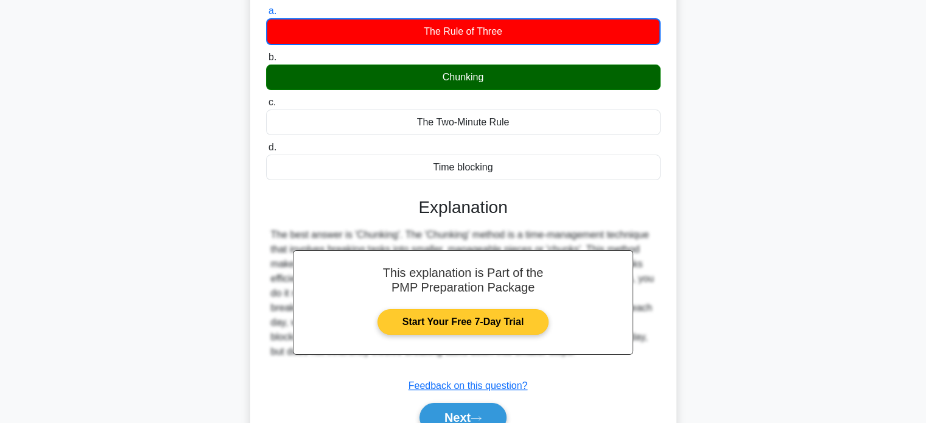
scroll to position [234, 0]
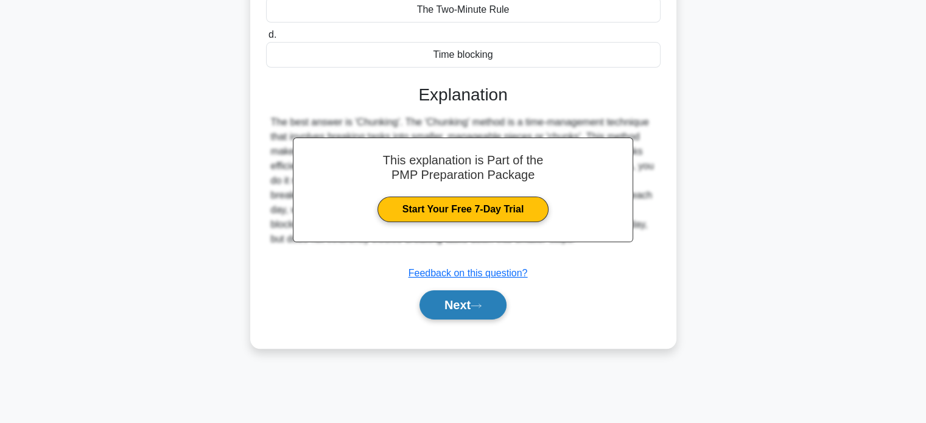
click at [454, 302] on button "Next" at bounding box center [462, 304] width 87 height 29
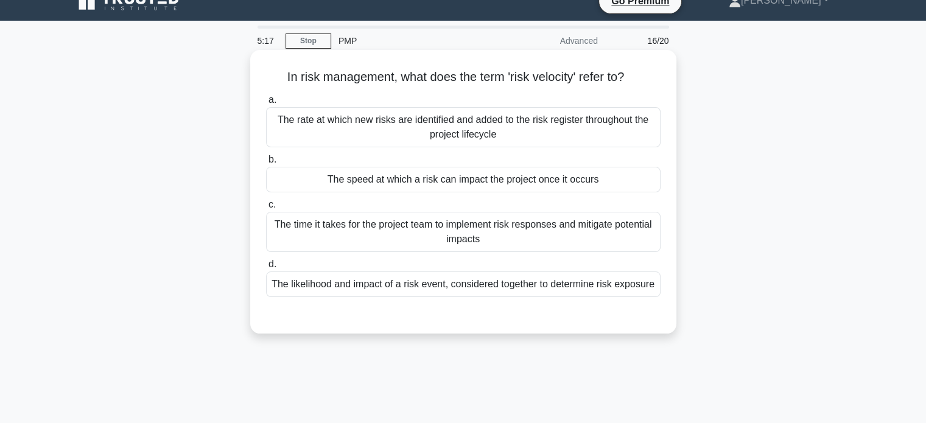
scroll to position [0, 0]
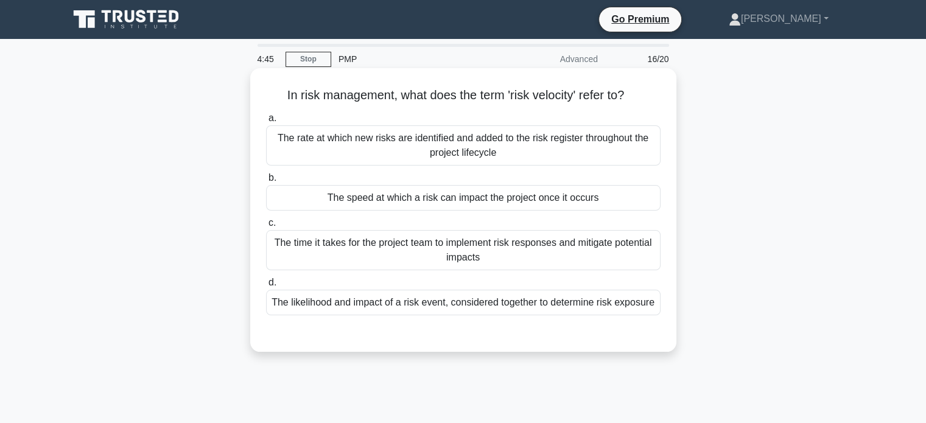
click at [487, 200] on div "The speed at which a risk can impact the project once it occurs" at bounding box center [463, 198] width 394 height 26
click at [266, 182] on input "b. The speed at which a risk can impact the project once it occurs" at bounding box center [266, 178] width 0 height 8
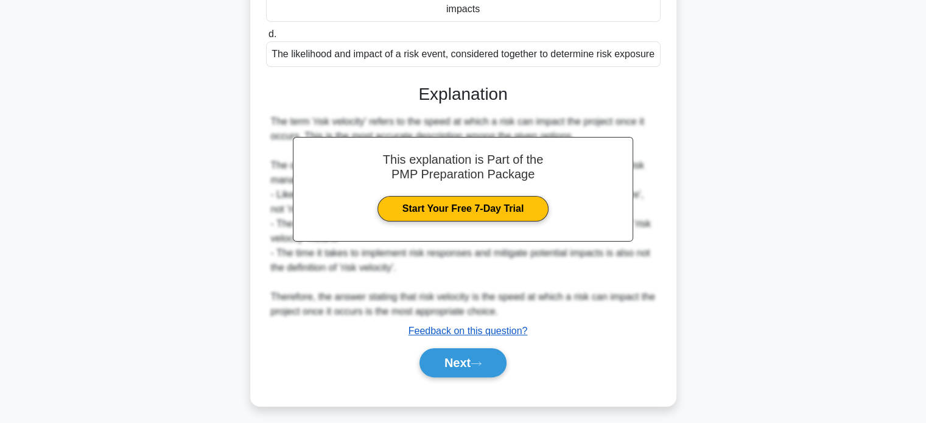
scroll to position [253, 0]
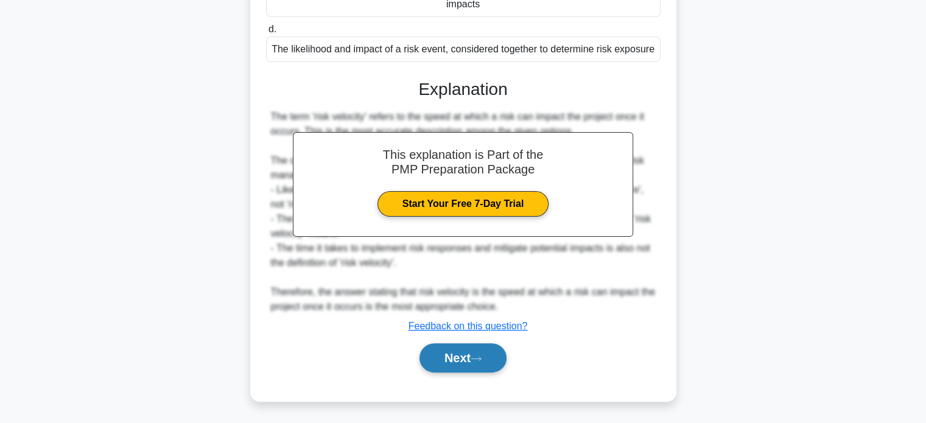
click at [466, 360] on button "Next" at bounding box center [462, 357] width 87 height 29
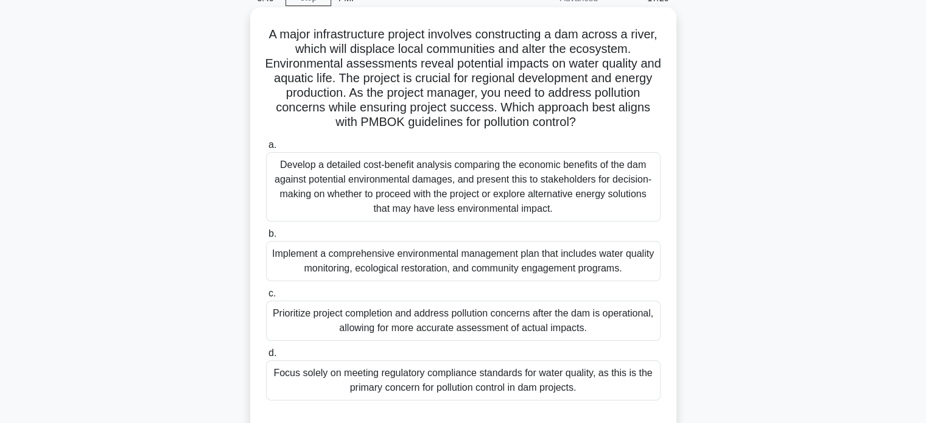
scroll to position [0, 0]
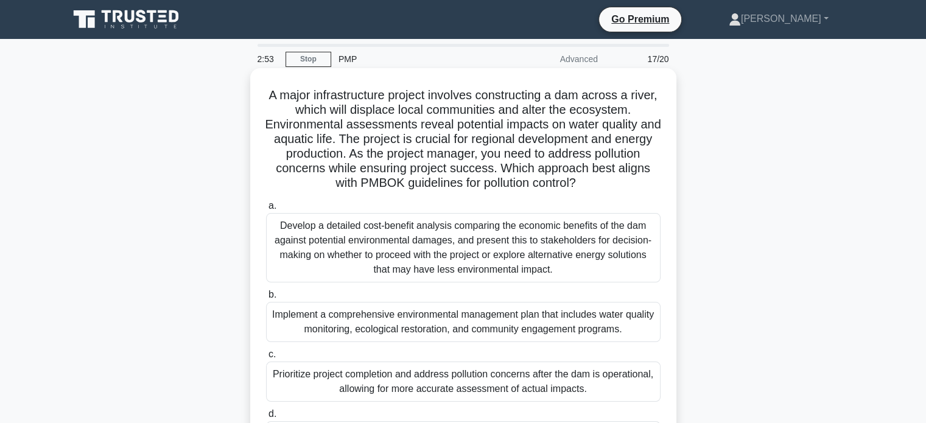
click at [370, 319] on div "Implement a comprehensive environmental management plan that includes water qua…" at bounding box center [463, 322] width 394 height 40
click at [266, 299] on input "b. Implement a comprehensive environmental management plan that includes water …" at bounding box center [266, 295] width 0 height 8
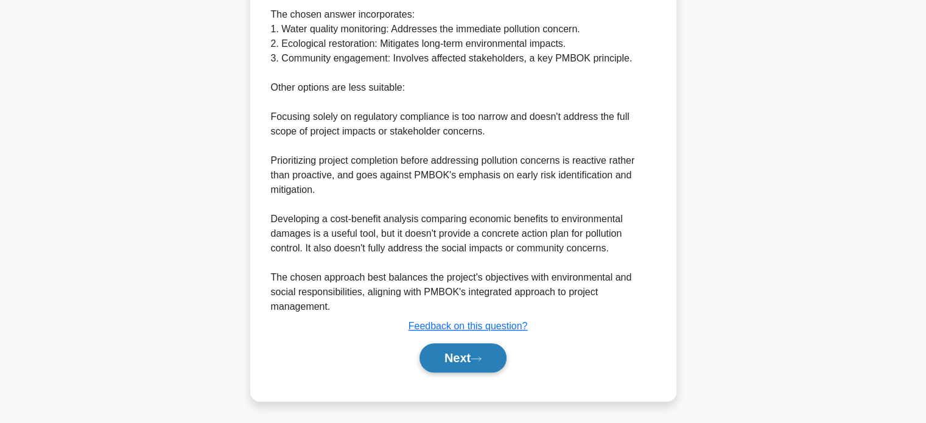
click at [450, 361] on button "Next" at bounding box center [462, 357] width 87 height 29
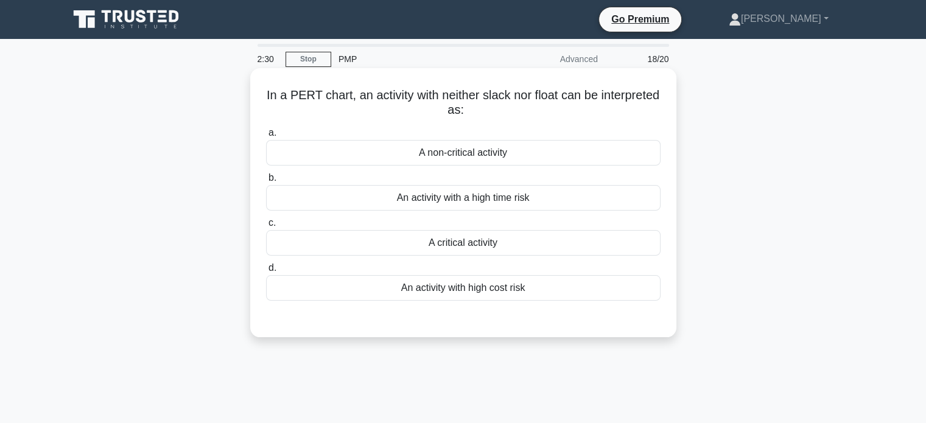
click at [451, 245] on div "A critical activity" at bounding box center [463, 243] width 394 height 26
click at [266, 227] on input "c. A critical activity" at bounding box center [266, 223] width 0 height 8
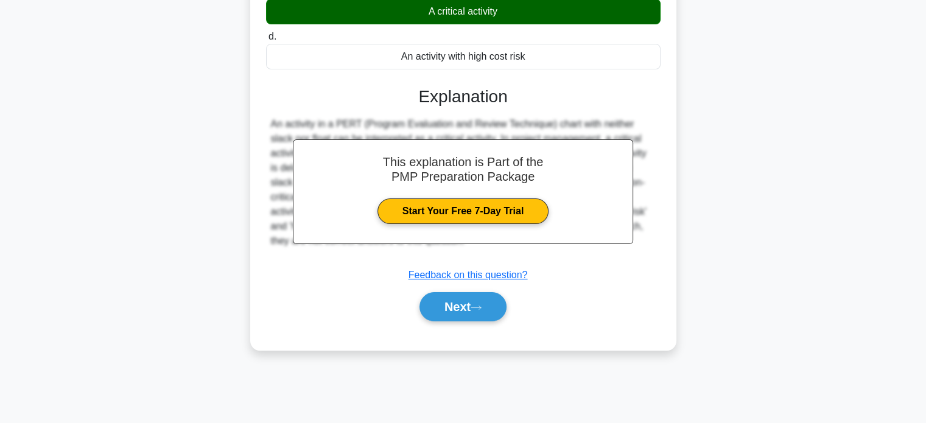
scroll to position [234, 0]
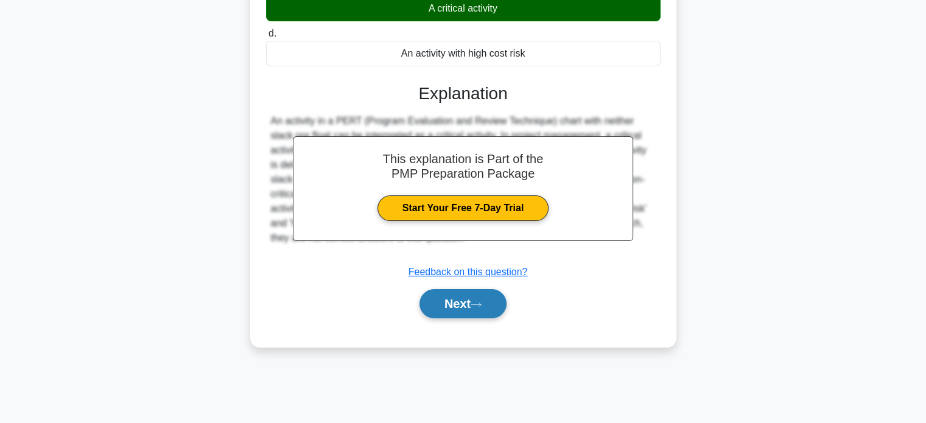
click at [455, 304] on button "Next" at bounding box center [462, 303] width 87 height 29
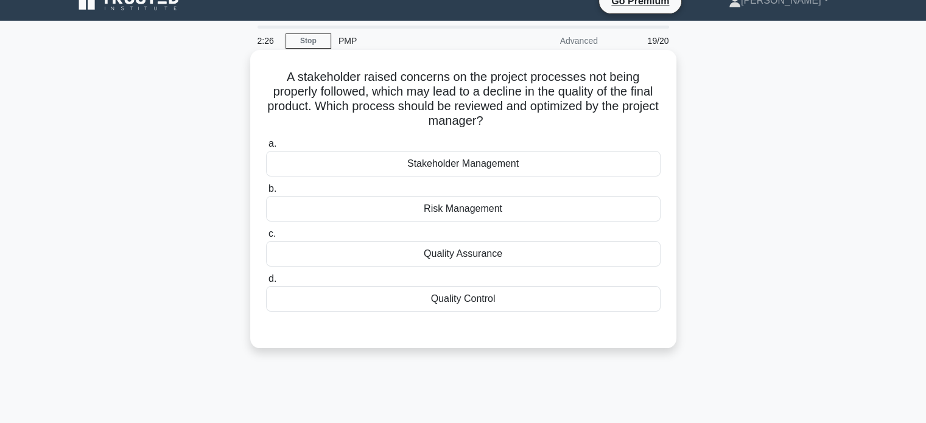
scroll to position [0, 0]
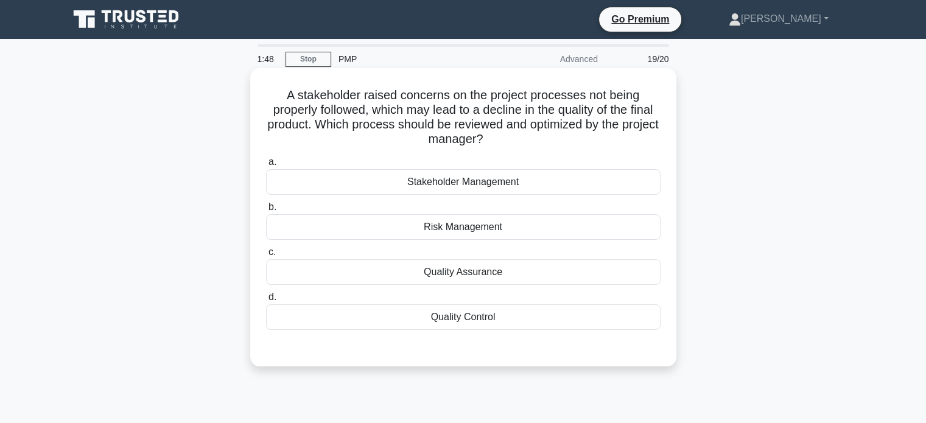
click at [485, 275] on div "Quality Assurance" at bounding box center [463, 272] width 394 height 26
click at [266, 256] on input "c. Quality Assurance" at bounding box center [266, 252] width 0 height 8
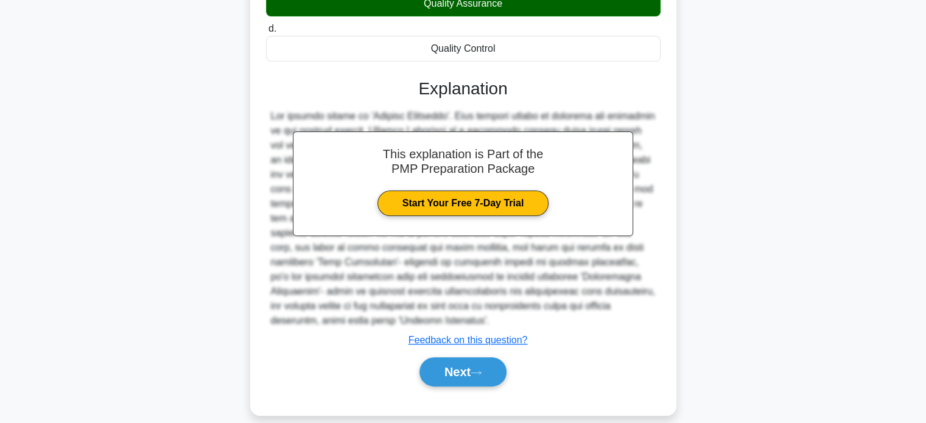
scroll to position [282, 0]
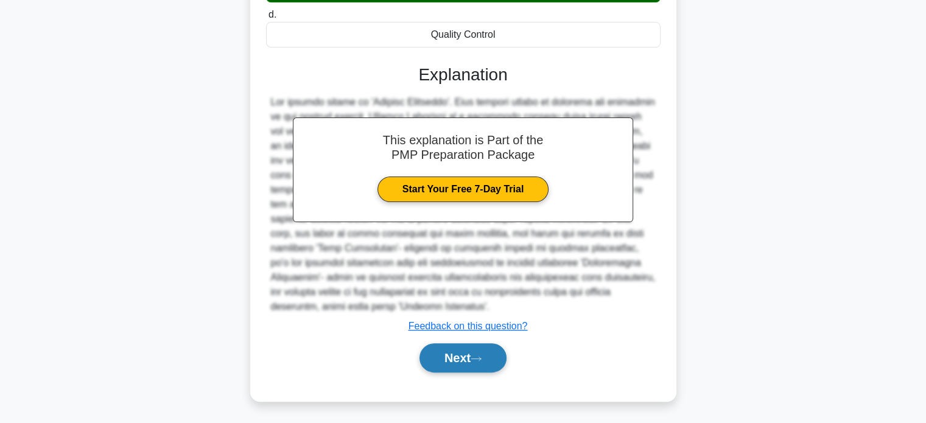
click at [468, 360] on button "Next" at bounding box center [462, 357] width 87 height 29
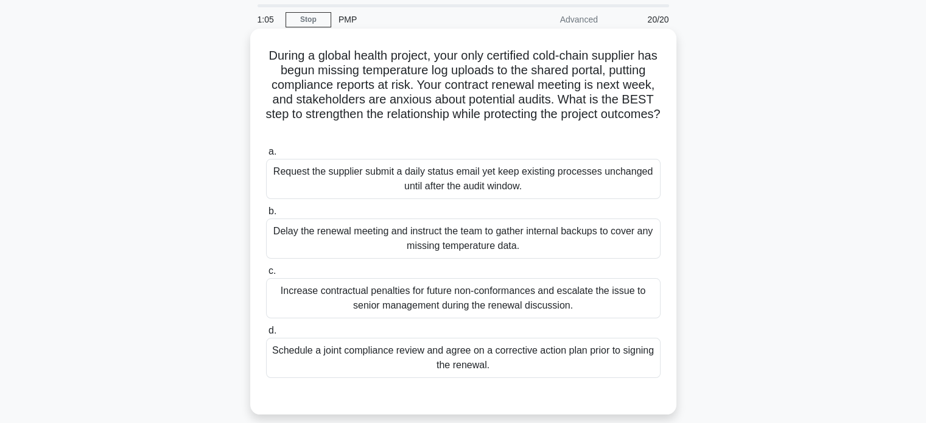
scroll to position [61, 0]
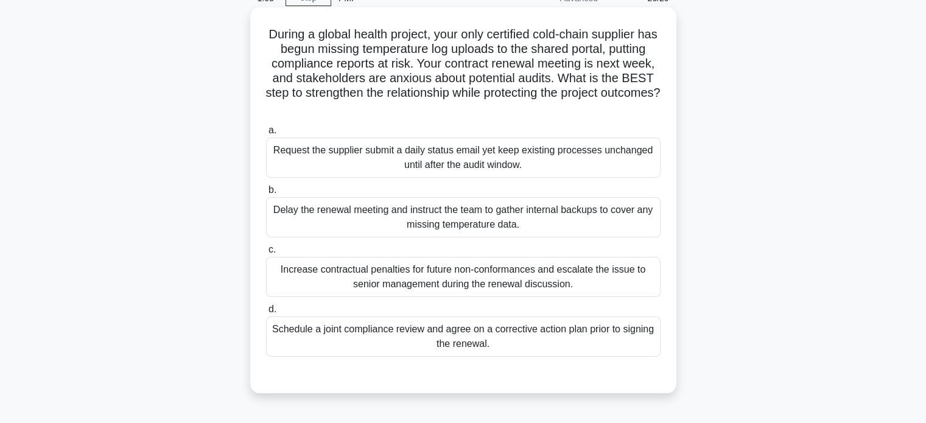
click at [491, 331] on div "Schedule a joint compliance review and agree on a corrective action plan prior …" at bounding box center [463, 337] width 394 height 40
click at [266, 314] on input "d. Schedule a joint compliance review and agree on a corrective action plan pri…" at bounding box center [266, 310] width 0 height 8
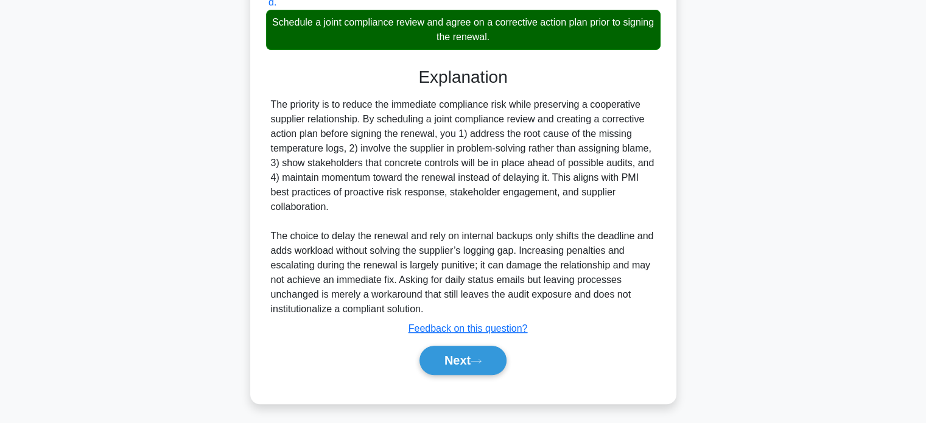
scroll to position [370, 0]
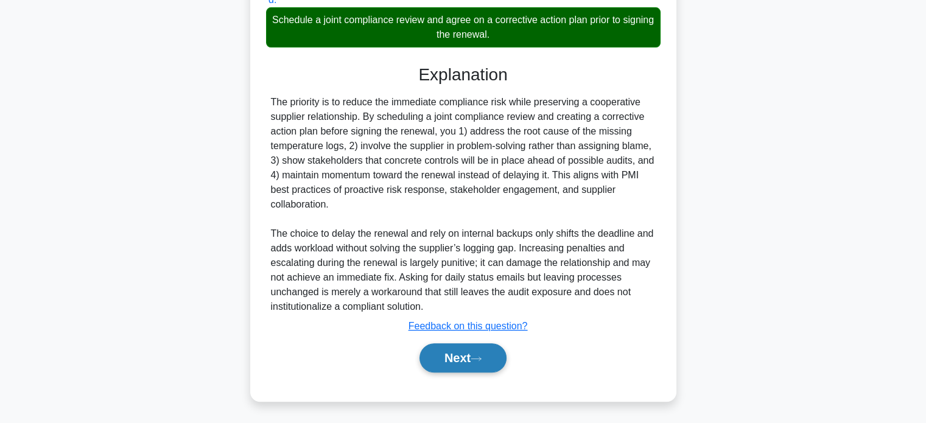
click at [480, 359] on icon at bounding box center [476, 359] width 11 height 7
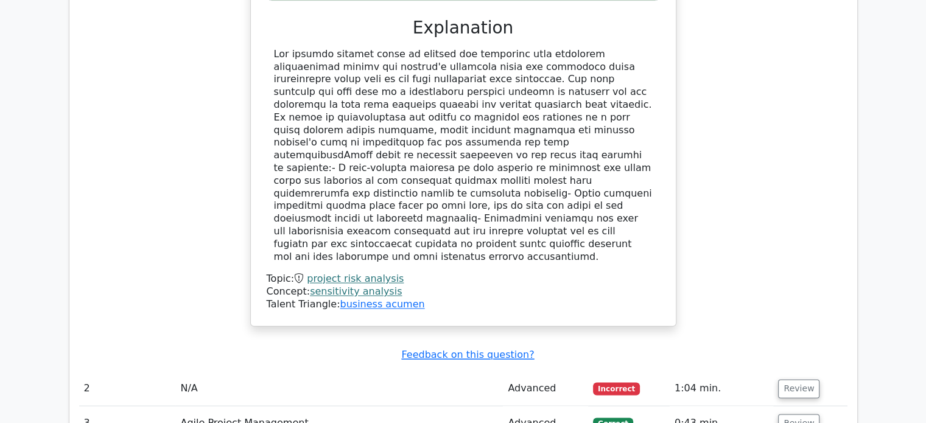
scroll to position [1826, 0]
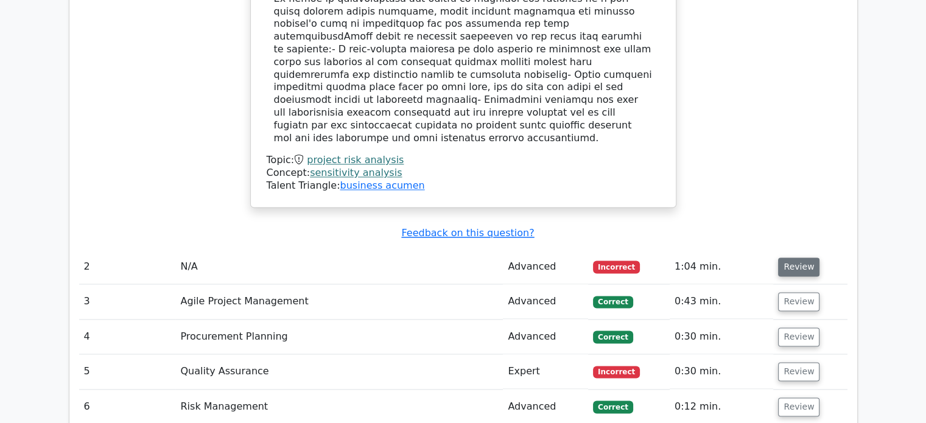
click at [794, 257] on button "Review" at bounding box center [798, 266] width 41 height 19
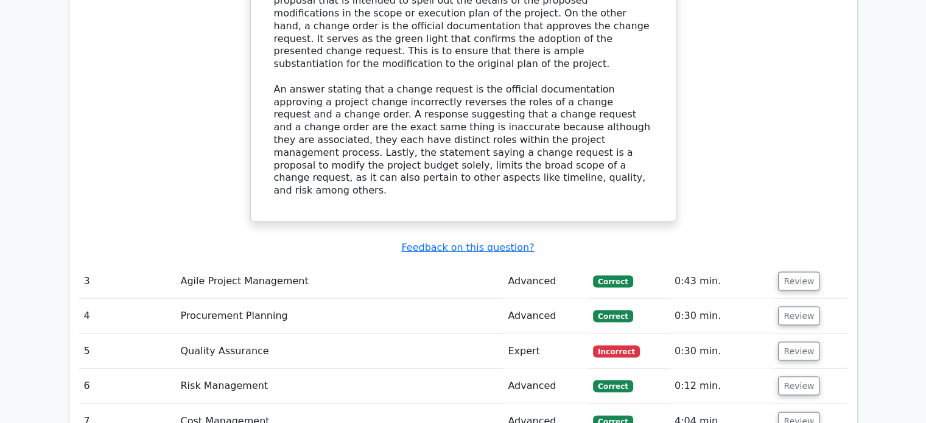
scroll to position [2496, 0]
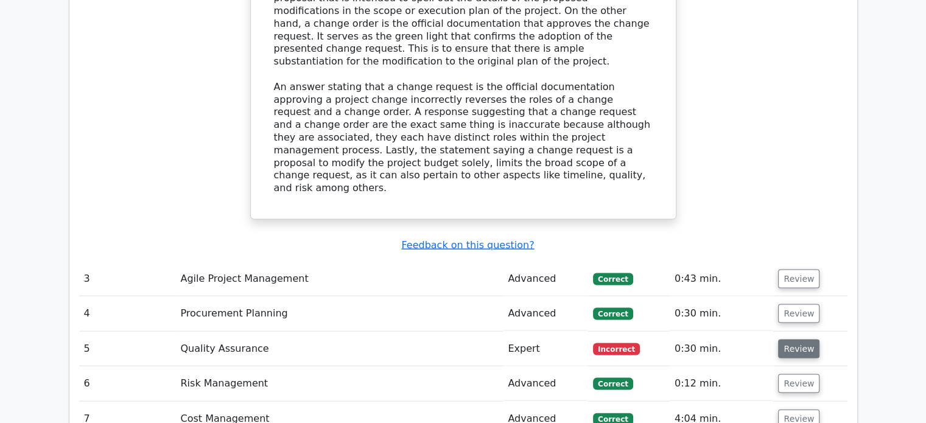
click at [795, 340] on button "Review" at bounding box center [798, 349] width 41 height 19
click at [792, 340] on button "Review" at bounding box center [798, 349] width 41 height 19
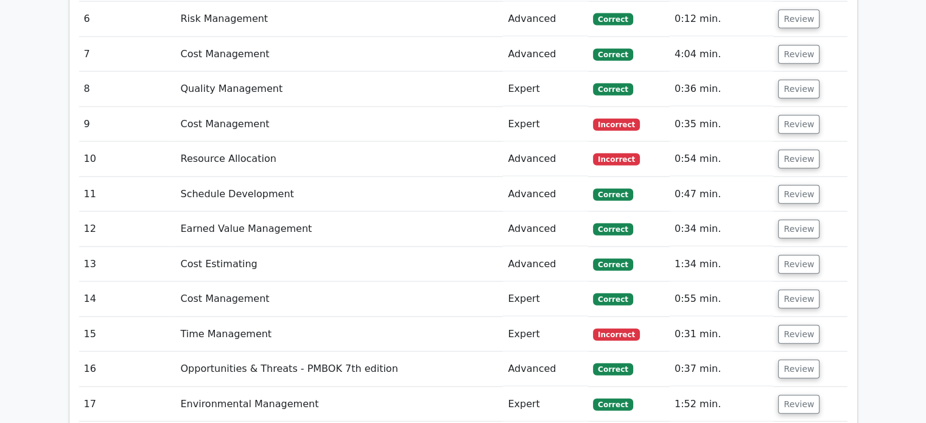
scroll to position [2861, 0]
click at [791, 324] on button "Review" at bounding box center [798, 333] width 41 height 19
click at [787, 324] on button "Review" at bounding box center [798, 333] width 41 height 19
click at [790, 359] on button "Review" at bounding box center [798, 368] width 41 height 19
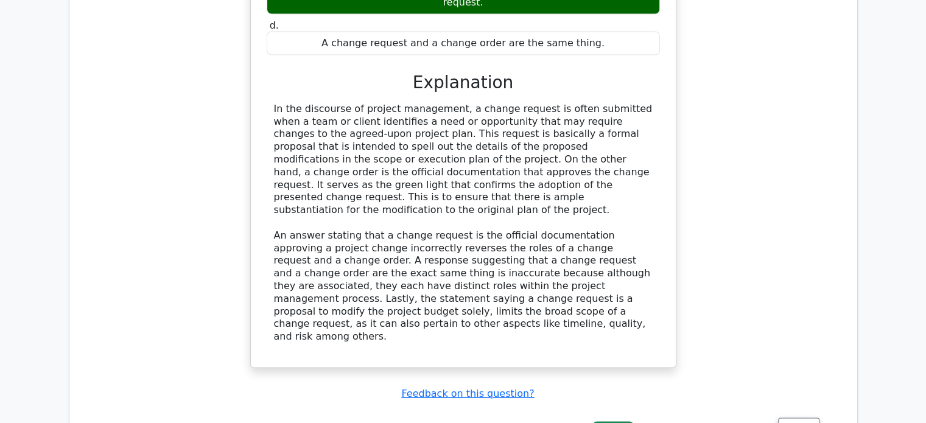
scroll to position [2435, 0]
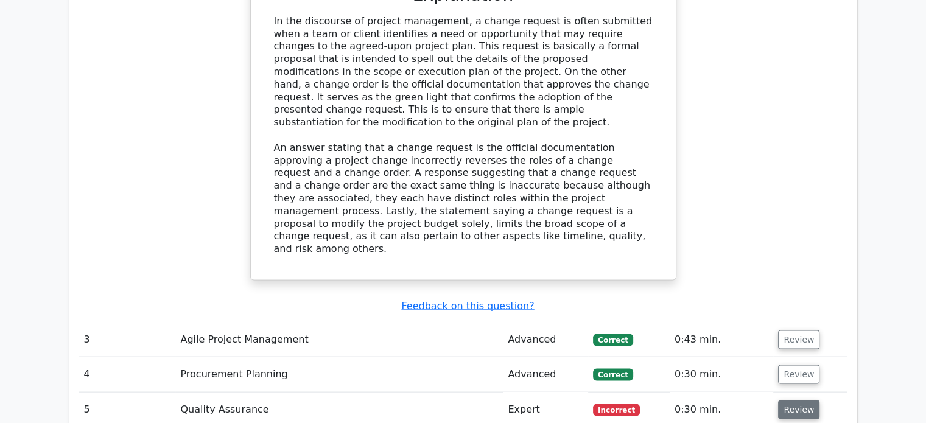
click at [799, 401] on button "Review" at bounding box center [798, 410] width 41 height 19
click at [799, 331] on button "Review" at bounding box center [798, 340] width 41 height 19
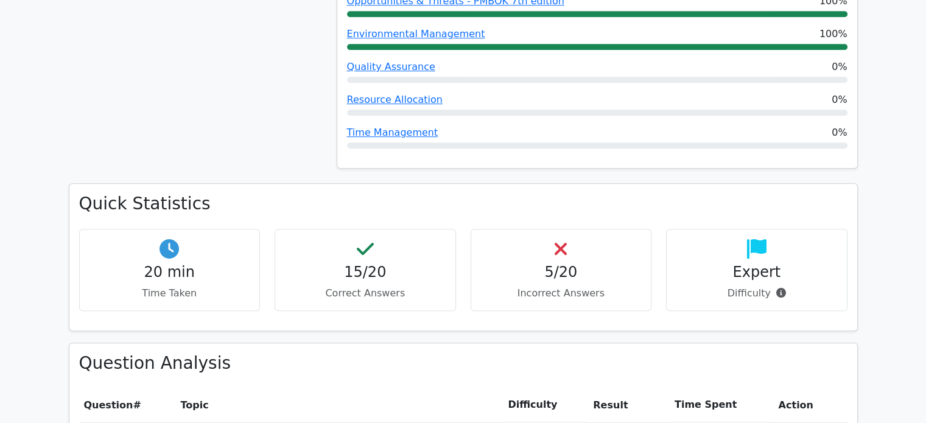
scroll to position [1096, 0]
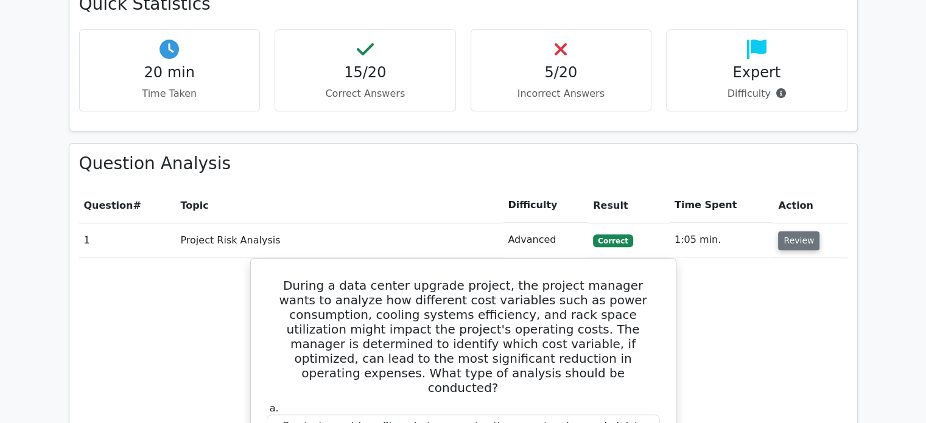
click at [796, 231] on button "Review" at bounding box center [798, 240] width 41 height 19
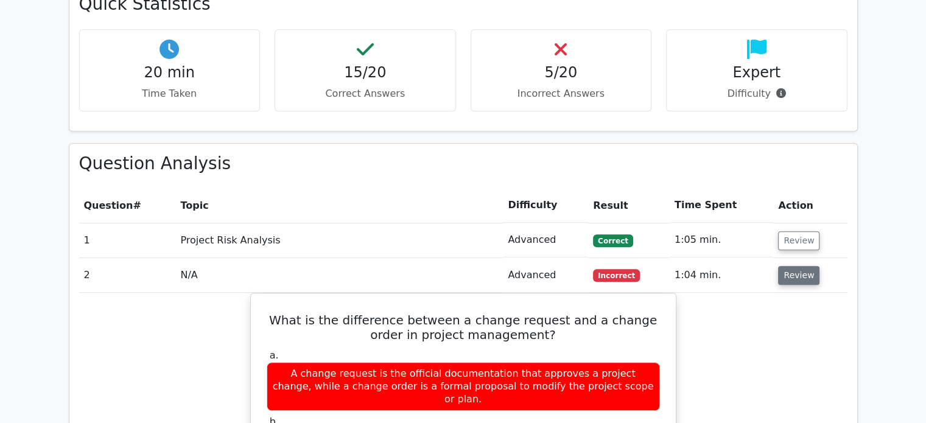
click at [802, 266] on button "Review" at bounding box center [798, 275] width 41 height 19
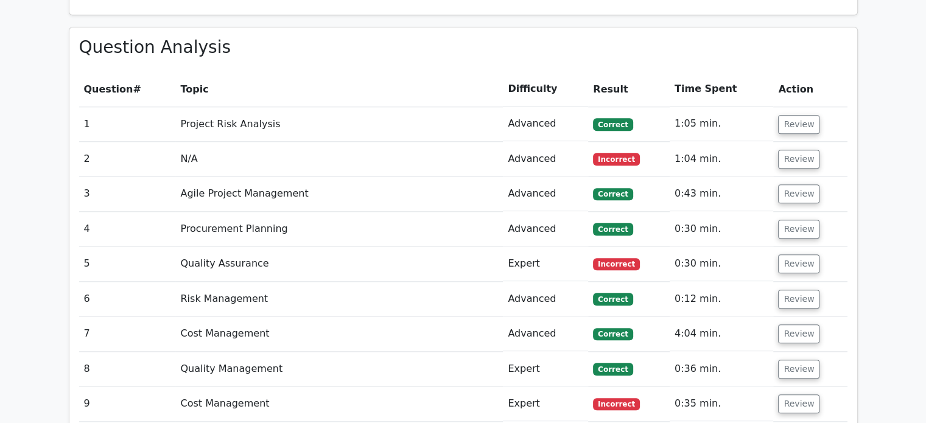
scroll to position [1217, 0]
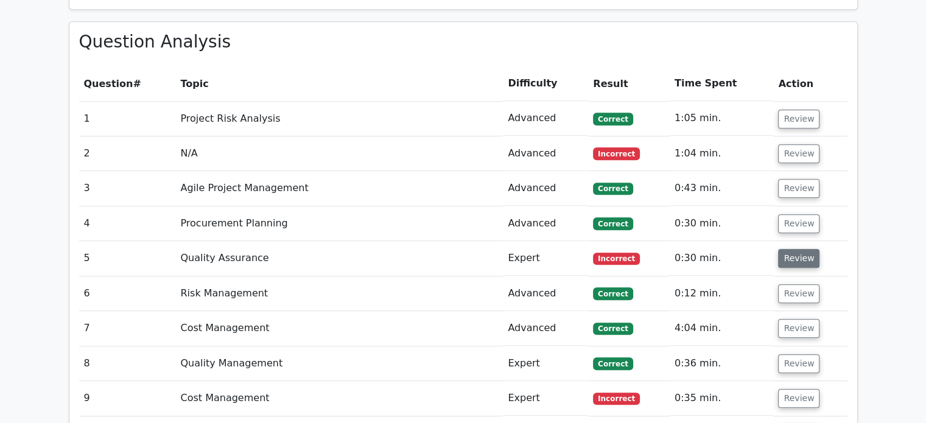
click at [796, 249] on button "Review" at bounding box center [798, 258] width 41 height 19
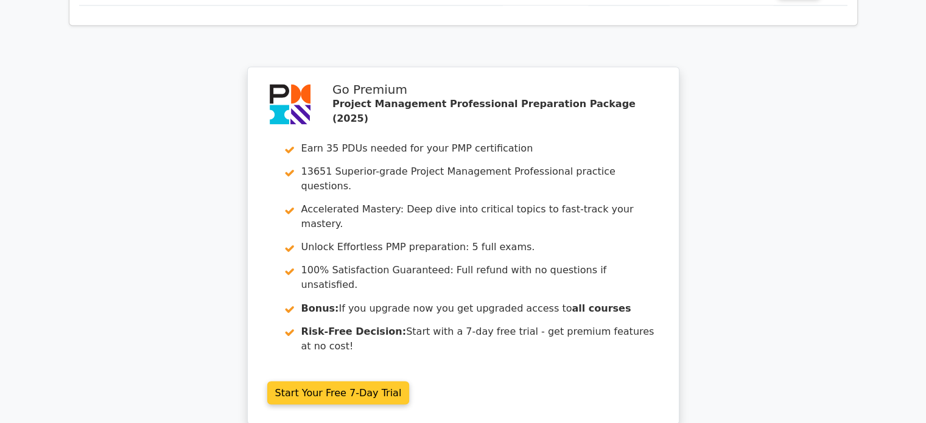
scroll to position [2070, 0]
